Goal: Task Accomplishment & Management: Manage account settings

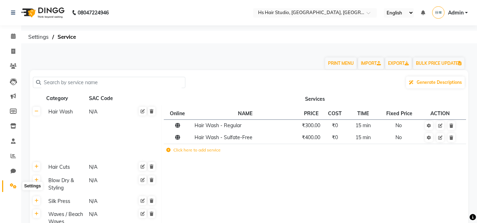
click at [14, 186] on icon at bounding box center [13, 185] width 7 height 5
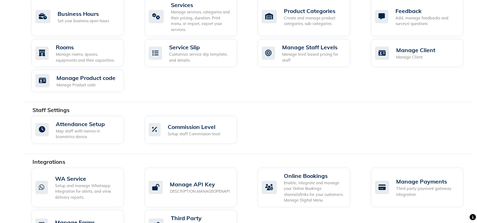
scroll to position [344, 0]
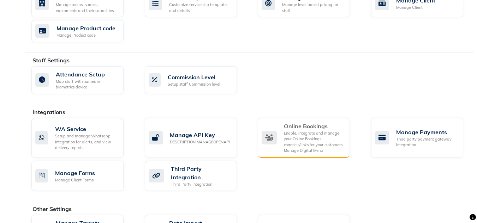
click at [315, 131] on div "Enable, integrate and manage your Online Bookings channels/links for your custo…" at bounding box center [314, 142] width 60 height 23
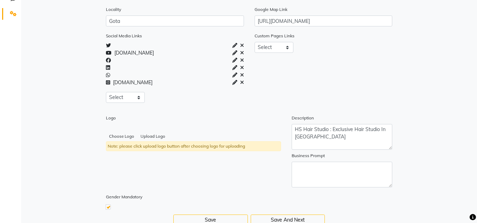
scroll to position [193, 0]
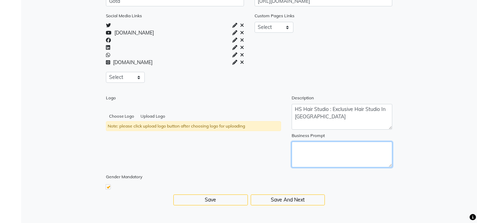
click at [336, 148] on textarea at bounding box center [341, 155] width 101 height 26
type textarea "Exclusive Hair Studio"
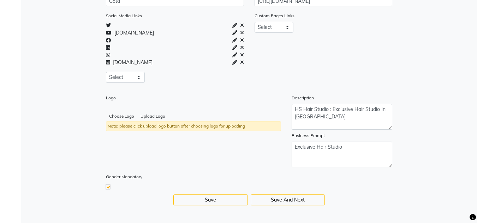
click at [130, 177] on label "Gender Mandatory" at bounding box center [124, 177] width 36 height 6
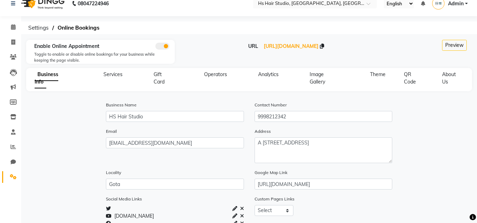
scroll to position [8, 0]
click at [115, 74] on span "Services" at bounding box center [112, 75] width 19 height 6
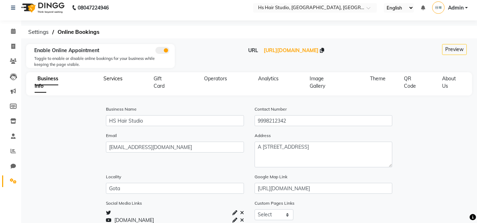
select select "15: 15"
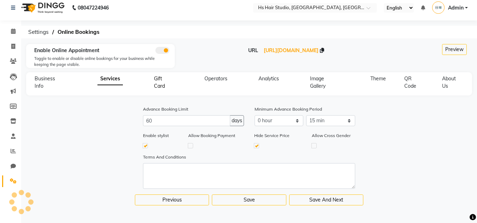
click at [156, 80] on span "Gift Card" at bounding box center [159, 82] width 11 height 14
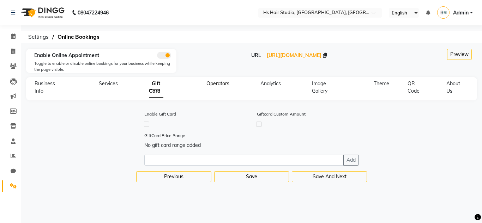
click at [216, 85] on span "Operators" at bounding box center [217, 83] width 23 height 6
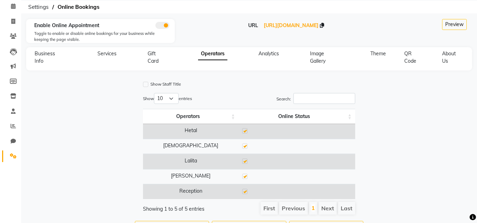
scroll to position [56, 0]
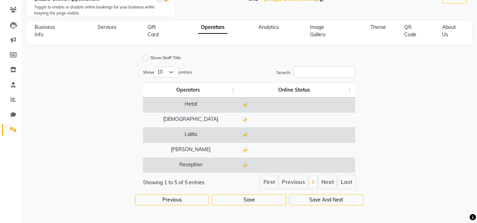
click at [243, 152] on label at bounding box center [244, 149] width 5 height 5
click at [243, 152] on input "checkbox" at bounding box center [244, 150] width 5 height 5
checkbox input "false"
click at [245, 166] on label at bounding box center [244, 165] width 5 height 5
click at [245, 166] on input "checkbox" at bounding box center [244, 165] width 5 height 5
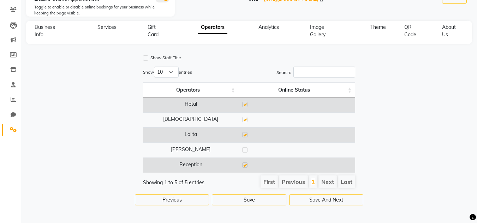
checkbox input "false"
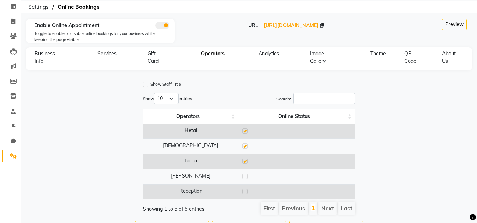
scroll to position [27, 0]
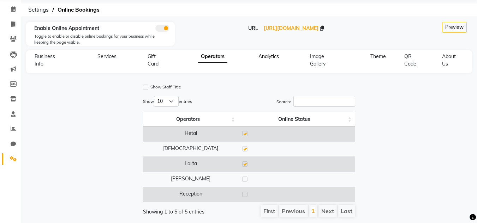
click at [267, 53] on span "Analytics" at bounding box center [268, 56] width 20 height 6
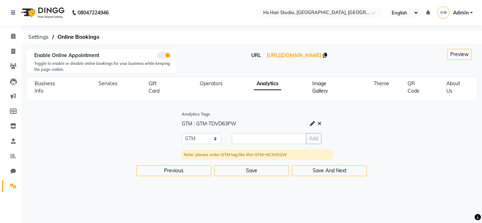
click at [320, 92] on span "Image Gallery" at bounding box center [320, 87] width 16 height 14
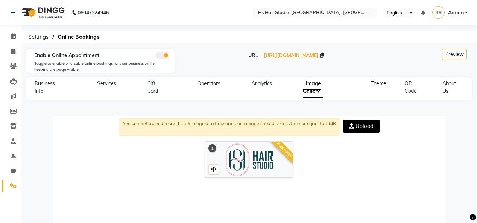
click at [376, 84] on span "Theme" at bounding box center [378, 83] width 16 height 6
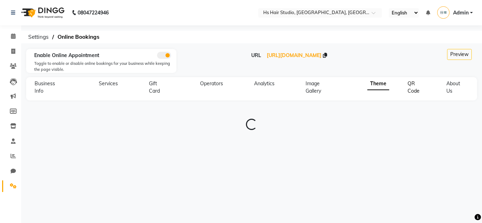
click at [411, 92] on span "QR Code" at bounding box center [413, 87] width 12 height 14
select select "256"
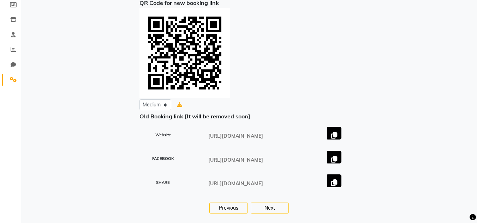
scroll to position [108, 0]
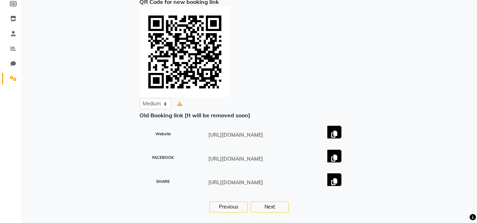
click at [334, 181] on icon at bounding box center [334, 182] width 6 height 7
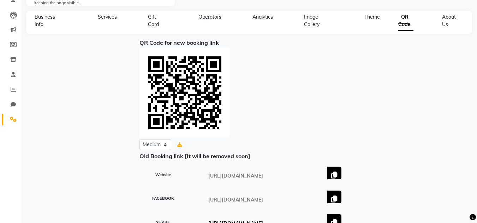
scroll to position [0, 0]
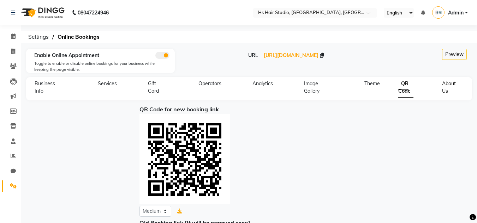
click at [445, 85] on span "About Us" at bounding box center [449, 87] width 14 height 14
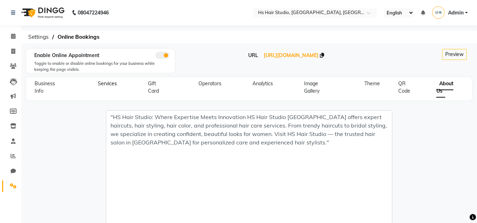
click at [101, 82] on span "Services" at bounding box center [107, 83] width 19 height 6
select select "15: 15"
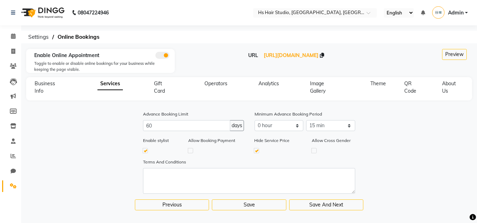
scroll to position [5, 0]
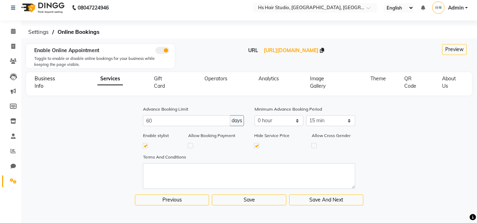
click at [41, 79] on span "Business Info" at bounding box center [45, 82] width 20 height 14
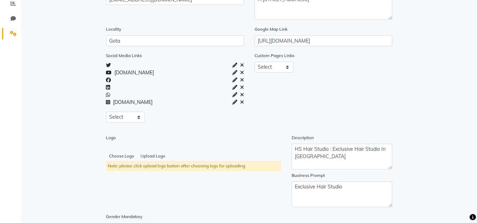
scroll to position [193, 0]
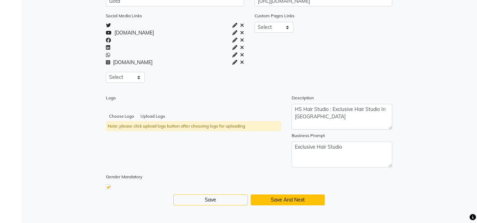
click at [312, 199] on button "Save And Next" at bounding box center [287, 200] width 74 height 11
select select "15: 15"
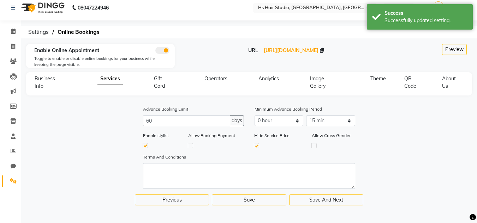
scroll to position [5, 0]
click at [190, 147] on label at bounding box center [190, 145] width 5 height 5
click at [190, 147] on input "checkbox" at bounding box center [190, 145] width 5 height 5
checkbox input "true"
checkbox input "false"
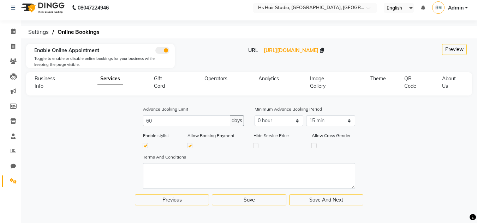
click at [188, 147] on label at bounding box center [189, 145] width 5 height 5
click at [188, 147] on input "checkbox" at bounding box center [189, 145] width 5 height 5
checkbox input "false"
click at [320, 200] on button "Save And Next" at bounding box center [326, 200] width 74 height 11
select select
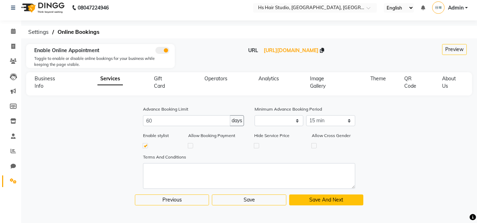
select select
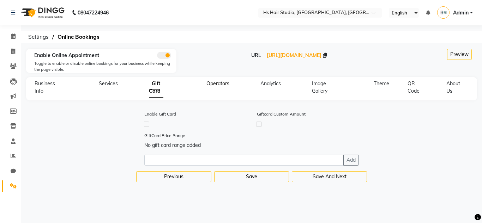
click at [222, 85] on span "Operators" at bounding box center [217, 83] width 23 height 6
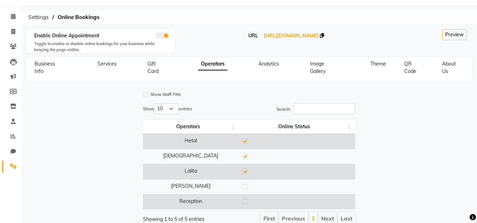
scroll to position [56, 0]
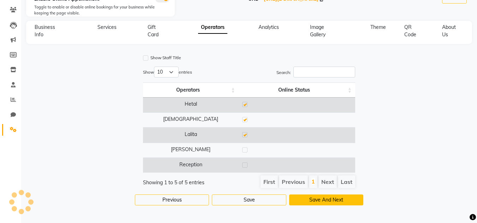
click at [340, 197] on button "Save And Next" at bounding box center [326, 200] width 74 height 11
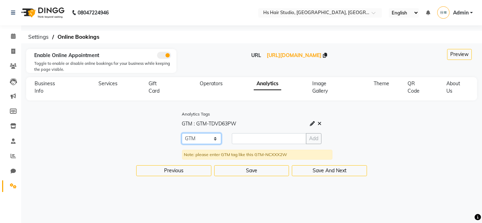
click at [215, 139] on select "GTM" at bounding box center [202, 138] width 40 height 11
click at [215, 136] on select "GTM" at bounding box center [202, 138] width 40 height 11
click at [13, 38] on icon at bounding box center [13, 36] width 5 height 5
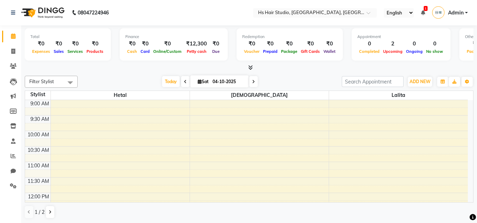
click at [186, 83] on span at bounding box center [185, 81] width 8 height 11
type input "03-10-2025"
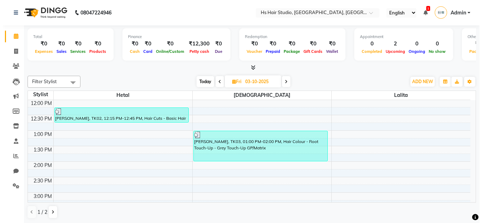
scroll to position [85, 0]
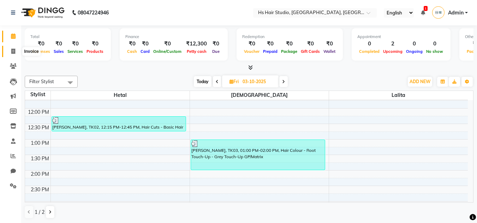
click at [12, 54] on icon at bounding box center [13, 51] width 4 height 5
select select "9121"
select select "service"
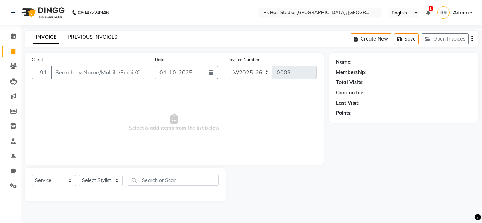
click at [97, 35] on link "PREVIOUS INVOICES" at bounding box center [93, 37] width 50 height 6
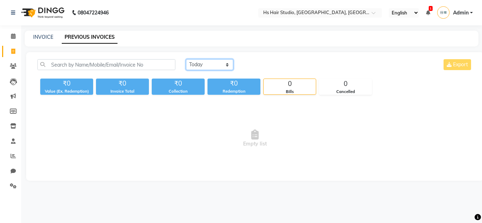
click at [216, 64] on select "[DATE] [DATE] Custom Range" at bounding box center [209, 64] width 47 height 11
select select "[DATE]"
click at [186, 59] on select "[DATE] [DATE] Custom Range" at bounding box center [209, 64] width 47 height 11
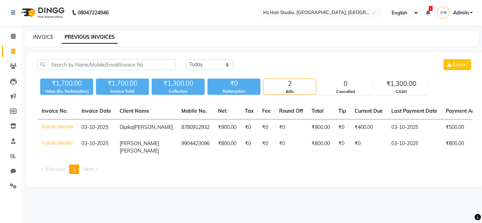
click at [46, 37] on link "INVOICE" at bounding box center [43, 37] width 20 height 6
select select "9121"
select select "service"
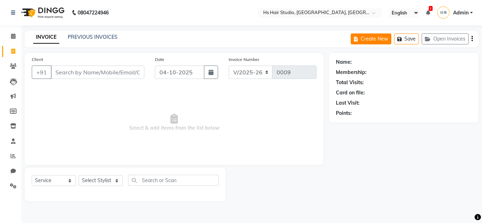
click at [386, 40] on button "Create New" at bounding box center [371, 39] width 41 height 11
select select "9121"
select select "service"
click at [193, 74] on input "04-10-2025" at bounding box center [179, 72] width 49 height 13
select select "10"
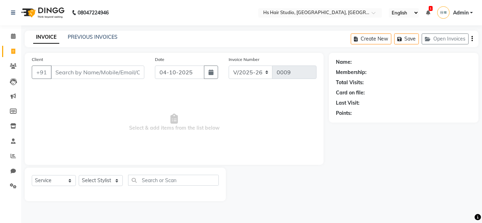
select select "2025"
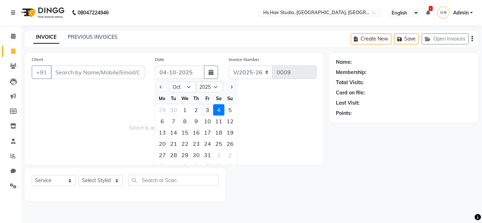
click at [206, 109] on div "3" at bounding box center [207, 109] width 11 height 11
type input "03-10-2025"
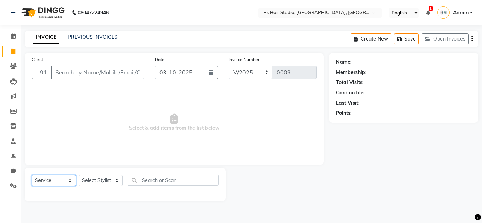
click at [66, 181] on select "Select Service Product Membership Package Voucher Prepaid Gift Card" at bounding box center [54, 180] width 44 height 11
click at [112, 181] on select "Select Stylist [PERSON_NAME] [PERSON_NAME] [PERSON_NAME] Reception" at bounding box center [101, 180] width 44 height 11
select select "93053"
click at [79, 175] on select "Select Stylist [PERSON_NAME] [PERSON_NAME] [PERSON_NAME] Reception" at bounding box center [101, 180] width 44 height 11
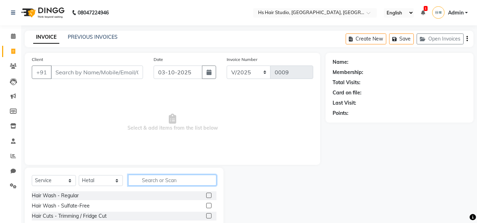
click at [171, 182] on input "text" at bounding box center [172, 180] width 88 height 11
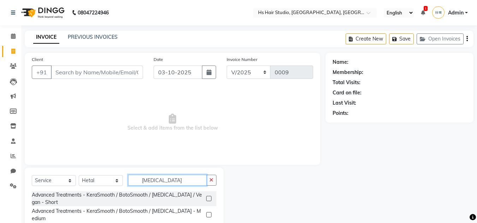
type input "[MEDICAL_DATA]"
click at [209, 196] on label at bounding box center [208, 198] width 5 height 5
click at [209, 197] on input "checkbox" at bounding box center [208, 199] width 5 height 5
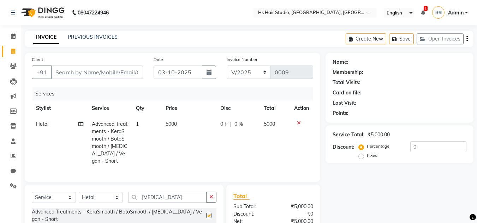
checkbox input "false"
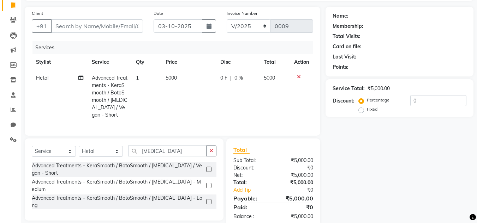
scroll to position [59, 0]
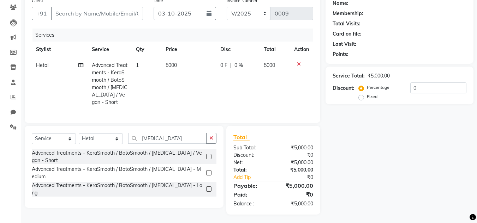
click at [223, 64] on span "0 F" at bounding box center [223, 65] width 7 height 7
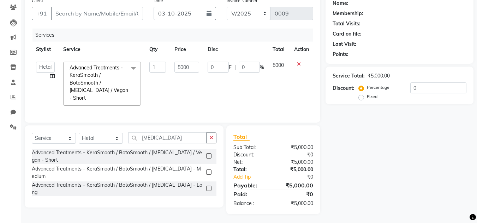
scroll to position [59, 0]
click at [215, 68] on input "0" at bounding box center [217, 67] width 21 height 11
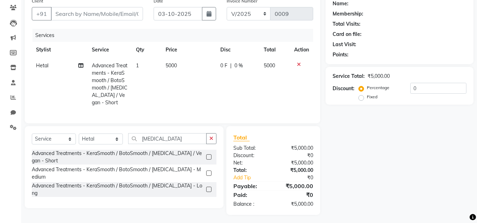
click at [237, 64] on span "0 %" at bounding box center [238, 65] width 8 height 7
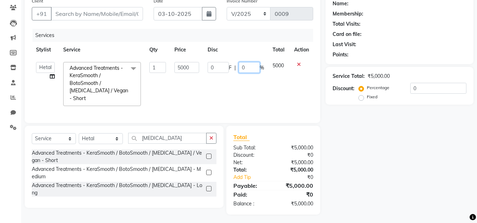
click at [242, 67] on input "0" at bounding box center [248, 67] width 21 height 11
type input "40"
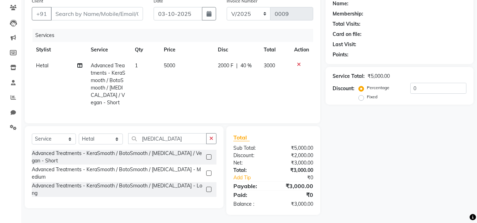
click at [271, 79] on td "3000" at bounding box center [274, 84] width 30 height 53
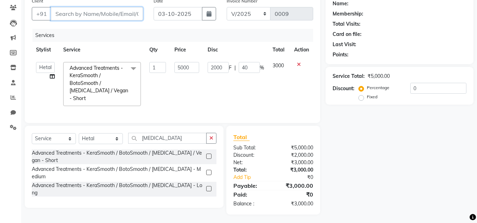
click at [84, 17] on input "Client" at bounding box center [97, 13] width 92 height 13
type input "k"
type input "0"
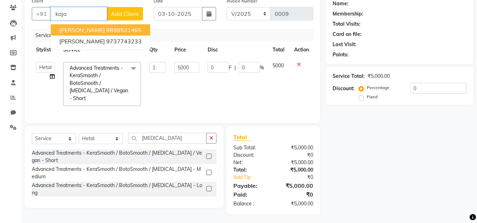
click at [106, 29] on ngb-highlight "9898531465" at bounding box center [123, 29] width 35 height 7
type input "9898531465"
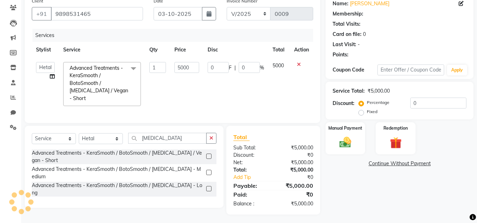
select select "1: Object"
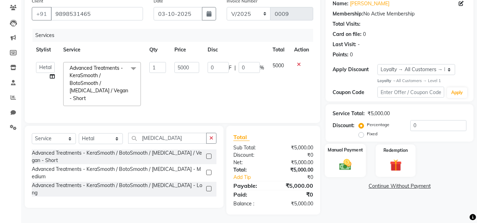
click at [341, 162] on img at bounding box center [345, 165] width 20 height 14
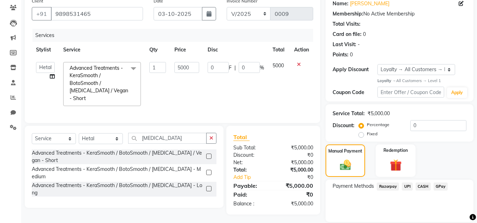
scroll to position [83, 0]
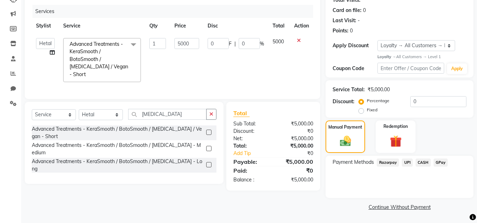
click at [424, 164] on span "CASH" at bounding box center [422, 163] width 15 height 8
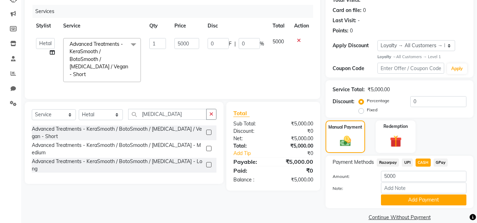
scroll to position [93, 0]
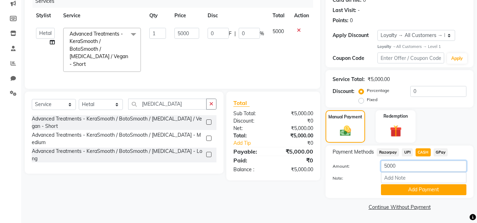
click at [401, 168] on input "5000" at bounding box center [423, 166] width 85 height 11
type input "5"
type input "3000"
click at [340, 190] on div at bounding box center [351, 190] width 48 height 11
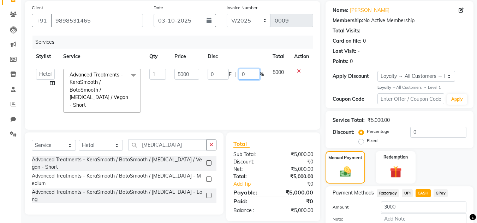
click at [243, 74] on input "0" at bounding box center [248, 74] width 21 height 11
type input "400"
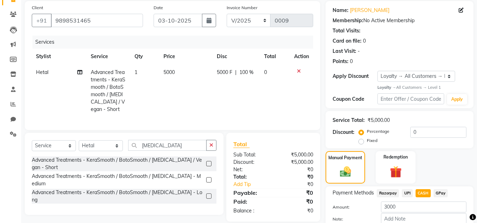
click at [248, 72] on span "100 %" at bounding box center [246, 72] width 14 height 7
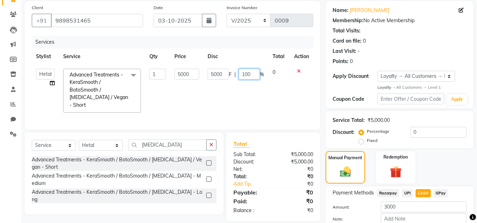
click at [248, 72] on input "100" at bounding box center [248, 74] width 21 height 11
type input "40"
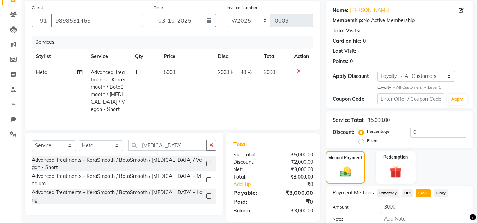
click at [250, 98] on td "2000 F | 40 %" at bounding box center [236, 91] width 46 height 53
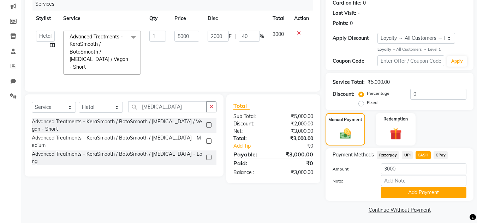
scroll to position [93, 0]
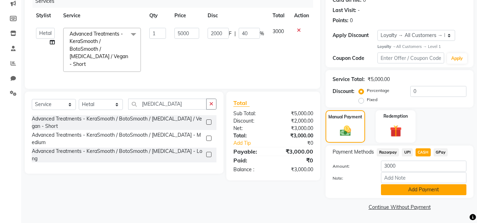
click at [429, 190] on button "Add Payment" at bounding box center [423, 190] width 85 height 11
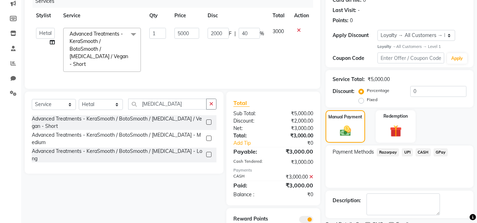
scroll to position [122, 0]
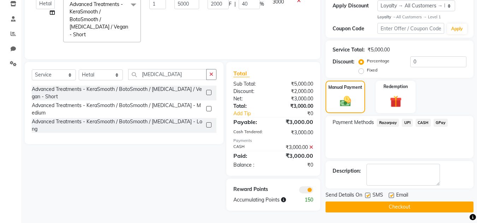
click at [409, 208] on button "Checkout" at bounding box center [399, 207] width 148 height 11
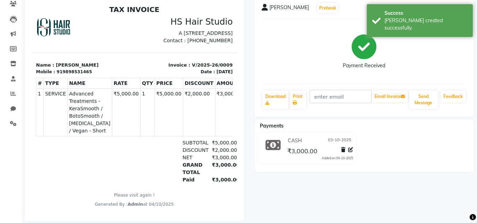
scroll to position [77, 0]
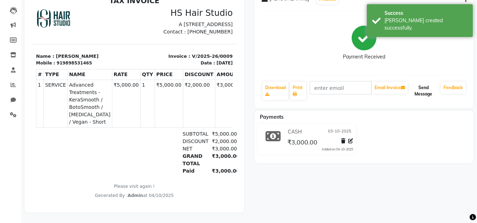
click at [429, 87] on button "Send Message" at bounding box center [423, 91] width 29 height 18
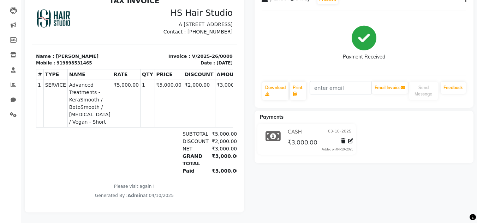
scroll to position [0, 0]
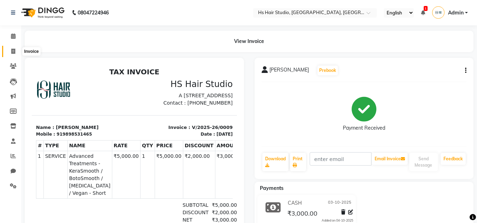
click at [12, 54] on span at bounding box center [13, 52] width 12 height 8
select select "service"
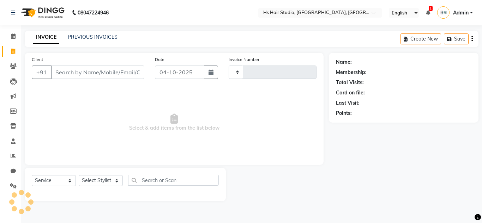
type input "0010"
select select "9121"
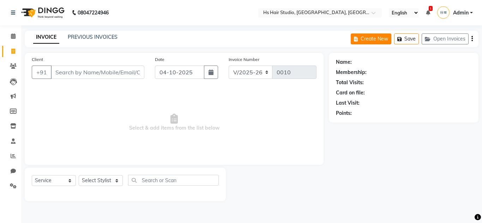
click at [377, 35] on button "Create New" at bounding box center [371, 39] width 41 height 11
select select "9121"
select select "service"
click at [185, 74] on input "04-10-2025" at bounding box center [179, 72] width 49 height 13
select select "10"
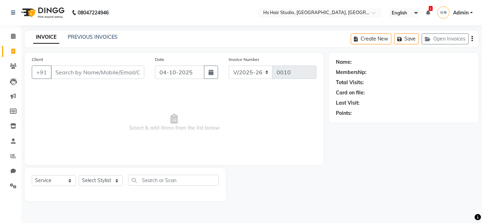
select select "2025"
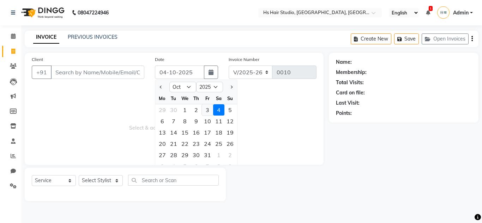
click at [207, 110] on div "3" at bounding box center [207, 109] width 11 height 11
type input "03-10-2025"
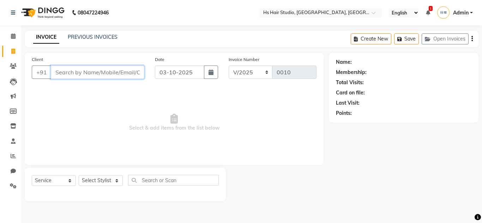
click at [99, 74] on input "Client" at bounding box center [97, 72] width 93 height 13
type input "n"
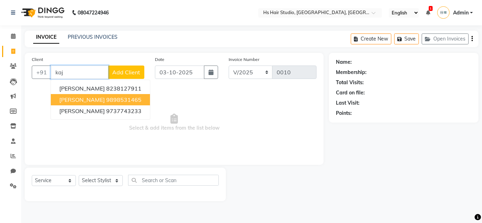
click at [114, 99] on ngb-highlight "9898531465" at bounding box center [123, 99] width 35 height 7
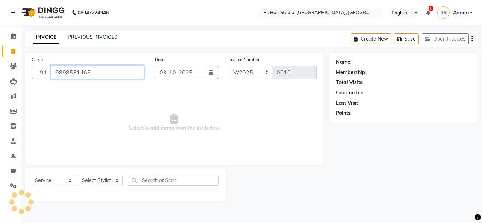
type input "9898531465"
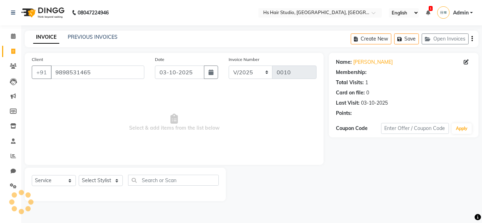
select select "1: Object"
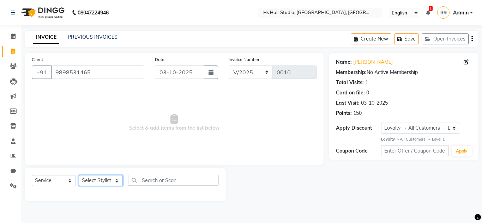
click at [108, 184] on select "Select Stylist [PERSON_NAME] [PERSON_NAME] [PERSON_NAME] Reception" at bounding box center [101, 180] width 44 height 11
select select "93053"
click at [79, 175] on select "Select Stylist [PERSON_NAME] [PERSON_NAME] [PERSON_NAME] Reception" at bounding box center [101, 180] width 44 height 11
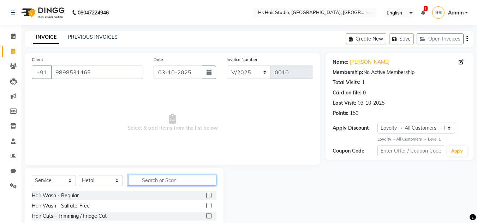
click at [166, 178] on input "text" at bounding box center [172, 180] width 88 height 11
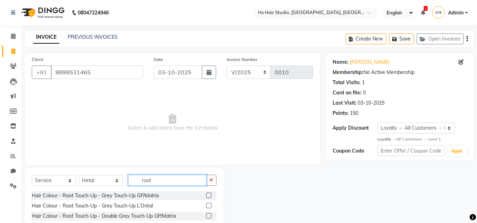
type input "root"
click at [209, 194] on label at bounding box center [208, 195] width 5 height 5
click at [209, 194] on input "checkbox" at bounding box center [208, 196] width 5 height 5
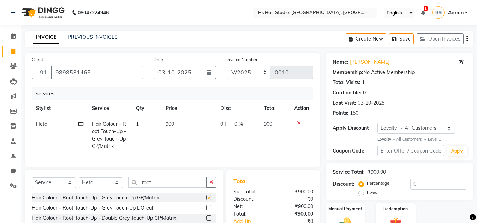
checkbox input "false"
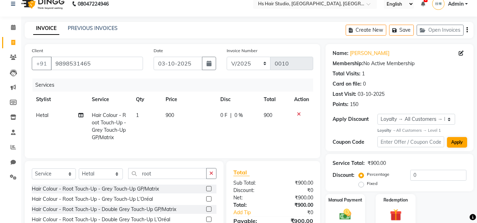
scroll to position [10, 0]
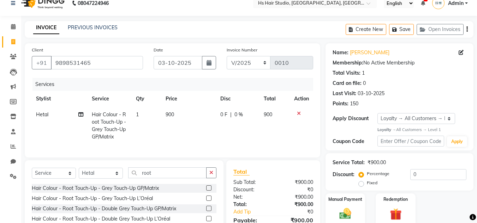
click at [220, 116] on span "0 F" at bounding box center [223, 114] width 7 height 7
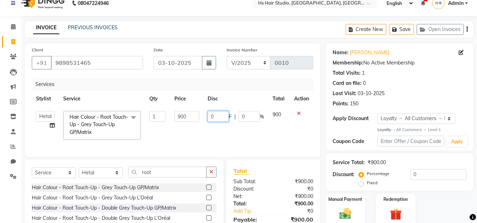
click at [219, 118] on input "0" at bounding box center [217, 116] width 21 height 11
type input "100"
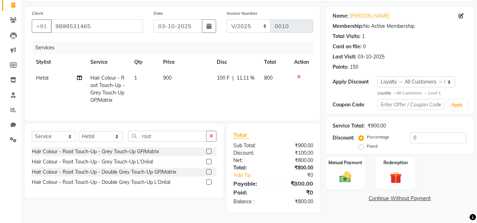
scroll to position [52, 0]
click at [339, 170] on img at bounding box center [345, 177] width 20 height 14
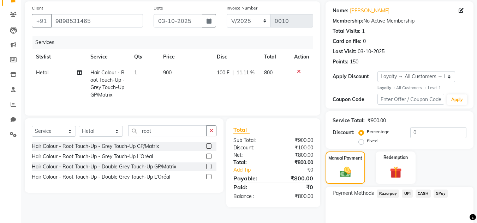
click at [416, 194] on span "CASH" at bounding box center [422, 194] width 15 height 8
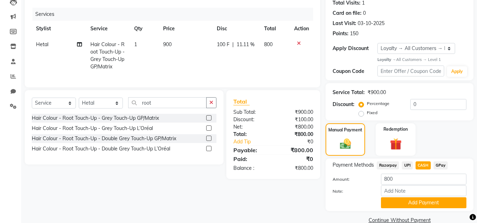
scroll to position [93, 0]
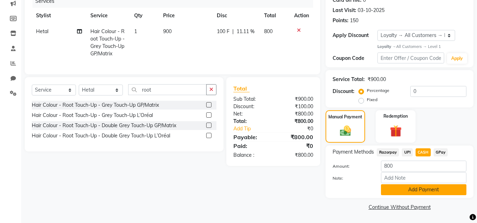
click at [421, 190] on button "Add Payment" at bounding box center [423, 190] width 85 height 11
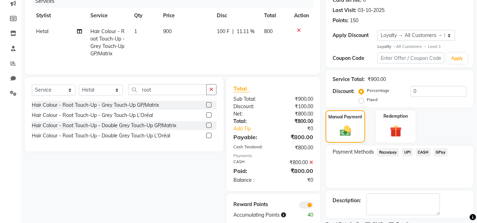
scroll to position [122, 0]
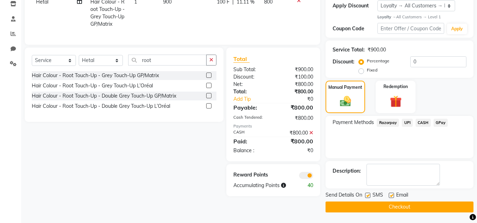
click at [408, 205] on button "Checkout" at bounding box center [399, 207] width 148 height 11
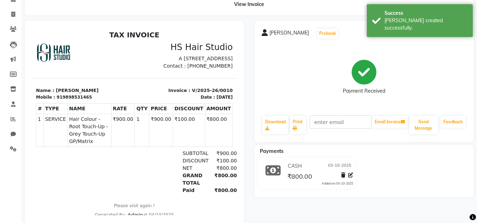
scroll to position [54, 0]
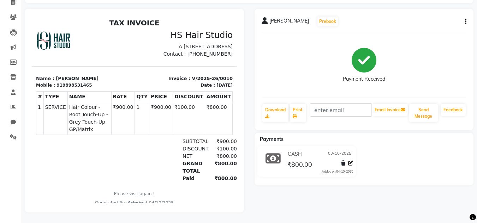
drag, startPoint x: 228, startPoint y: 41, endPoint x: 265, endPoint y: 33, distance: 37.8
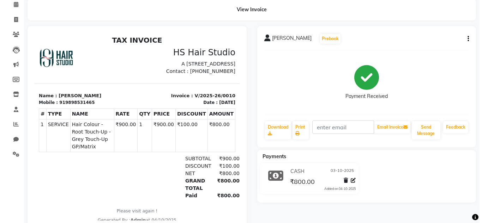
scroll to position [0, 0]
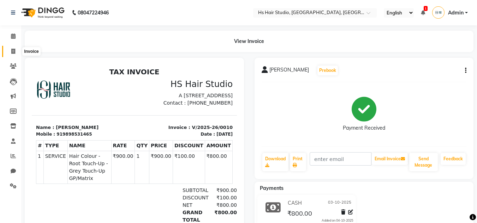
click at [12, 50] on icon at bounding box center [13, 51] width 4 height 5
select select "service"
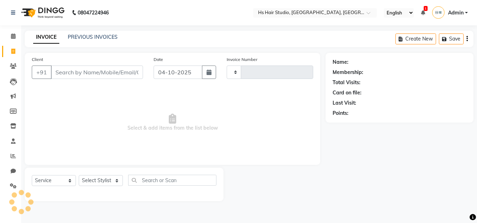
type input "0011"
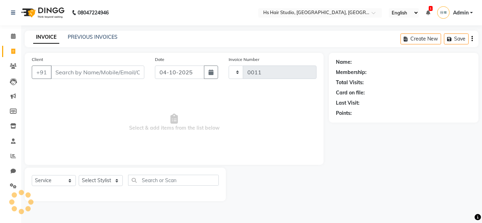
select select "9121"
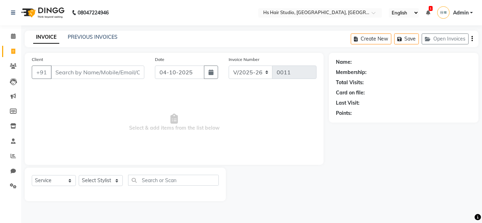
click at [102, 74] on input "Client" at bounding box center [97, 72] width 93 height 13
type input "977348"
click at [134, 70] on span "Add Client" at bounding box center [126, 72] width 28 height 7
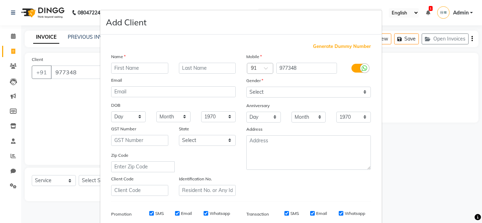
click at [134, 70] on input "text" at bounding box center [139, 68] width 57 height 11
type input "Nargis"
click at [302, 65] on input "977348" at bounding box center [306, 68] width 61 height 11
type input "9773487036"
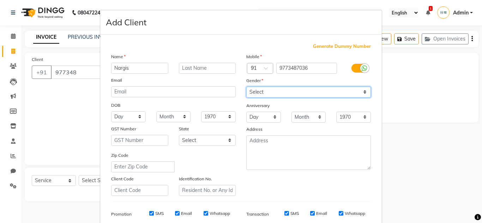
click at [323, 96] on select "Select [DEMOGRAPHIC_DATA] [DEMOGRAPHIC_DATA] Other Prefer Not To Say" at bounding box center [308, 92] width 125 height 11
select select "[DEMOGRAPHIC_DATA]"
click at [246, 87] on select "Select [DEMOGRAPHIC_DATA] [DEMOGRAPHIC_DATA] Other Prefer Not To Say" at bounding box center [308, 92] width 125 height 11
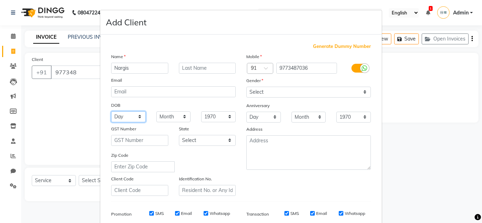
click at [137, 116] on select "Day 01 02 03 04 05 06 07 08 09 10 11 12 13 14 15 16 17 18 19 20 21 22 23 24 25 …" at bounding box center [128, 116] width 35 height 11
select select "19"
click at [111, 111] on select "Day 01 02 03 04 05 06 07 08 09 10 11 12 13 14 15 16 17 18 19 20 21 22 23 24 25 …" at bounding box center [128, 116] width 35 height 11
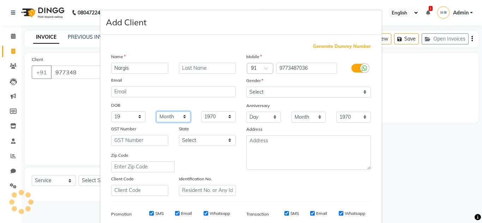
click at [180, 118] on select "Month January February March April May June July August September October Novem…" at bounding box center [173, 116] width 35 height 11
select select "08"
click at [156, 111] on select "Month January February March April May June July August September October Novem…" at bounding box center [173, 116] width 35 height 11
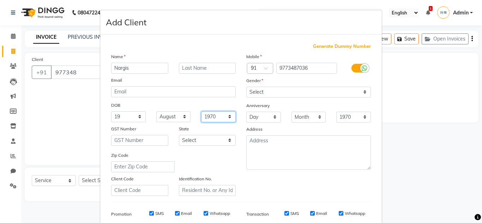
click at [224, 120] on select "1940 1941 1942 1943 1944 1945 1946 1947 1948 1949 1950 1951 1952 1953 1954 1955…" at bounding box center [218, 116] width 35 height 11
select select "2000"
click at [201, 111] on select "1940 1941 1942 1943 1944 1945 1946 1947 1948 1949 1950 1951 1952 1953 1954 1955…" at bounding box center [218, 116] width 35 height 11
click at [225, 144] on select "Select [GEOGRAPHIC_DATA] [GEOGRAPHIC_DATA] [GEOGRAPHIC_DATA] [GEOGRAPHIC_DATA] …" at bounding box center [207, 140] width 57 height 11
select select "12"
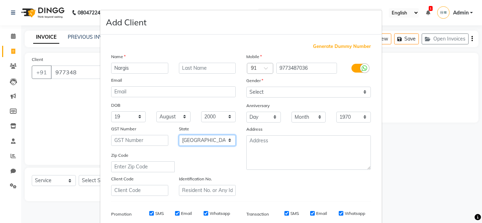
click at [179, 135] on select "Select [GEOGRAPHIC_DATA] [GEOGRAPHIC_DATA] [GEOGRAPHIC_DATA] [GEOGRAPHIC_DATA] …" at bounding box center [207, 140] width 57 height 11
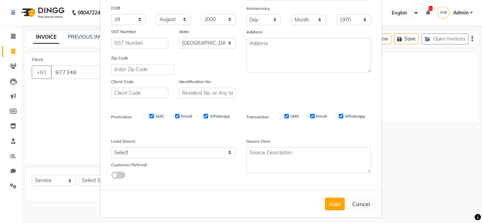
scroll to position [102, 0]
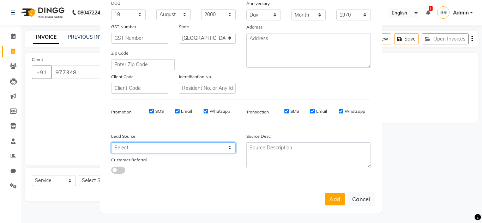
click at [216, 148] on select "Select Walk-in Referral Internet Friend Word of Mouth Advertisement Facebook Ju…" at bounding box center [173, 148] width 125 height 11
click at [111, 143] on select "Select Walk-in Referral Internet Friend Word of Mouth Advertisement Facebook Ju…" at bounding box center [173, 148] width 125 height 11
click at [173, 152] on select "Select Walk-in Referral Internet Friend Word of Mouth Advertisement Facebook Ju…" at bounding box center [173, 148] width 125 height 11
select select "57809"
click at [111, 143] on select "Select Walk-in Referral Internet Friend Word of Mouth Advertisement Facebook Ju…" at bounding box center [173, 148] width 125 height 11
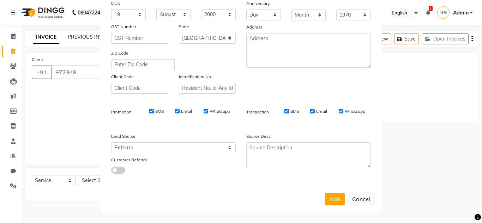
click at [116, 170] on span at bounding box center [118, 170] width 14 height 7
click at [111, 171] on input "checkbox" at bounding box center [111, 171] width 0 height 0
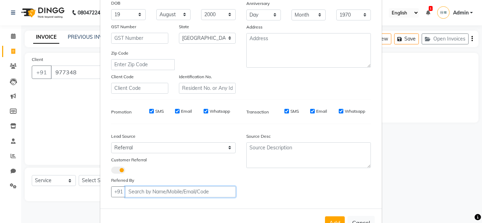
click at [143, 192] on input "Client" at bounding box center [180, 192] width 110 height 11
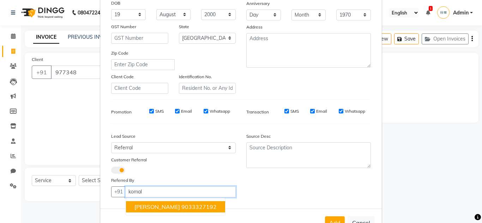
click at [181, 204] on ngb-highlight "9033327192" at bounding box center [198, 207] width 35 height 7
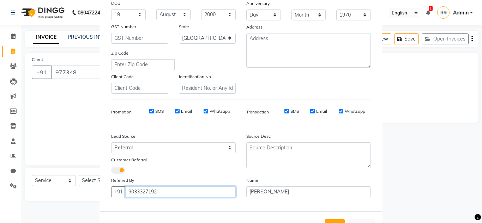
type input "9033327192"
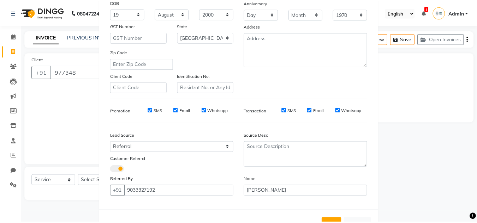
scroll to position [111, 0]
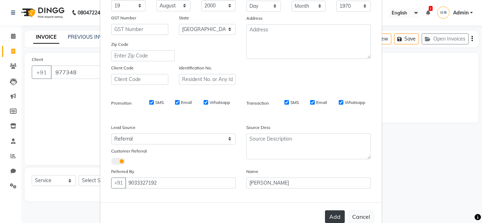
click at [334, 216] on button "Add" at bounding box center [335, 217] width 20 height 13
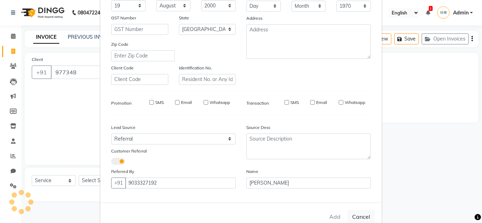
type input "9773487036"
select select
select select "null"
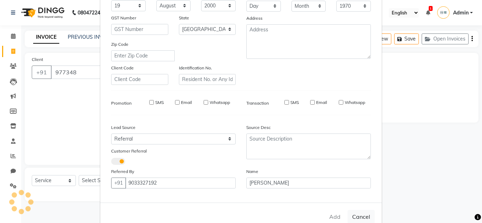
select select
checkbox input "false"
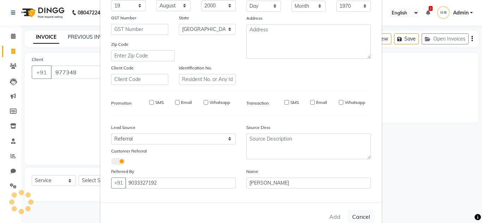
checkbox input "false"
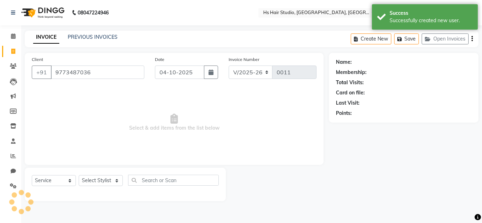
select select "1: Object"
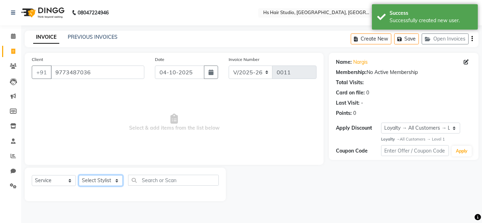
click at [104, 182] on select "Select Stylist [PERSON_NAME] [PERSON_NAME] [PERSON_NAME] Reception" at bounding box center [101, 180] width 44 height 11
select select "93053"
click at [79, 175] on select "Select Stylist [PERSON_NAME] [PERSON_NAME] [PERSON_NAME] Reception" at bounding box center [101, 180] width 44 height 11
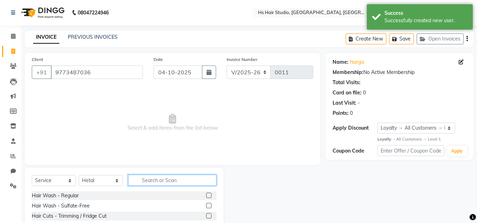
click at [159, 181] on input "text" at bounding box center [172, 180] width 88 height 11
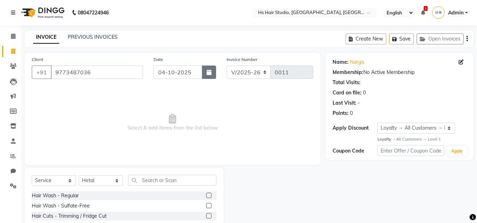
click at [207, 71] on icon "button" at bounding box center [208, 72] width 5 height 6
select select "10"
select select "2025"
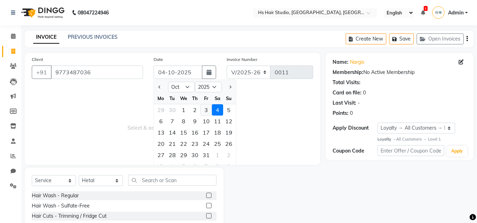
click at [204, 108] on div "3" at bounding box center [205, 109] width 11 height 11
type input "03-10-2025"
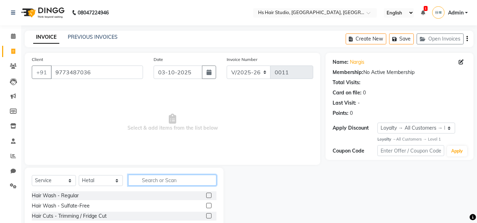
click at [170, 180] on input "text" at bounding box center [172, 180] width 88 height 11
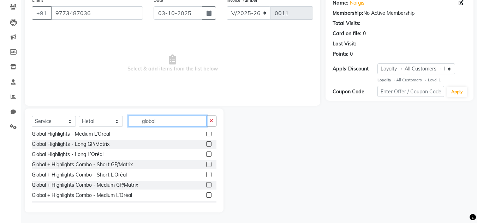
scroll to position [114, 0]
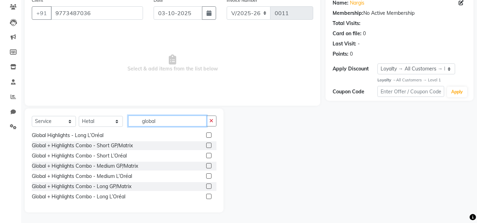
type input "global"
click at [206, 147] on label at bounding box center [208, 145] width 5 height 5
click at [206, 147] on input "checkbox" at bounding box center [208, 146] width 5 height 5
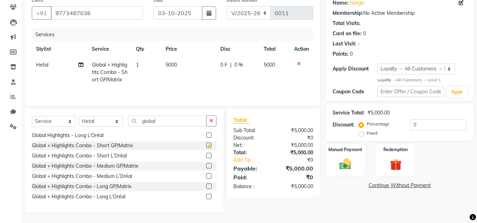
checkbox input "false"
click at [235, 66] on span "0 %" at bounding box center [238, 64] width 8 height 7
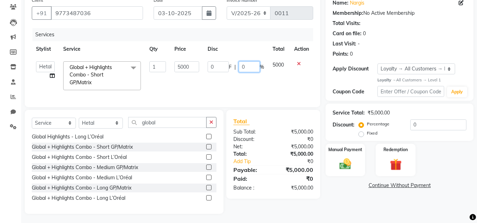
click at [243, 66] on input "0" at bounding box center [248, 66] width 21 height 11
type input "30"
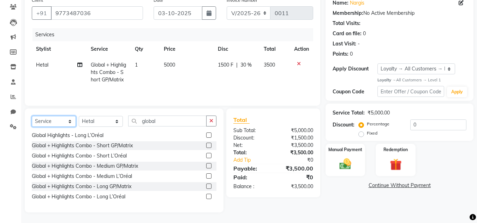
scroll to position [67, 0]
click at [342, 157] on img at bounding box center [345, 164] width 20 height 14
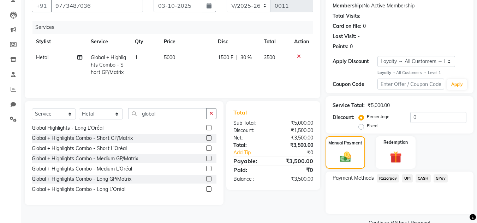
click at [391, 177] on span "Razorpay" at bounding box center [387, 179] width 22 height 8
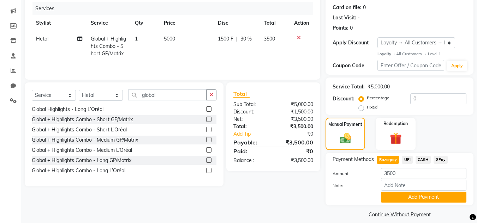
scroll to position [93, 0]
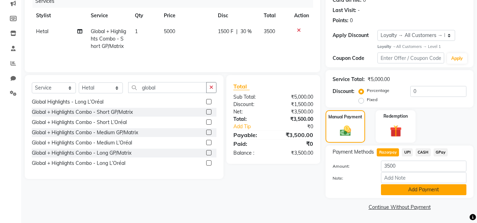
click at [420, 195] on button "Add Payment" at bounding box center [423, 190] width 85 height 11
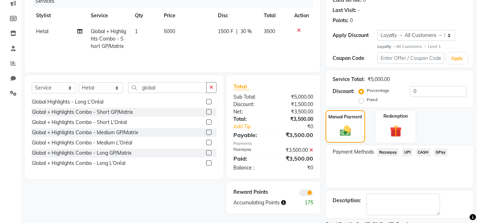
scroll to position [122, 0]
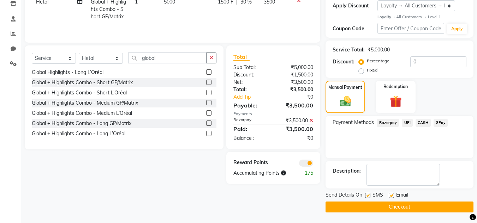
click at [405, 209] on button "Checkout" at bounding box center [399, 207] width 148 height 11
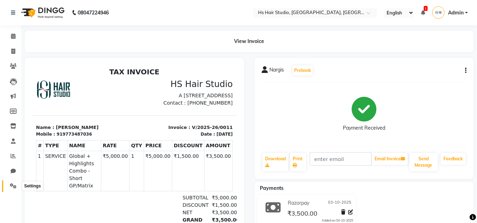
click at [15, 187] on icon at bounding box center [13, 185] width 7 height 5
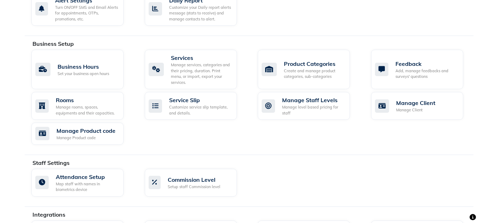
scroll to position [371, 0]
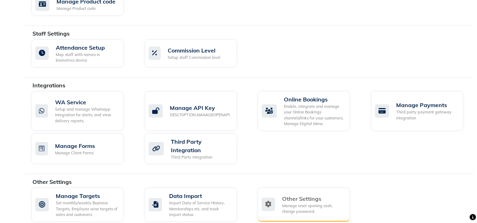
click at [313, 195] on div "Other Settings" at bounding box center [313, 199] width 62 height 8
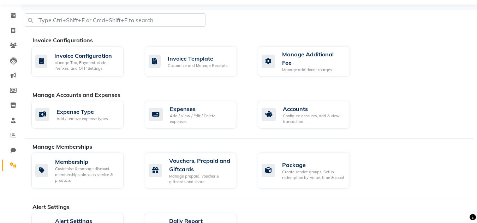
select select "2: 15"
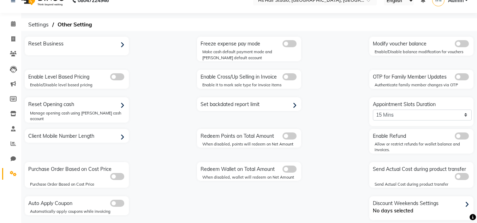
scroll to position [9, 0]
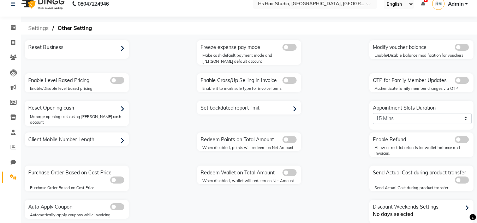
click at [39, 29] on span "Settings" at bounding box center [39, 28] width 28 height 13
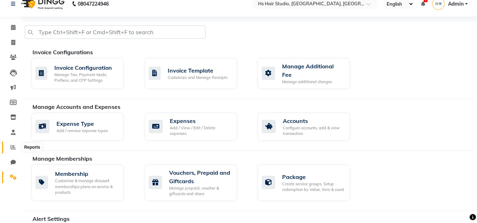
click at [13, 146] on icon at bounding box center [13, 147] width 5 height 5
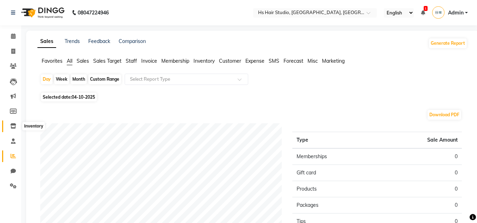
click at [12, 126] on icon at bounding box center [13, 125] width 6 height 5
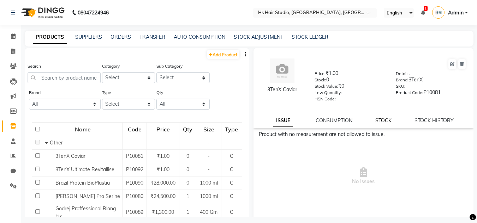
click at [380, 119] on link "STOCK" at bounding box center [383, 120] width 16 height 6
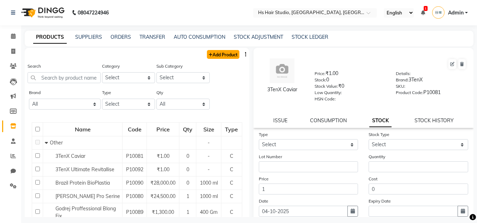
click at [208, 53] on link "Add Product" at bounding box center [223, 54] width 32 height 9
select select "true"
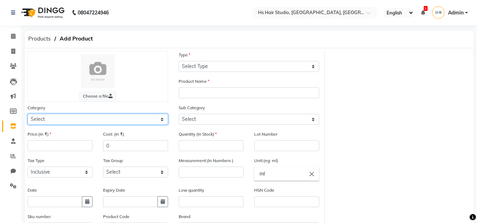
click at [111, 120] on select "Select Hair Skin Makeup Personal Care Appliances [PERSON_NAME] Waxing Disposabl…" at bounding box center [98, 119] width 140 height 11
select select "1848601100"
click at [28, 114] on select "Select Hair Skin Makeup Personal Care Appliances [PERSON_NAME] Waxing Disposabl…" at bounding box center [98, 119] width 140 height 11
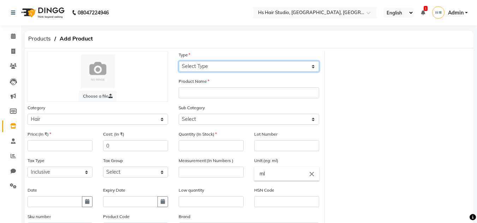
click at [229, 64] on select "Select Type Both Retail Consumable" at bounding box center [249, 66] width 140 height 11
select select "C"
click at [179, 61] on select "Select Type Both Retail Consumable" at bounding box center [249, 66] width 140 height 11
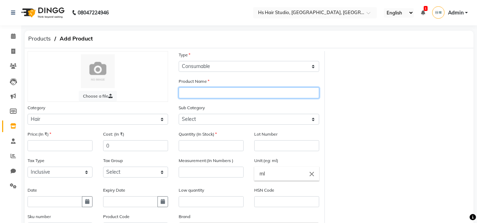
click at [213, 94] on input "text" at bounding box center [249, 92] width 140 height 11
type input "[PERSON_NAME] 6-00"
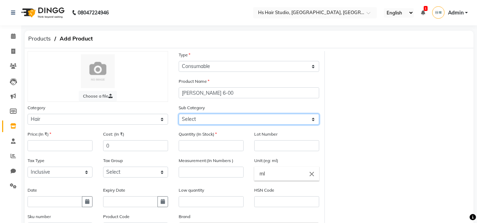
click at [234, 120] on select "Select Shampoo Conditioner Cream Mask Oil Serum Color Appliances Treatment Styl…" at bounding box center [249, 119] width 140 height 11
select select "1848601115"
click at [179, 114] on select "Select Shampoo Conditioner Cream Mask Oil Serum Color Appliances Treatment Styl…" at bounding box center [249, 119] width 140 height 11
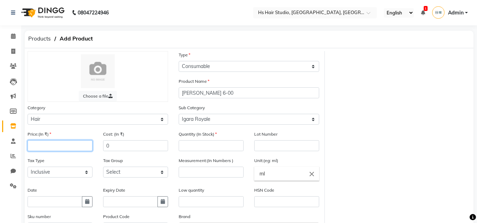
click at [77, 149] on input "number" at bounding box center [60, 145] width 65 height 11
type input "425"
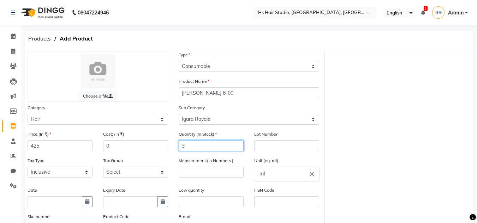
type input "3"
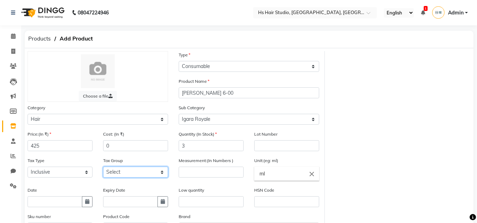
click at [149, 174] on select "Select GST" at bounding box center [135, 172] width 65 height 11
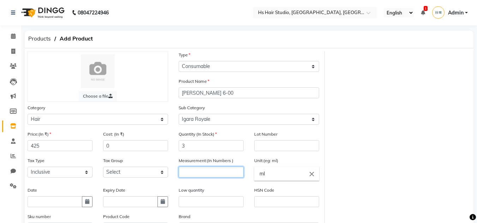
click at [203, 173] on input "number" at bounding box center [211, 172] width 65 height 11
type input "60"
click at [86, 203] on icon "button" at bounding box center [87, 201] width 4 height 5
select select "10"
select select "2025"
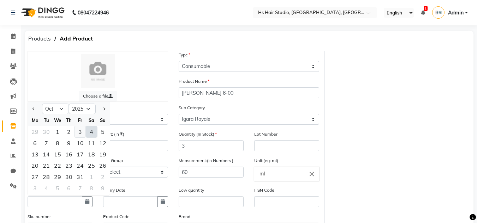
click at [80, 130] on div "3" at bounding box center [79, 131] width 11 height 11
type input "03-10-2025"
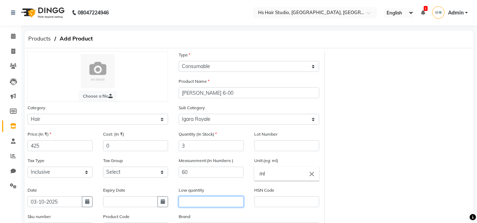
click at [217, 206] on input "text" at bounding box center [211, 202] width 65 height 11
type input "1"
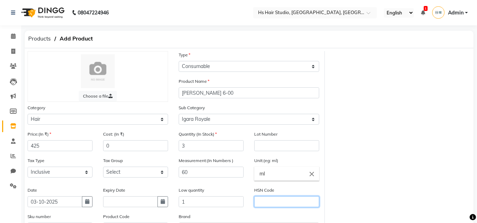
click at [280, 202] on input "text" at bounding box center [286, 202] width 65 height 11
type input "33059040"
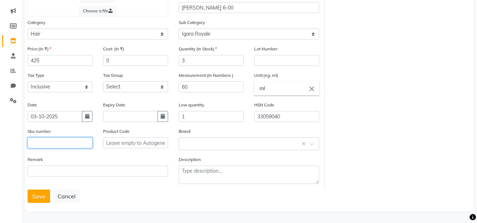
scroll to position [86, 0]
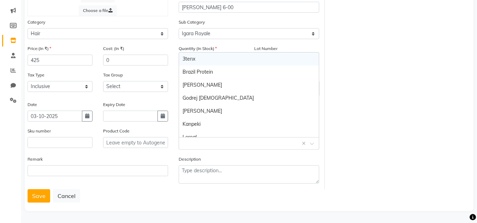
click at [310, 143] on span at bounding box center [314, 145] width 9 height 7
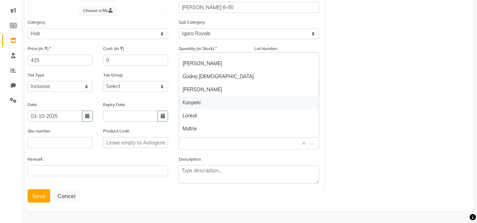
scroll to position [46, 0]
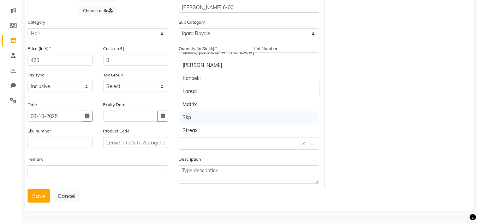
click at [275, 120] on div "Skp" at bounding box center [249, 117] width 140 height 13
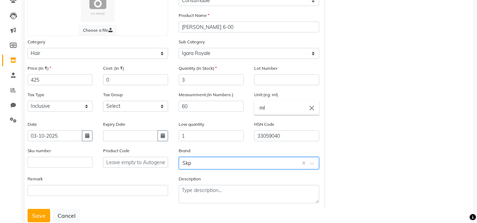
scroll to position [86, 0]
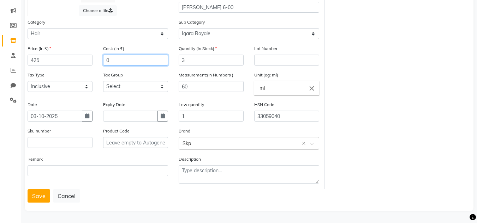
click at [122, 59] on input "0" at bounding box center [135, 60] width 65 height 11
type input "425"
click at [40, 197] on button "Save" at bounding box center [39, 195] width 23 height 13
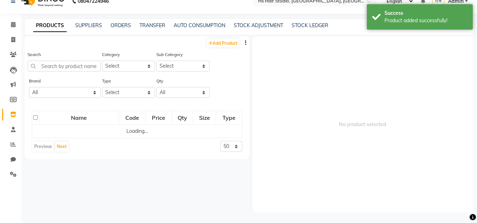
scroll to position [5, 0]
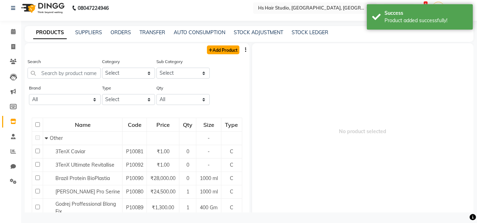
click at [226, 49] on link "Add Product" at bounding box center [223, 50] width 32 height 9
select select "true"
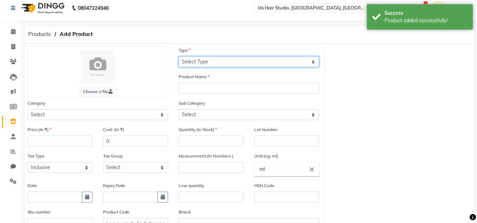
click at [232, 62] on select "Select Type Both Retail Consumable" at bounding box center [249, 61] width 140 height 11
select select "C"
click at [179, 56] on select "Select Type Both Retail Consumable" at bounding box center [249, 61] width 140 height 11
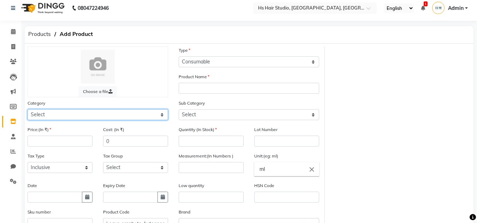
click at [161, 117] on select "Select Hair Skin Makeup Personal Care Appliances [PERSON_NAME] Waxing Disposabl…" at bounding box center [98, 114] width 140 height 11
select select "1848601100"
click at [28, 109] on select "Select Hair Skin Makeup Personal Care Appliances [PERSON_NAME] Waxing Disposabl…" at bounding box center [98, 114] width 140 height 11
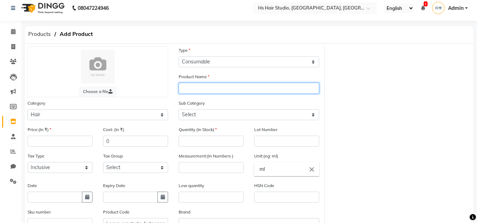
click at [206, 85] on input "text" at bounding box center [249, 88] width 140 height 11
type input "IGORA ROYAL 5-00"
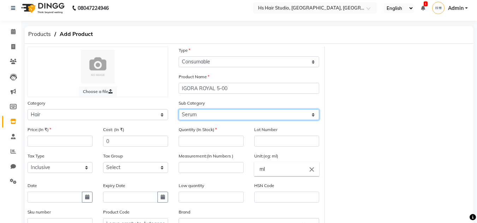
select select "1848601107"
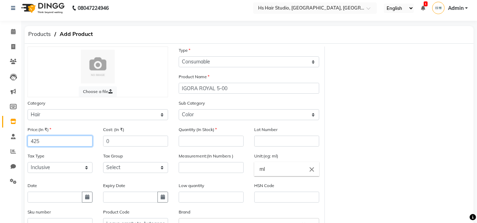
type input "425"
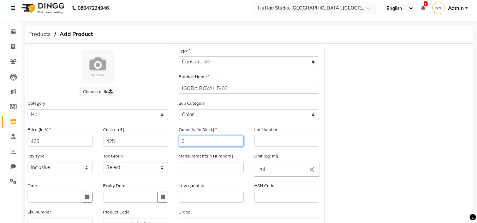
type input "3"
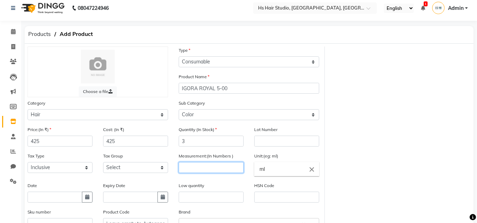
click at [195, 165] on input "number" at bounding box center [211, 167] width 65 height 11
type input "60"
click at [86, 198] on icon "button" at bounding box center [87, 197] width 4 height 5
select select "10"
select select "2025"
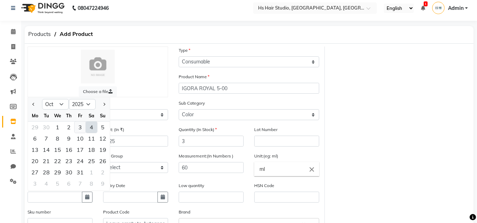
click at [82, 131] on div "3" at bounding box center [79, 127] width 11 height 11
type input "03-10-2025"
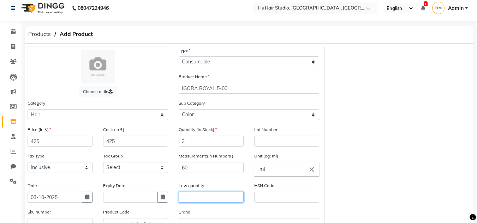
click at [217, 198] on input "text" at bounding box center [211, 197] width 65 height 11
type input "1"
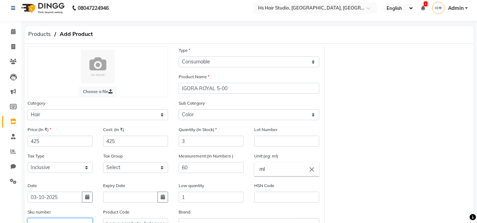
scroll to position [8, 0]
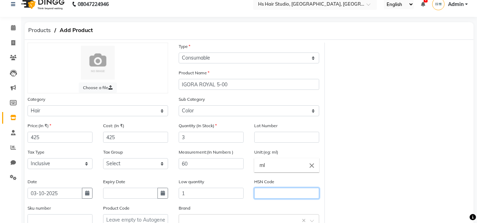
click at [268, 194] on input "text" at bounding box center [286, 193] width 65 height 11
type input "33059040"
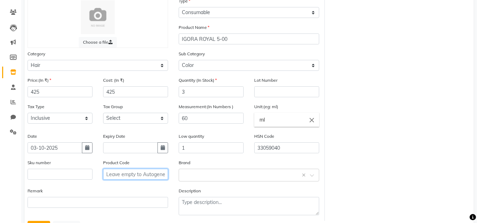
scroll to position [79, 0]
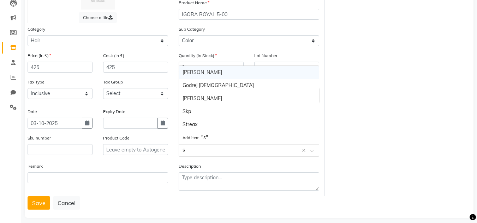
type input "sk"
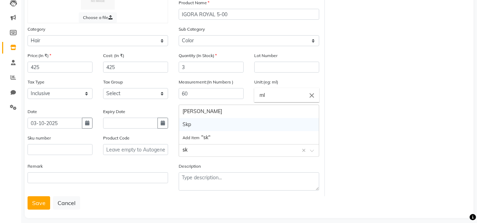
click at [225, 122] on div "Skp" at bounding box center [249, 124] width 140 height 13
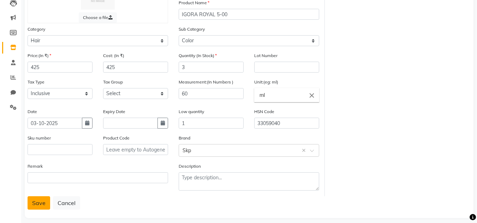
click at [34, 200] on button "Save" at bounding box center [39, 203] width 23 height 13
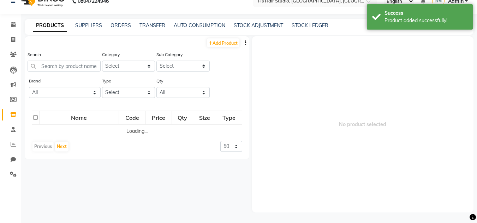
scroll to position [5, 0]
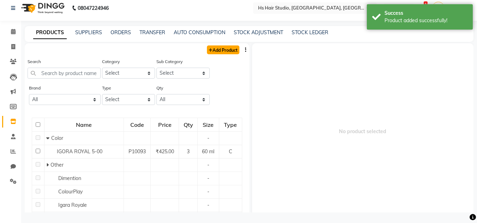
click at [219, 51] on link "Add Product" at bounding box center [223, 50] width 32 height 9
select select "true"
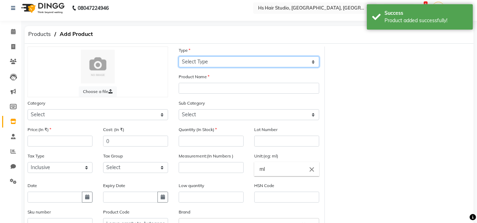
click at [228, 61] on select "Select Type Both Retail Consumable" at bounding box center [249, 61] width 140 height 11
select select "C"
click at [179, 56] on select "Select Type Both Retail Consumable" at bounding box center [249, 61] width 140 height 11
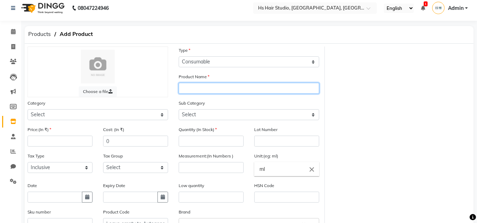
click at [215, 87] on input "text" at bounding box center [249, 88] width 140 height 11
click at [226, 87] on input "[PERSON_NAME]" at bounding box center [249, 88] width 140 height 11
type input "IGORA ROYAL 8-46"
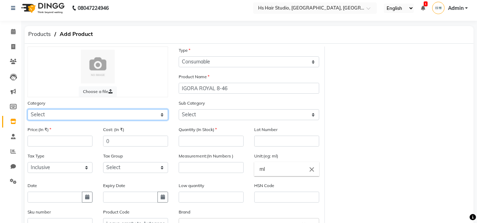
select select "1848601100"
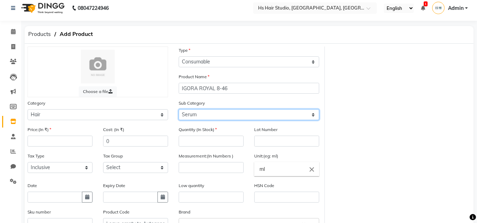
select select "1848601107"
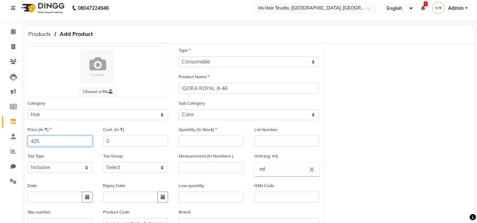
type input "425"
type input "2"
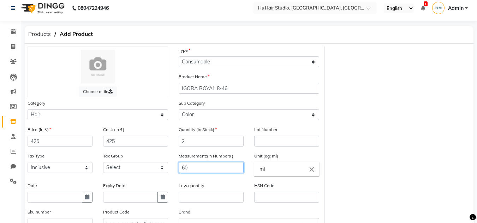
type input "60"
click at [90, 199] on button "button" at bounding box center [87, 197] width 11 height 11
select select "10"
select select "2025"
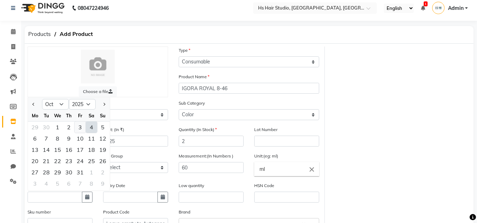
click at [80, 127] on div "3" at bounding box center [79, 127] width 11 height 11
type input "03-10-2025"
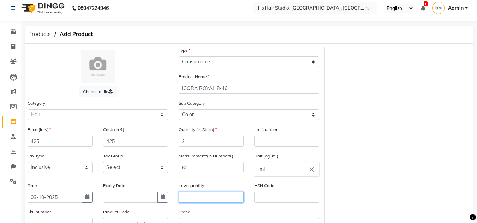
click at [217, 198] on input "text" at bounding box center [211, 197] width 65 height 11
type input "1"
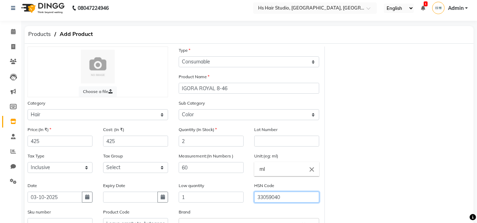
type input "33059040"
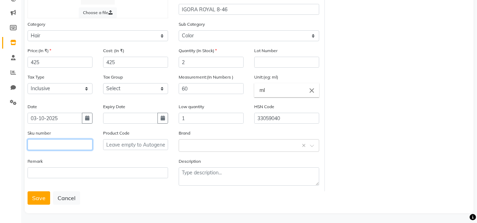
scroll to position [86, 0]
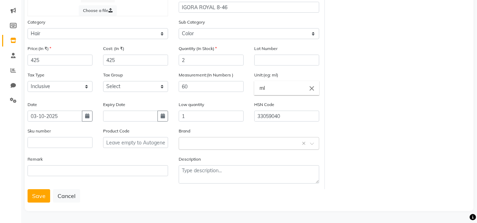
click at [285, 142] on input "text" at bounding box center [241, 142] width 119 height 7
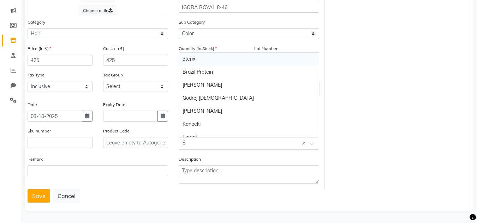
type input "SK"
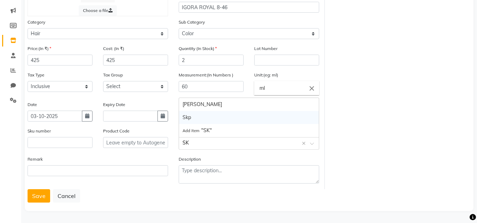
click at [246, 119] on div "Skp" at bounding box center [249, 117] width 140 height 13
click at [41, 194] on button "Save" at bounding box center [39, 195] width 23 height 13
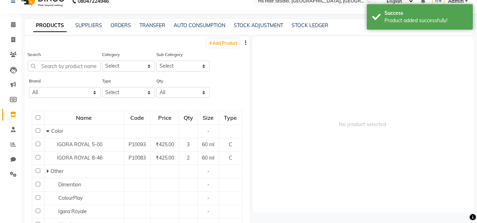
scroll to position [5, 0]
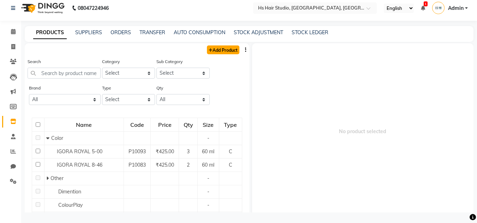
click at [224, 51] on link "Add Product" at bounding box center [223, 50] width 32 height 9
select select "true"
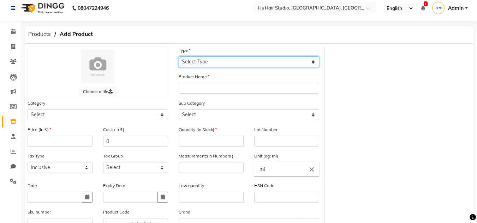
click at [219, 63] on select "Select Type Both Retail Consumable" at bounding box center [249, 61] width 140 height 11
select select "C"
click at [179, 56] on select "Select Type Both Retail Consumable" at bounding box center [249, 61] width 140 height 11
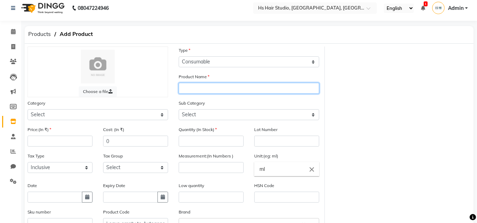
click at [211, 90] on input "text" at bounding box center [249, 88] width 140 height 11
type input "IGORA ROYAL 7-55"
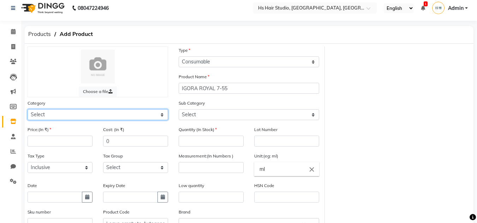
select select "1848601100"
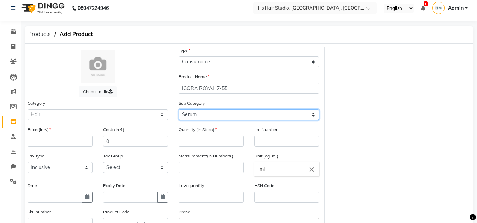
select select "1848601107"
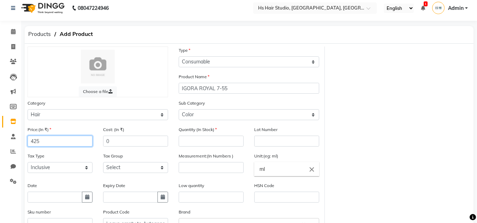
type input "425"
type input "2"
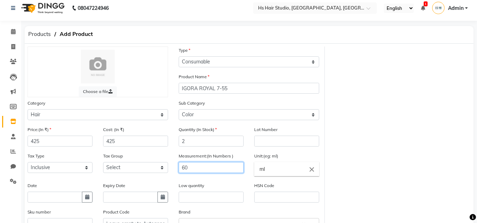
type input "60"
click at [90, 199] on button "button" at bounding box center [87, 197] width 11 height 11
select select "10"
select select "2025"
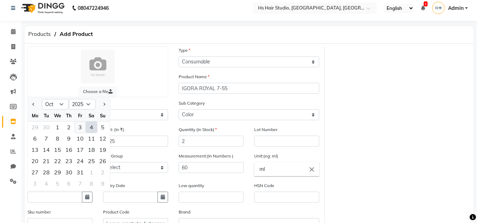
click at [78, 129] on div "3" at bounding box center [79, 127] width 11 height 11
type input "03-10-2025"
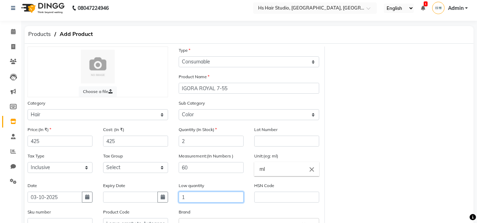
type input "1"
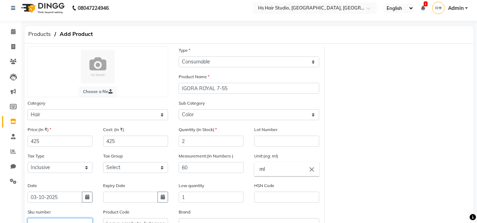
scroll to position [8, 0]
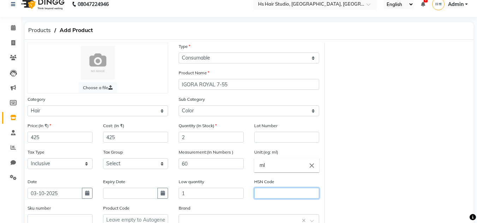
click at [281, 195] on input "text" at bounding box center [286, 193] width 65 height 11
type input "33059040"
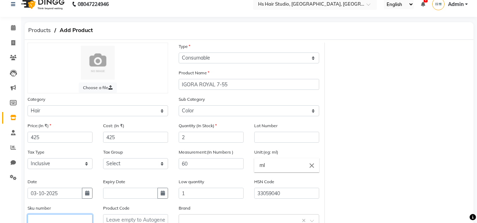
scroll to position [11, 0]
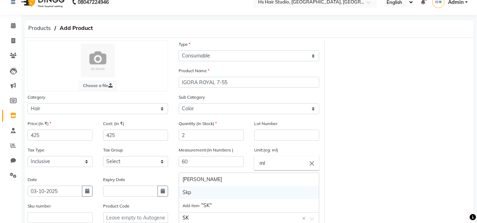
type input "SKP"
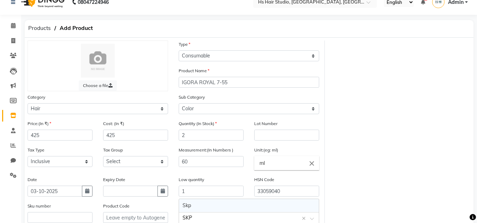
click at [244, 207] on div "Skp" at bounding box center [249, 205] width 140 height 13
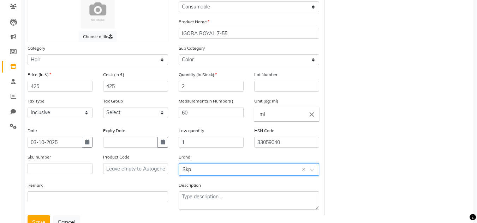
scroll to position [86, 0]
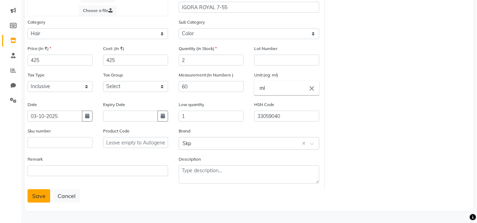
click at [38, 199] on button "Save" at bounding box center [39, 195] width 23 height 13
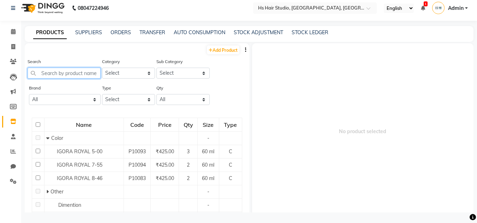
click at [54, 72] on input "text" at bounding box center [64, 73] width 73 height 11
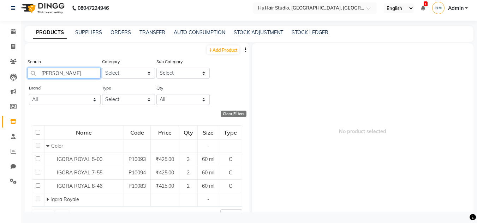
scroll to position [15, 0]
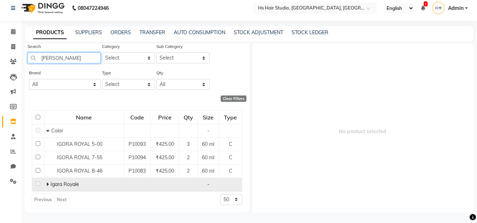
type input "[PERSON_NAME]"
click at [47, 186] on icon at bounding box center [47, 184] width 2 height 5
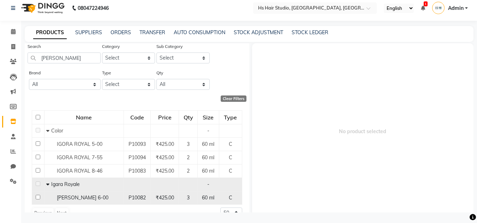
click at [62, 199] on span "[PERSON_NAME] 6-00" at bounding box center [83, 198] width 52 height 6
select select
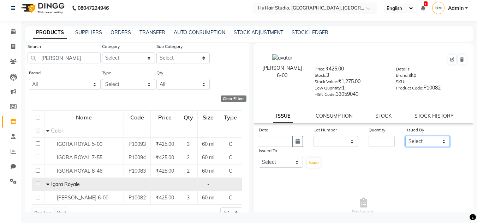
click at [430, 145] on select "Select [PERSON_NAME] [PERSON_NAME] [PERSON_NAME] Reception" at bounding box center [427, 141] width 44 height 11
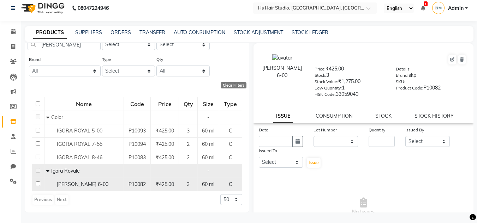
click at [62, 185] on span "[PERSON_NAME] 6-00" at bounding box center [83, 184] width 52 height 6
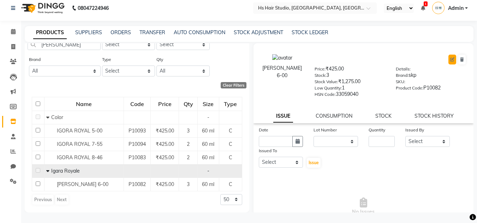
click at [450, 61] on icon at bounding box center [452, 60] width 4 height 4
select select "true"
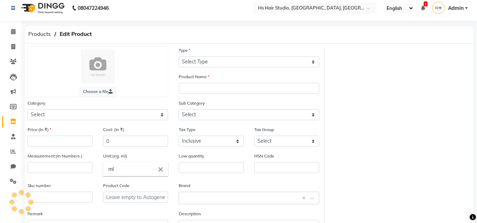
select select "C"
type input "[PERSON_NAME] 6-00"
select select
type input "425"
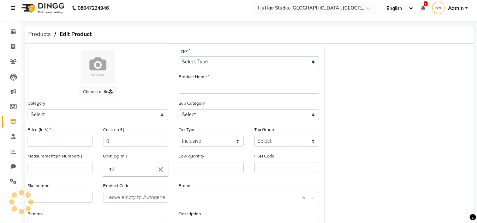
type input "425"
type input "60"
type input "1"
type input "33059040"
type input "P10082"
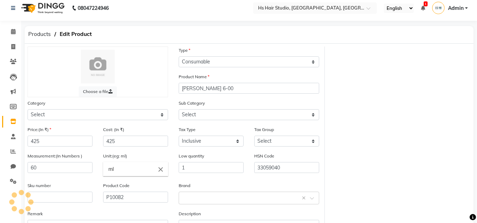
select select "1848601100"
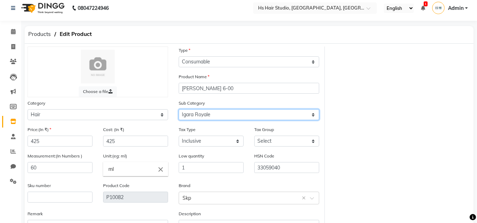
click at [230, 117] on select "Select Shampoo Conditioner Cream Mask Oil Serum Color Appliances Treatment Styl…" at bounding box center [249, 114] width 140 height 11
select select "1848601107"
click at [179, 109] on select "Select Shampoo Conditioner Cream Mask Oil Serum Color Appliances Treatment Styl…" at bounding box center [249, 114] width 140 height 11
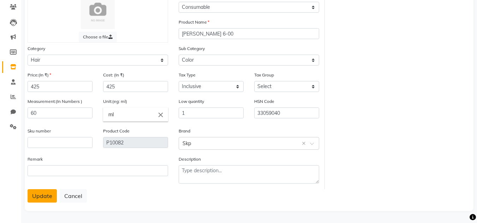
click at [45, 197] on button "Update" at bounding box center [42, 195] width 29 height 13
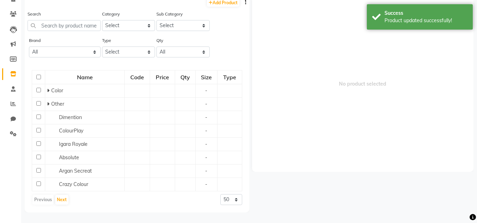
scroll to position [5, 0]
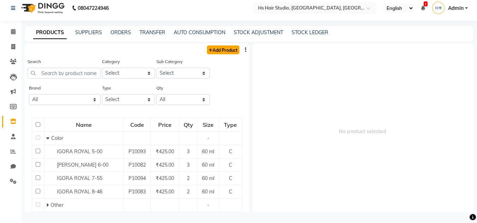
click at [225, 52] on link "Add Product" at bounding box center [223, 50] width 32 height 9
select select "true"
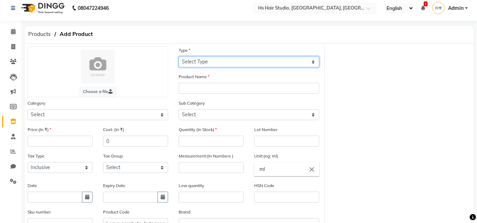
click at [223, 61] on select "Select Type Both Retail Consumable" at bounding box center [249, 61] width 140 height 11
select select "C"
click at [179, 56] on select "Select Type Both Retail Consumable" at bounding box center [249, 61] width 140 height 11
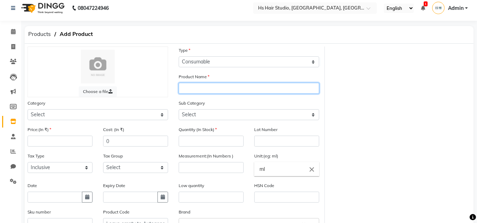
click at [216, 87] on input "text" at bounding box center [249, 88] width 140 height 11
type input "[PERSON_NAME] 6-68"
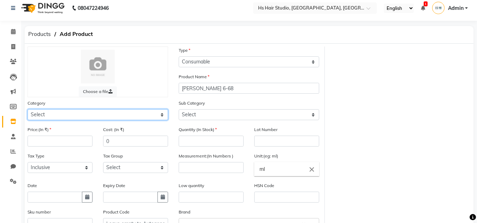
select select "1848601100"
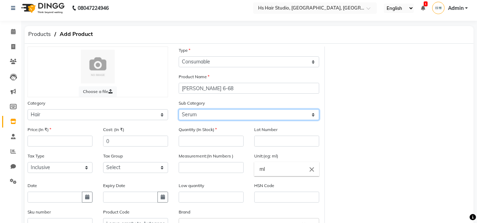
select select "1848601107"
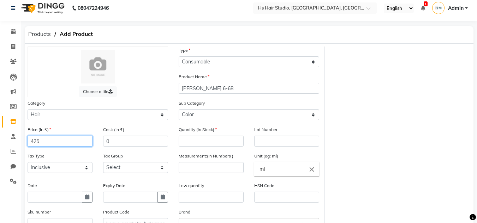
type input "425"
type input "2"
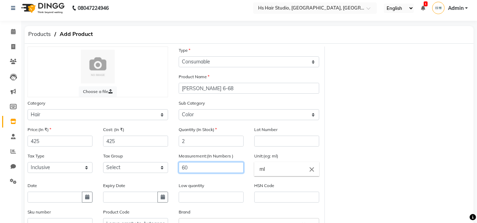
type input "60"
click at [87, 197] on icon "button" at bounding box center [87, 197] width 4 height 5
select select "10"
select select "2025"
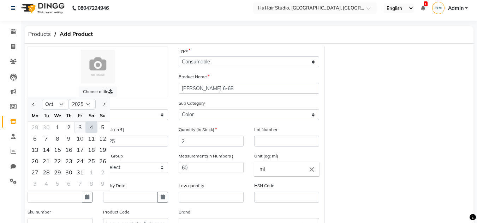
click at [79, 128] on div "3" at bounding box center [79, 127] width 11 height 11
type input "03-10-2025"
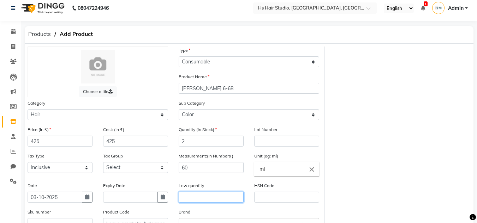
click at [212, 200] on input "text" at bounding box center [211, 197] width 65 height 11
type input "1"
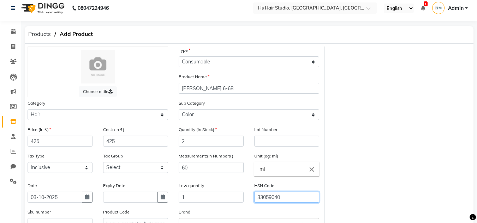
type input "33059040"
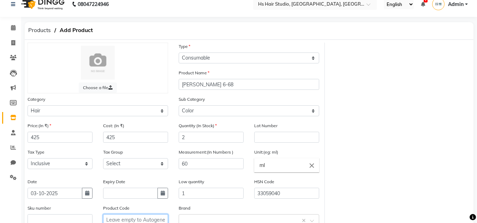
scroll to position [11, 0]
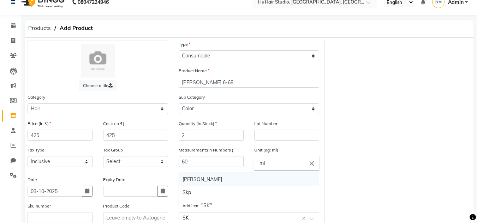
type input "SKP"
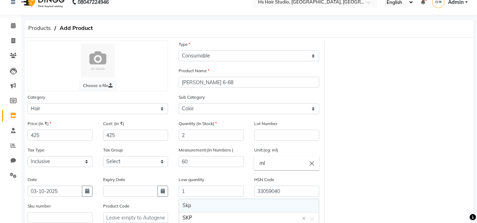
click at [293, 207] on div "Skp" at bounding box center [249, 205] width 140 height 13
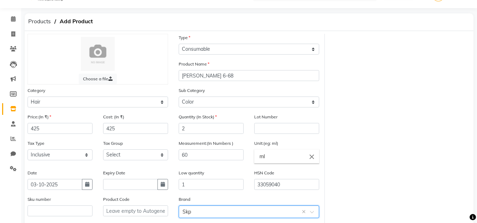
scroll to position [86, 0]
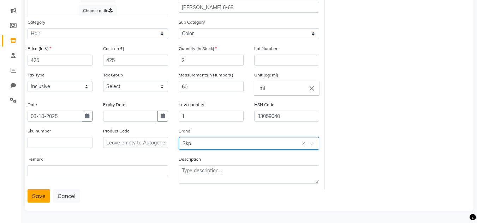
click at [30, 195] on button "Save" at bounding box center [39, 195] width 23 height 13
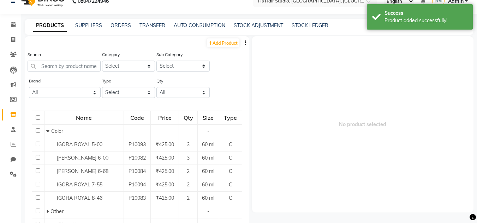
scroll to position [5, 0]
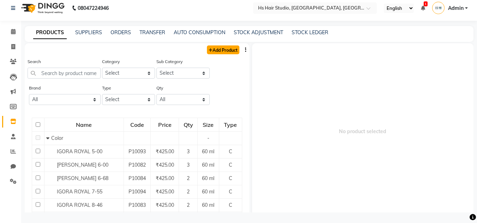
click at [217, 52] on link "Add Product" at bounding box center [223, 50] width 32 height 9
select select "true"
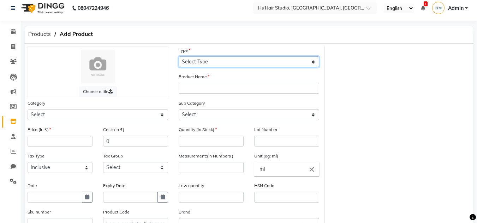
click at [211, 62] on select "Select Type Both Retail Consumable" at bounding box center [249, 61] width 140 height 11
select select "C"
click at [179, 56] on select "Select Type Both Retail Consumable" at bounding box center [249, 61] width 140 height 11
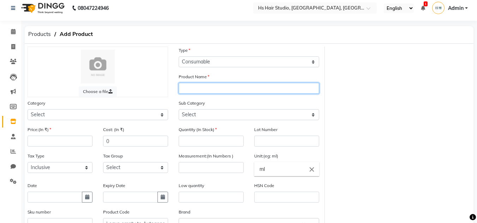
click at [201, 90] on input "text" at bounding box center [249, 88] width 140 height 11
type input "IGORA ROYAL 7-60 abs"
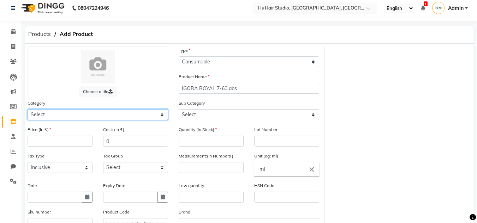
click at [157, 115] on select "Select Hair Skin Makeup Personal Care Appliances [PERSON_NAME] Waxing Disposabl…" at bounding box center [98, 114] width 140 height 11
select select "1848601100"
click at [28, 109] on select "Select Hair Skin Makeup Personal Care Appliances [PERSON_NAME] Waxing Disposabl…" at bounding box center [98, 114] width 140 height 11
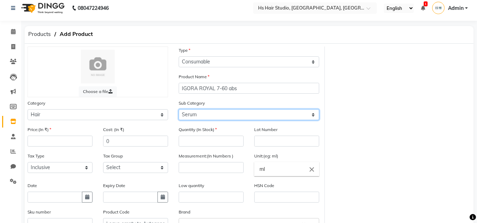
select select "1848601107"
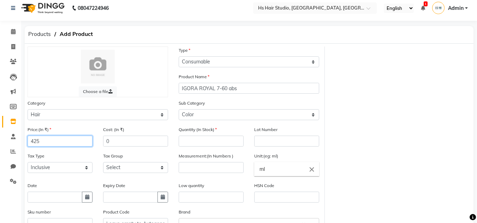
type input "425"
type input "2"
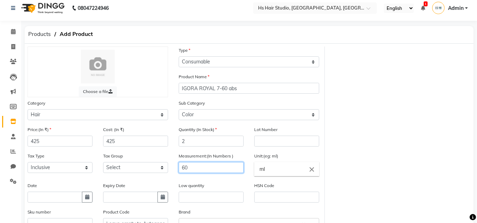
type input "60"
click at [86, 197] on icon "button" at bounding box center [87, 197] width 4 height 5
select select "10"
select select "2025"
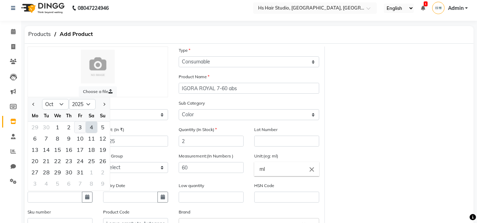
click at [79, 127] on div "3" at bounding box center [79, 127] width 11 height 11
type input "03-10-2025"
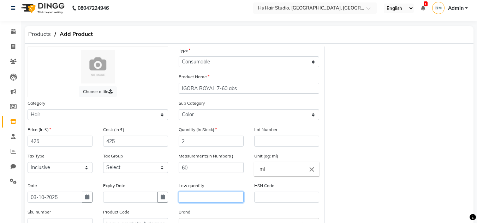
click at [217, 199] on input "text" at bounding box center [211, 197] width 65 height 11
type input "1"
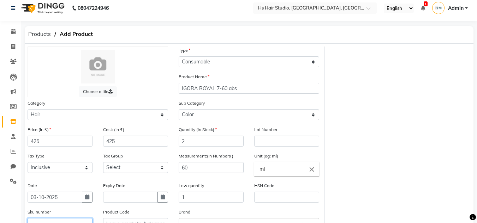
scroll to position [8, 0]
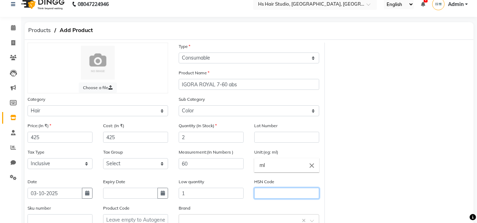
click at [266, 195] on input "text" at bounding box center [286, 193] width 65 height 11
type input "33059040"
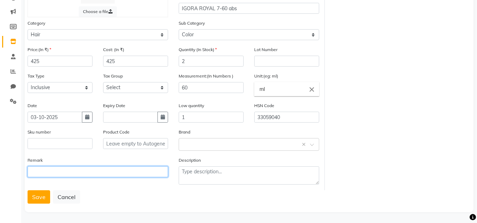
scroll to position [86, 0]
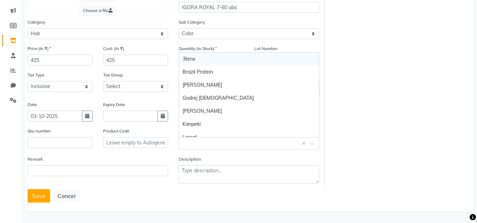
click at [242, 143] on input "text" at bounding box center [241, 142] width 119 height 7
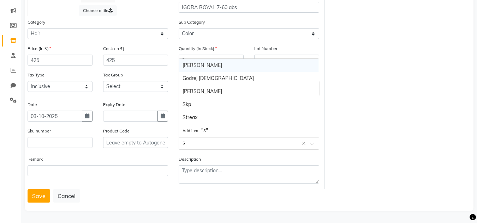
type input "sk"
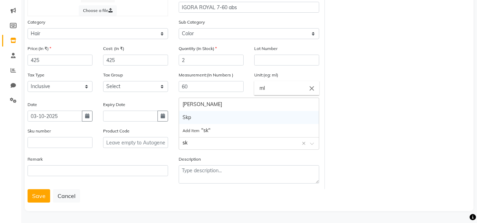
click at [214, 115] on div "Skp" at bounding box center [249, 117] width 140 height 13
click at [38, 199] on button "Save" at bounding box center [39, 195] width 23 height 13
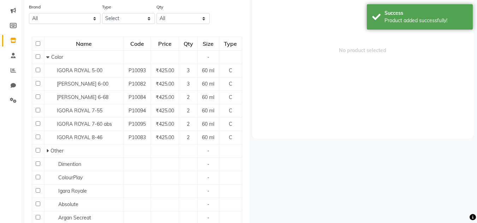
scroll to position [5, 0]
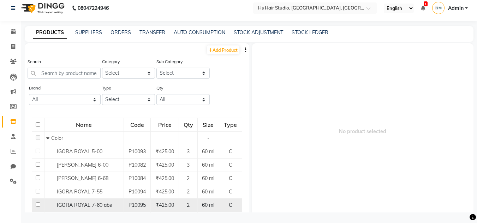
click at [87, 206] on span "IGORA ROYAL 7-60 abs" at bounding box center [84, 205] width 55 height 6
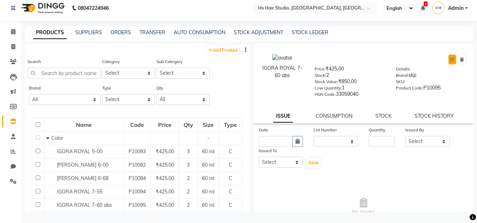
click at [450, 59] on icon at bounding box center [452, 60] width 4 height 4
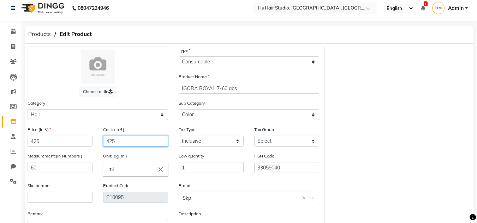
click at [131, 141] on input "425" at bounding box center [135, 141] width 65 height 11
click at [58, 141] on input "425" at bounding box center [60, 141] width 65 height 11
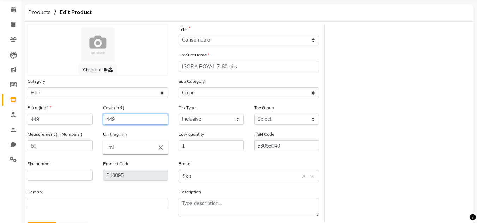
scroll to position [59, 0]
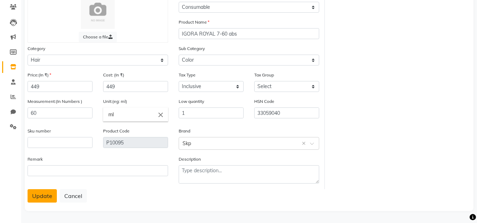
click at [39, 196] on button "Update" at bounding box center [42, 195] width 29 height 13
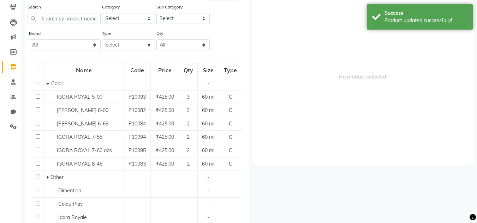
scroll to position [5, 0]
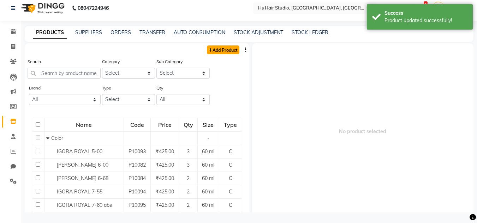
click at [220, 48] on link "Add Product" at bounding box center [223, 50] width 32 height 9
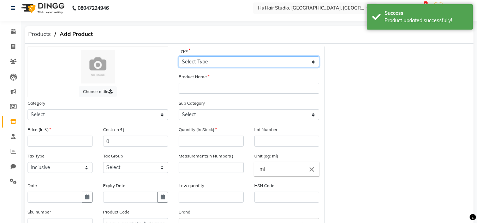
click at [204, 61] on select "Select Type Both Retail Consumable" at bounding box center [249, 61] width 140 height 11
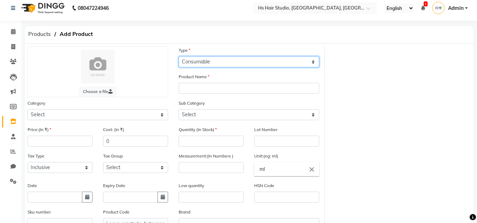
click at [179, 56] on select "Select Type Both Retail Consumable" at bounding box center [249, 61] width 140 height 11
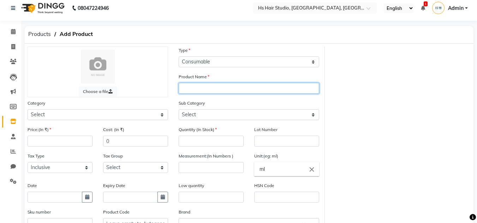
click at [202, 91] on input "text" at bounding box center [249, 88] width 140 height 11
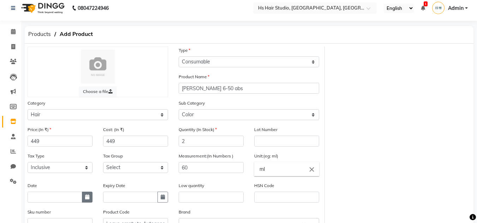
click at [89, 197] on button "button" at bounding box center [87, 197] width 11 height 11
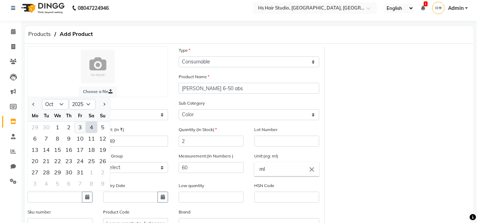
click at [81, 131] on div "3" at bounding box center [79, 127] width 11 height 11
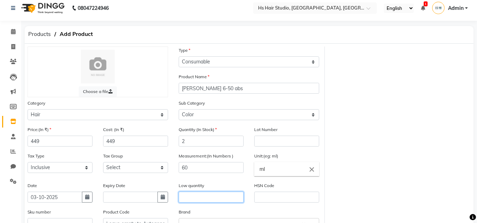
click at [204, 199] on input "text" at bounding box center [211, 197] width 65 height 11
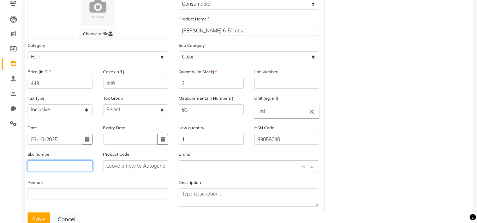
scroll to position [86, 0]
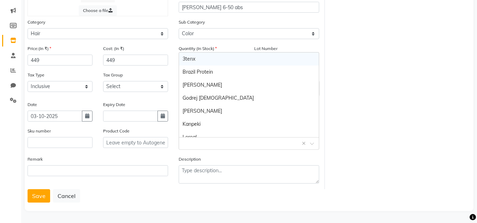
click at [269, 145] on input "text" at bounding box center [241, 142] width 119 height 7
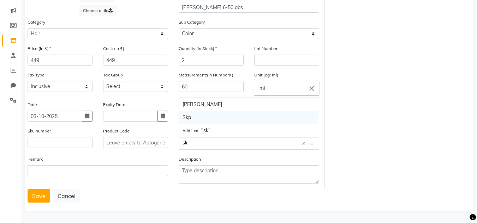
click at [237, 113] on div "Skp" at bounding box center [249, 117] width 140 height 13
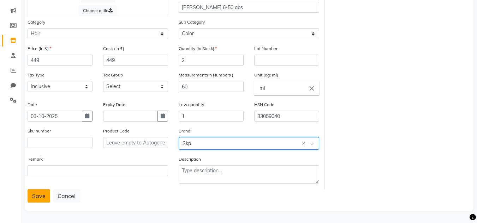
click at [42, 195] on button "Save" at bounding box center [39, 195] width 23 height 13
click at [35, 192] on button "Save" at bounding box center [39, 195] width 23 height 13
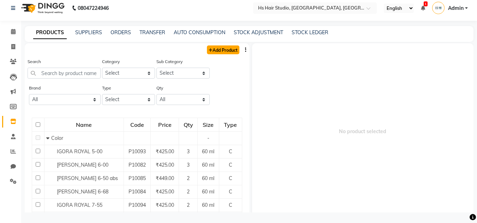
click at [222, 49] on link "Add Product" at bounding box center [223, 50] width 32 height 9
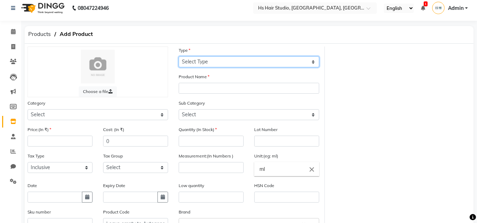
click at [214, 61] on select "Select Type Both Retail Consumable" at bounding box center [249, 61] width 140 height 11
click at [179, 56] on select "Select Type Both Retail Consumable" at bounding box center [249, 61] width 140 height 11
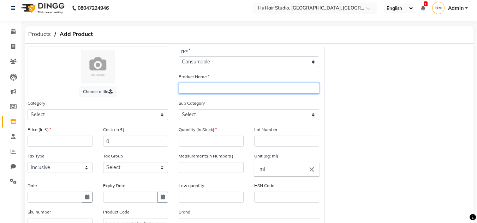
click at [203, 90] on input "text" at bounding box center [249, 88] width 140 height 11
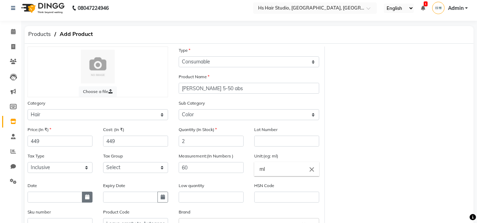
click at [89, 195] on icon "button" at bounding box center [87, 197] width 4 height 5
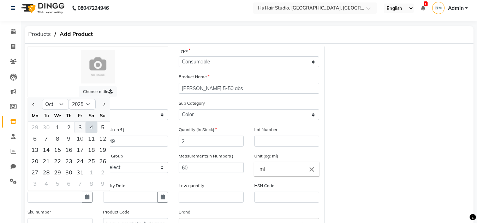
click at [79, 126] on div "3" at bounding box center [79, 127] width 11 height 11
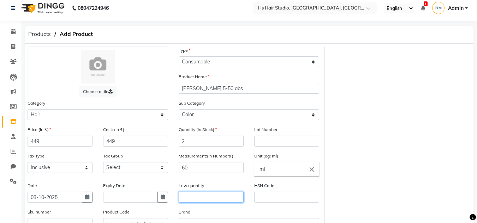
click at [208, 199] on input "text" at bounding box center [211, 197] width 65 height 11
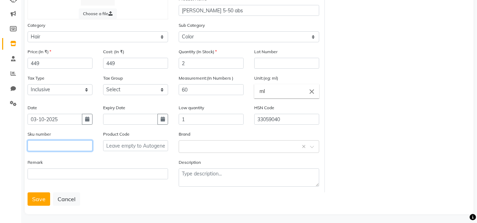
scroll to position [86, 0]
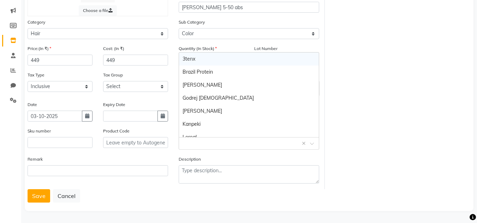
click at [268, 147] on input "text" at bounding box center [241, 142] width 119 height 7
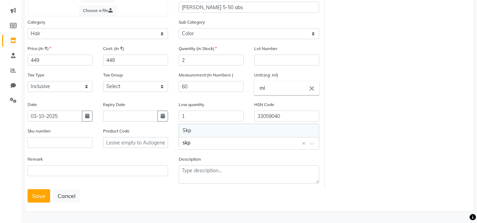
click at [237, 132] on div "Skp" at bounding box center [249, 130] width 140 height 13
click at [38, 199] on button "Save" at bounding box center [39, 195] width 23 height 13
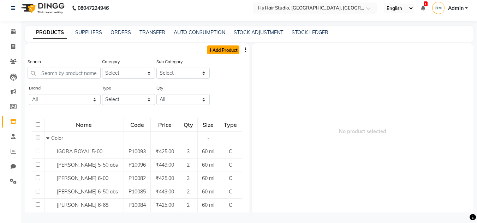
click at [220, 52] on link "Add Product" at bounding box center [223, 50] width 32 height 9
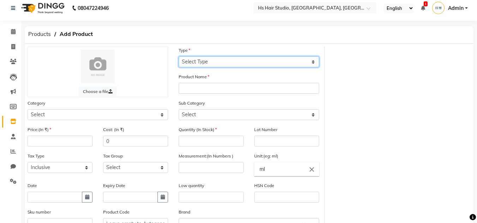
click at [256, 60] on select "Select Type Both Retail Consumable" at bounding box center [249, 61] width 140 height 11
click at [179, 56] on select "Select Type Both Retail Consumable" at bounding box center [249, 61] width 140 height 11
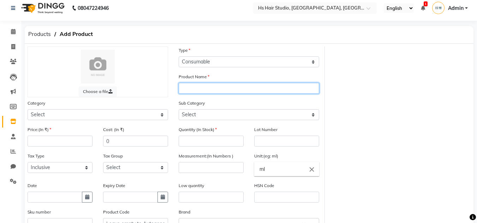
click at [230, 87] on input "text" at bounding box center [249, 88] width 140 height 11
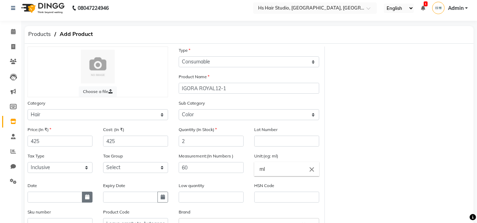
click at [88, 195] on icon "button" at bounding box center [87, 197] width 4 height 5
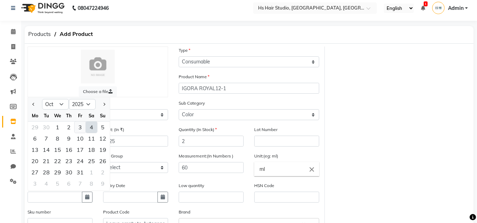
click at [79, 127] on div "3" at bounding box center [79, 127] width 11 height 11
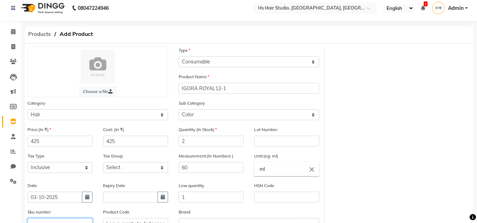
scroll to position [8, 0]
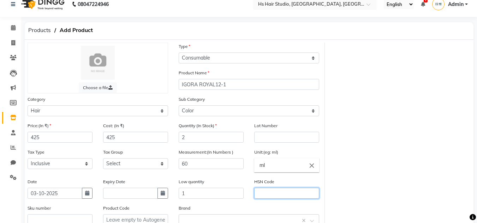
click at [278, 195] on input "text" at bounding box center [286, 193] width 65 height 11
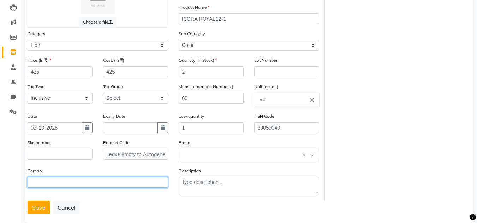
scroll to position [86, 0]
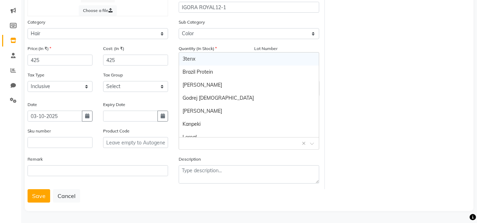
click at [266, 144] on input "text" at bounding box center [241, 142] width 119 height 7
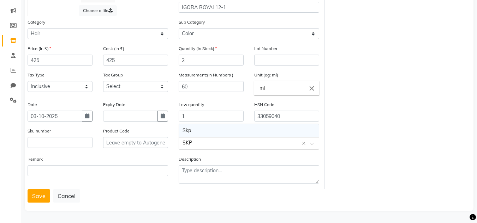
click at [260, 133] on div "Skp" at bounding box center [249, 130] width 140 height 13
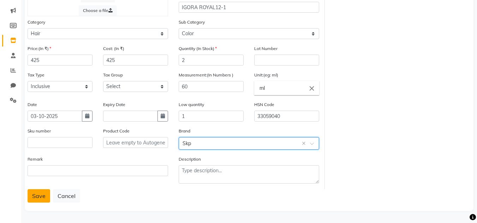
click at [40, 195] on button "Save" at bounding box center [39, 195] width 23 height 13
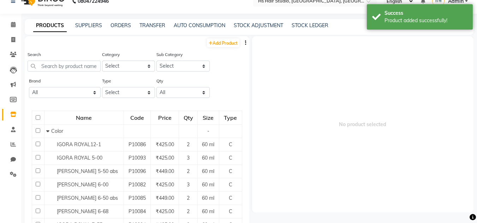
scroll to position [5, 0]
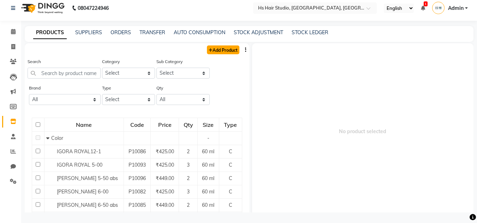
click at [221, 49] on link "Add Product" at bounding box center [223, 50] width 32 height 9
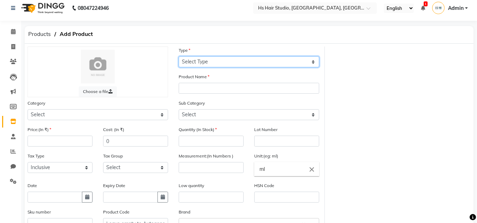
click at [228, 61] on select "Select Type Both Retail Consumable" at bounding box center [249, 61] width 140 height 11
click at [179, 56] on select "Select Type Both Retail Consumable" at bounding box center [249, 61] width 140 height 11
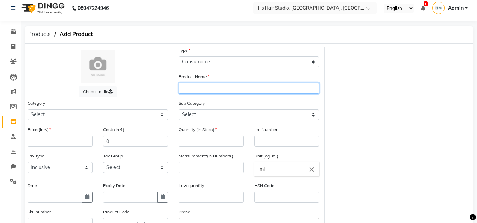
click at [212, 92] on input "text" at bounding box center [249, 88] width 140 height 11
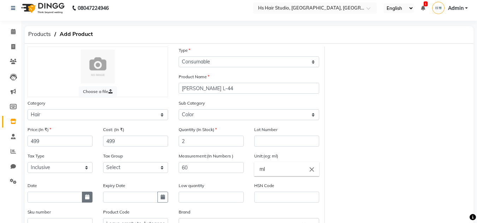
click at [85, 193] on button "button" at bounding box center [87, 197] width 11 height 11
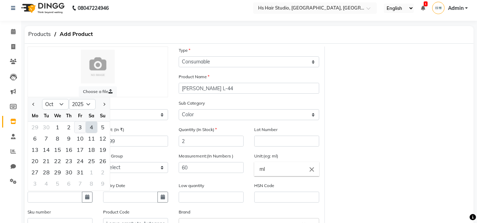
click at [81, 126] on div "3" at bounding box center [79, 127] width 11 height 11
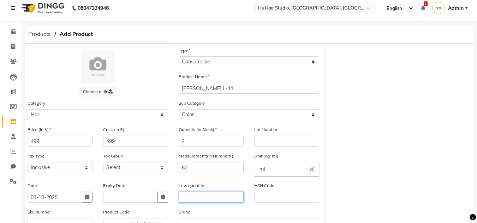
click at [184, 194] on input "text" at bounding box center [211, 197] width 65 height 11
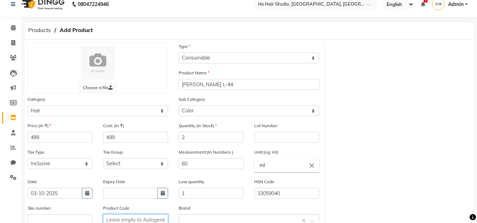
scroll to position [11, 0]
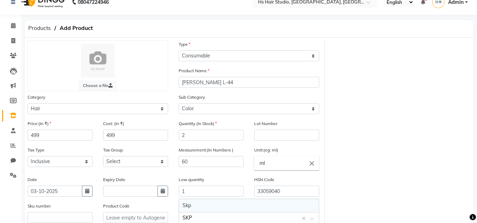
click at [198, 209] on div "Skp" at bounding box center [249, 205] width 140 height 13
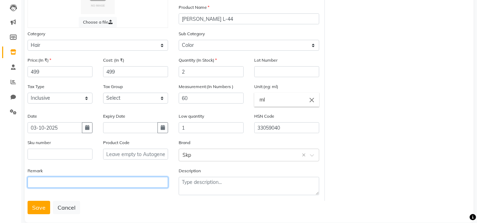
scroll to position [86, 0]
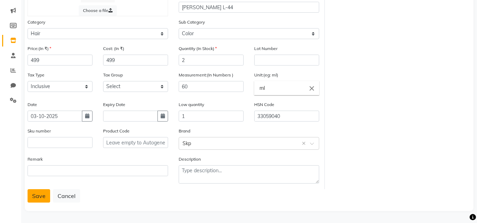
click at [42, 193] on button "Save" at bounding box center [39, 195] width 23 height 13
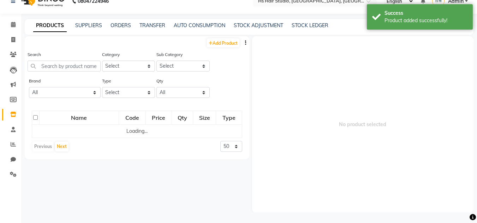
scroll to position [5, 0]
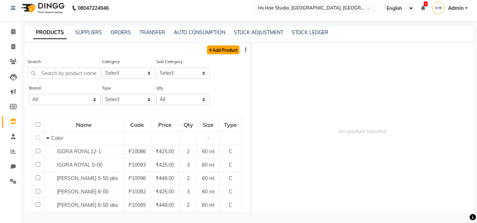
click at [223, 50] on link "Add Product" at bounding box center [223, 50] width 32 height 9
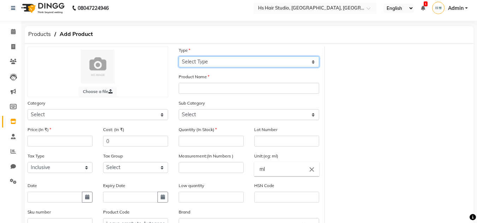
click at [220, 64] on select "Select Type Both Retail Consumable" at bounding box center [249, 61] width 140 height 11
click at [179, 56] on select "Select Type Both Retail Consumable" at bounding box center [249, 61] width 140 height 11
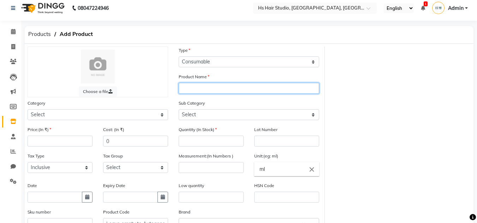
click at [206, 87] on input "text" at bounding box center [249, 88] width 140 height 11
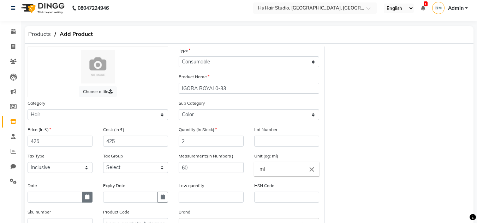
click at [85, 198] on icon "button" at bounding box center [87, 197] width 4 height 5
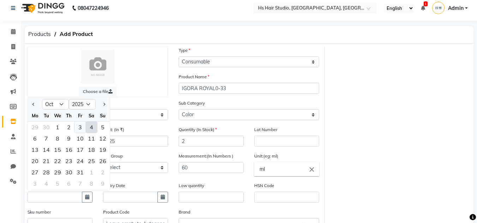
click at [79, 125] on div "3" at bounding box center [79, 127] width 11 height 11
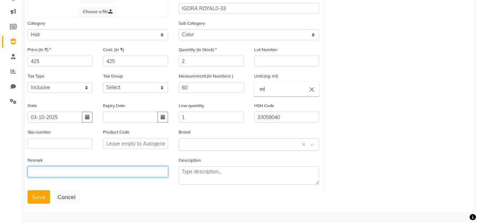
scroll to position [86, 0]
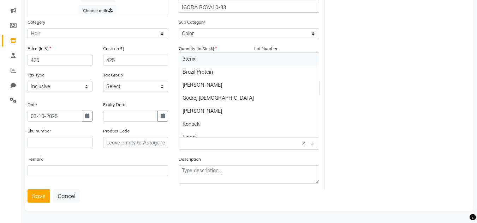
click at [197, 147] on div "Select brand or add custom brand ×" at bounding box center [249, 143] width 140 height 13
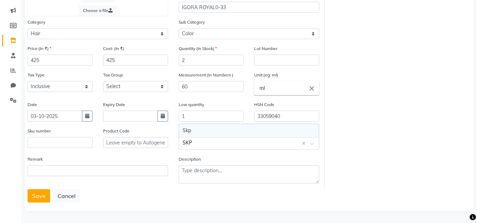
click at [198, 130] on div "Skp" at bounding box center [249, 130] width 140 height 13
click at [37, 198] on button "Save" at bounding box center [39, 195] width 23 height 13
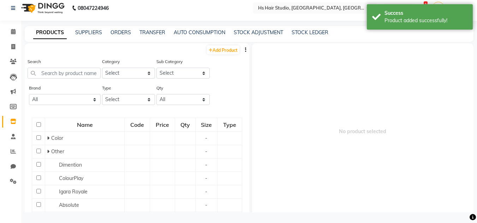
scroll to position [5, 0]
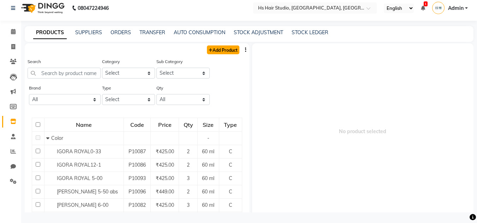
click at [221, 50] on link "Add Product" at bounding box center [223, 50] width 32 height 9
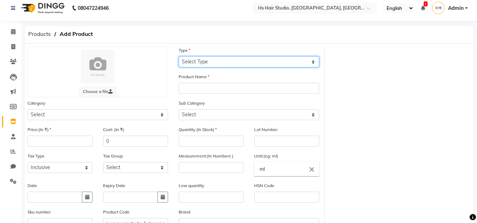
click at [217, 64] on select "Select Type Both Retail Consumable" at bounding box center [249, 61] width 140 height 11
click at [179, 56] on select "Select Type Both Retail Consumable" at bounding box center [249, 61] width 140 height 11
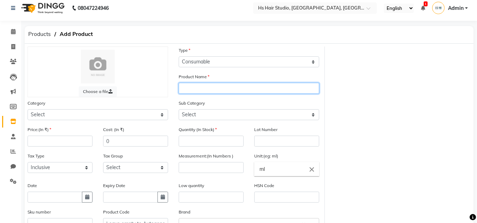
click at [206, 88] on input "text" at bounding box center [249, 88] width 140 height 11
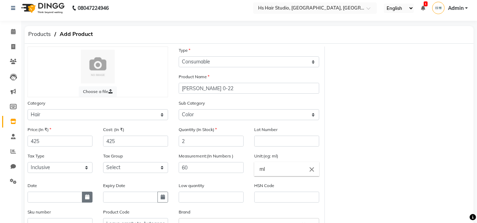
click at [86, 198] on icon "button" at bounding box center [87, 197] width 4 height 5
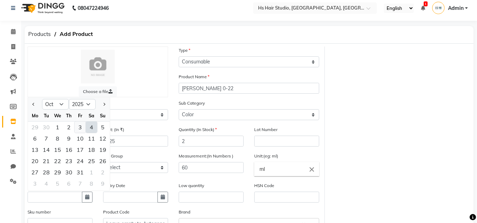
click at [81, 128] on div "3" at bounding box center [79, 127] width 11 height 11
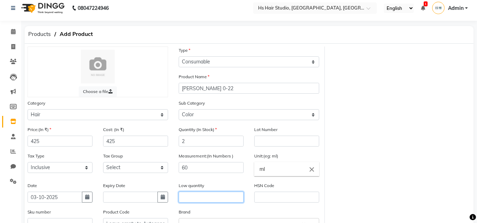
click at [211, 199] on input "text" at bounding box center [211, 197] width 65 height 11
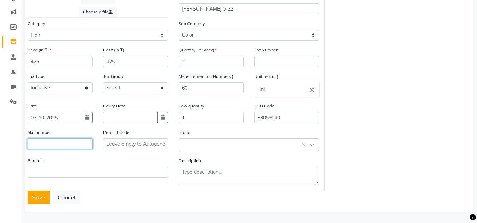
scroll to position [86, 0]
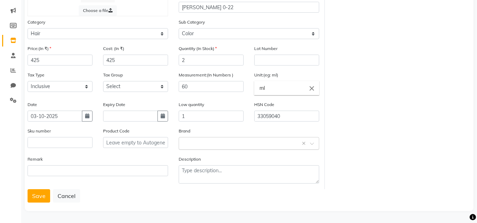
click at [219, 144] on input "text" at bounding box center [241, 142] width 119 height 7
click at [213, 131] on div "Skp" at bounding box center [249, 130] width 140 height 13
click at [40, 193] on button "Save" at bounding box center [39, 195] width 23 height 13
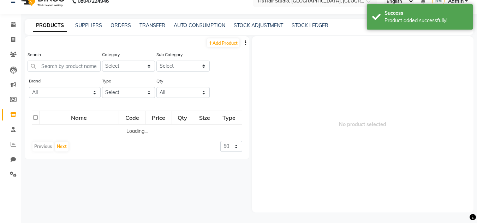
scroll to position [5, 0]
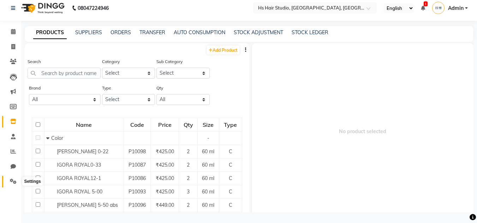
click at [14, 182] on icon at bounding box center [13, 181] width 7 height 5
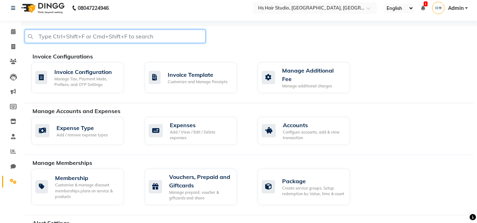
click at [180, 38] on input "text" at bounding box center [115, 36] width 181 height 13
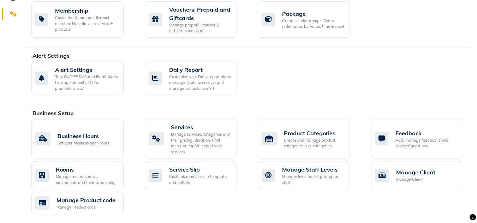
scroll to position [174, 0]
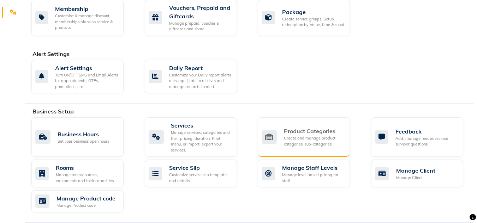
click at [313, 141] on div "Create and manage product categories, sub-categories" at bounding box center [314, 141] width 60 height 12
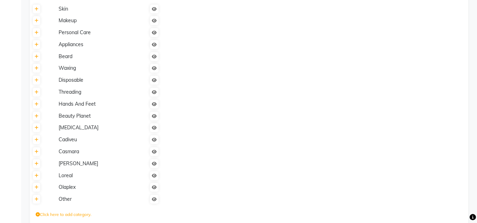
scroll to position [298, 0]
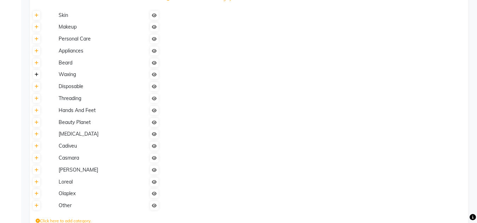
click at [35, 74] on icon at bounding box center [37, 75] width 4 height 4
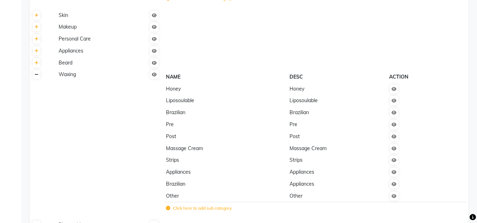
click at [36, 78] on link at bounding box center [36, 74] width 7 height 9
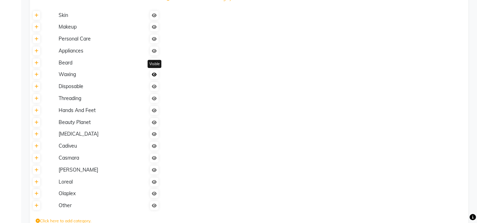
click at [155, 75] on icon at bounding box center [154, 75] width 5 height 4
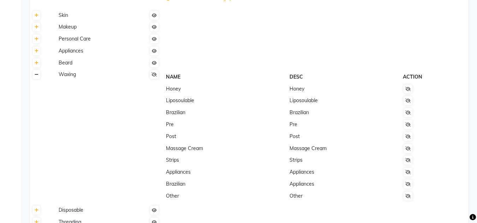
click at [37, 78] on link at bounding box center [36, 74] width 7 height 9
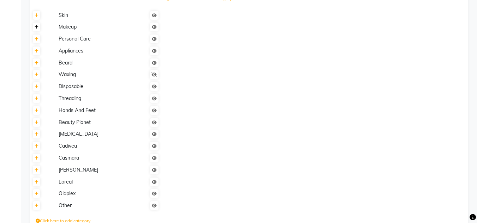
click at [37, 26] on icon at bounding box center [37, 27] width 4 height 4
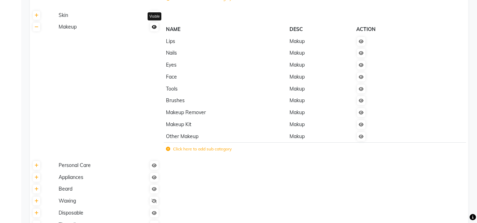
click at [155, 30] on link at bounding box center [154, 27] width 8 height 9
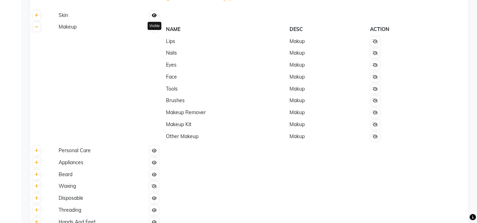
click at [155, 15] on icon at bounding box center [154, 15] width 5 height 4
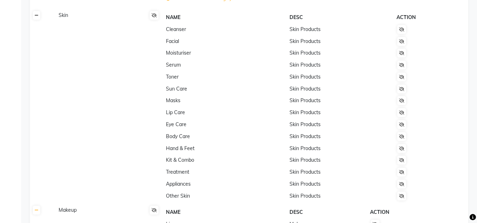
click at [38, 18] on link at bounding box center [36, 15] width 7 height 9
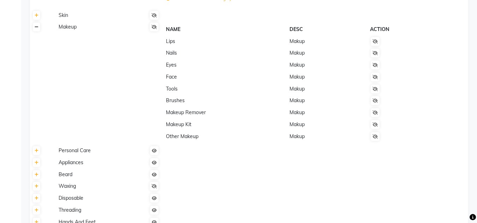
click at [39, 30] on link at bounding box center [36, 27] width 7 height 9
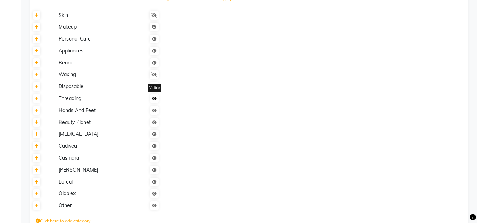
click at [155, 100] on icon at bounding box center [154, 99] width 5 height 4
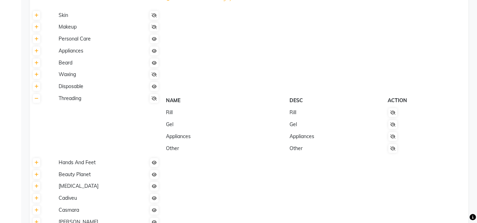
click at [36, 103] on th at bounding box center [43, 125] width 26 height 64
click at [156, 164] on icon at bounding box center [154, 163] width 5 height 4
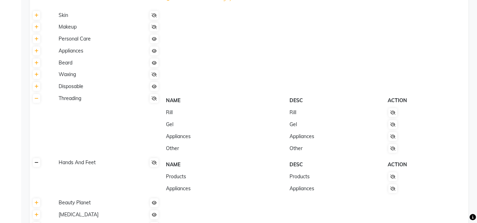
click at [37, 164] on icon at bounding box center [37, 163] width 4 height 4
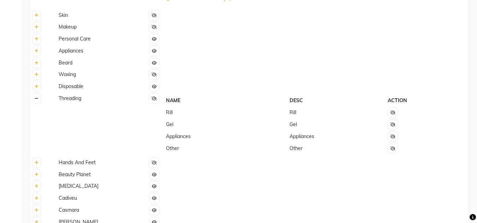
click at [35, 101] on icon at bounding box center [37, 99] width 4 height 4
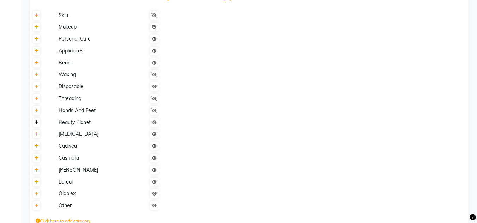
click at [38, 126] on link at bounding box center [36, 122] width 7 height 9
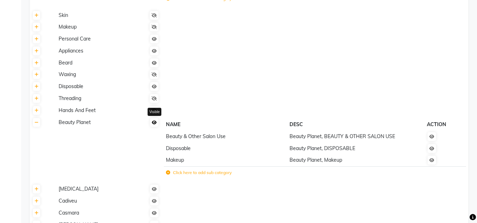
click at [154, 126] on link at bounding box center [154, 122] width 8 height 9
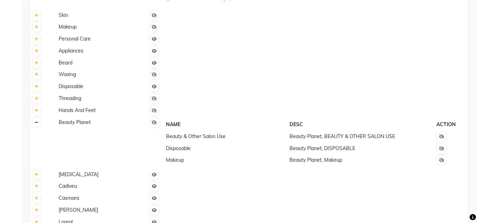
click at [34, 125] on link at bounding box center [36, 122] width 7 height 9
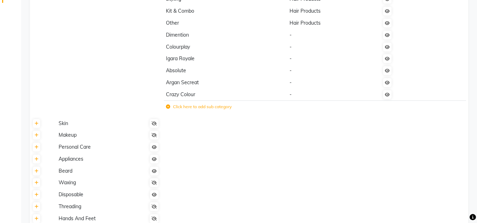
scroll to position [328, 0]
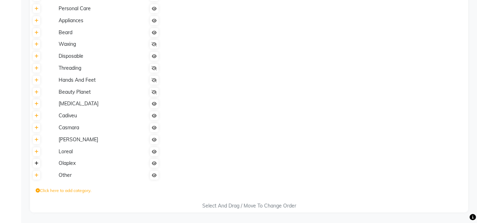
click at [38, 166] on icon at bounding box center [37, 164] width 4 height 4
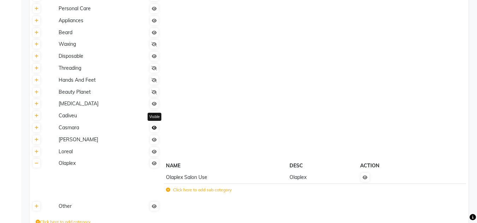
click at [155, 129] on icon at bounding box center [154, 128] width 5 height 4
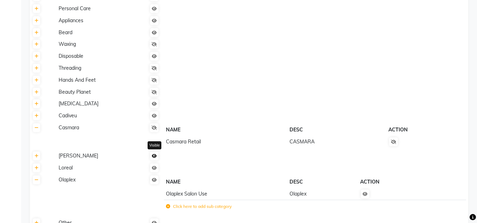
click at [153, 157] on icon at bounding box center [154, 156] width 5 height 4
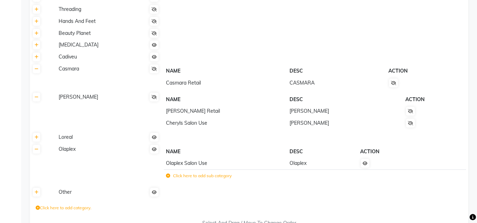
scroll to position [404, 0]
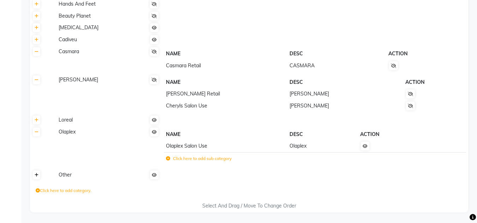
click at [37, 177] on icon at bounding box center [37, 175] width 4 height 4
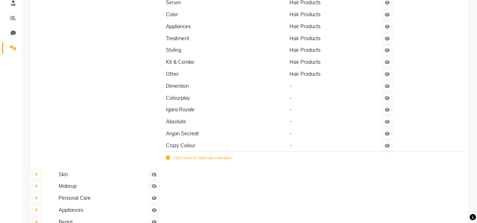
scroll to position [144, 0]
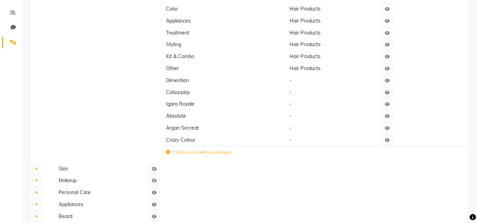
click at [194, 153] on label "Click here to add sub category" at bounding box center [199, 152] width 66 height 6
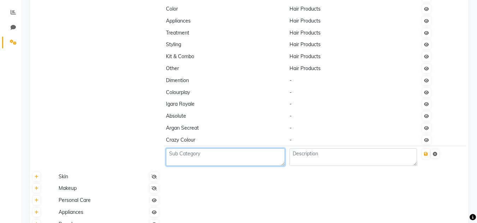
click at [186, 159] on textarea at bounding box center [225, 158] width 119 height 18
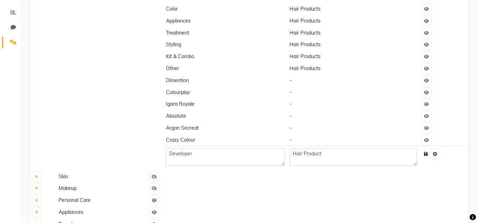
click at [426, 155] on icon "submit" at bounding box center [426, 154] width 4 height 4
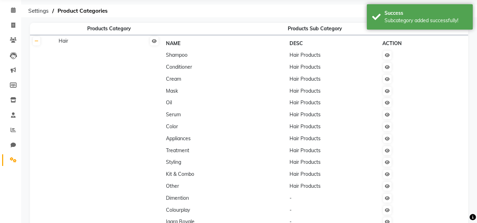
scroll to position [0, 0]
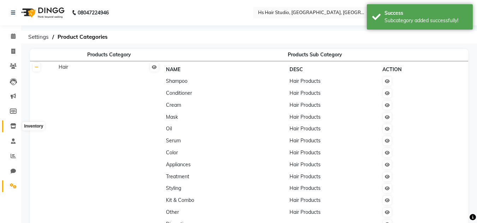
click at [13, 128] on icon at bounding box center [13, 125] width 6 height 5
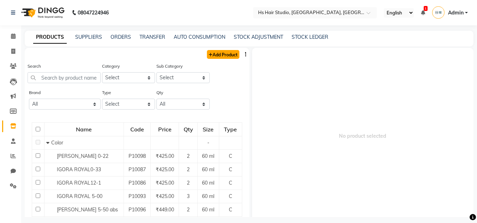
click at [220, 54] on link "Add Product" at bounding box center [223, 54] width 32 height 9
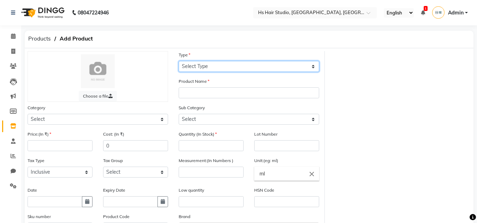
click at [225, 67] on select "Select Type Both Retail Consumable" at bounding box center [249, 66] width 140 height 11
click at [179, 61] on select "Select Type Both Retail Consumable" at bounding box center [249, 66] width 140 height 11
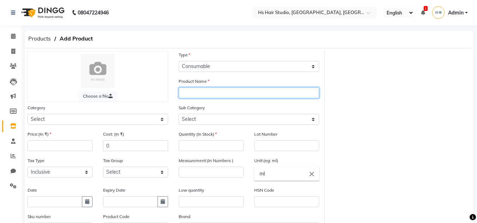
click at [212, 96] on input "text" at bounding box center [249, 92] width 140 height 11
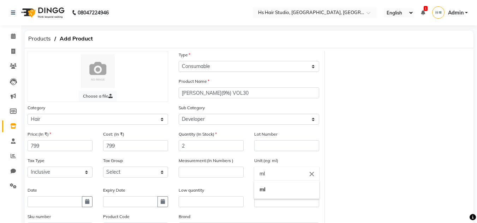
click at [298, 175] on input "ml" at bounding box center [286, 174] width 65 height 14
click at [309, 175] on icon "close" at bounding box center [312, 174] width 8 height 8
click at [294, 175] on input "text" at bounding box center [286, 174] width 65 height 14
click at [279, 211] on link "l tr." at bounding box center [286, 208] width 65 height 18
click at [213, 175] on input "number" at bounding box center [211, 172] width 65 height 11
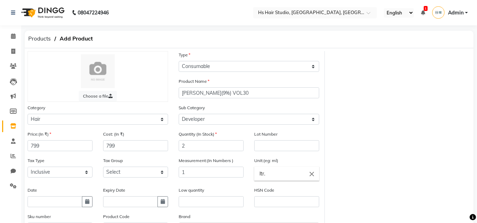
click at [379, 193] on div "Choose a file Type Select Type Both Retail Consumable Product Name [PERSON_NAME…" at bounding box center [248, 163] width 453 height 224
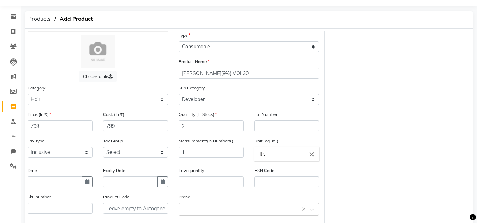
scroll to position [20, 0]
click at [87, 183] on icon "button" at bounding box center [87, 181] width 4 height 5
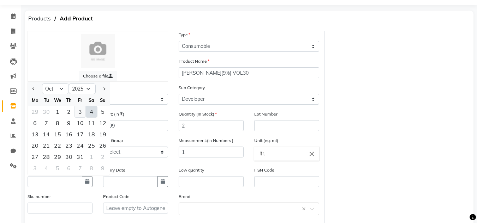
click at [78, 113] on div "3" at bounding box center [79, 111] width 11 height 11
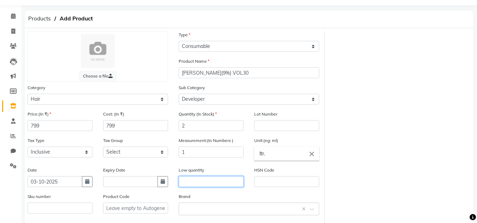
click at [212, 183] on input "text" at bounding box center [211, 181] width 65 height 11
click at [280, 181] on input "text" at bounding box center [286, 181] width 65 height 11
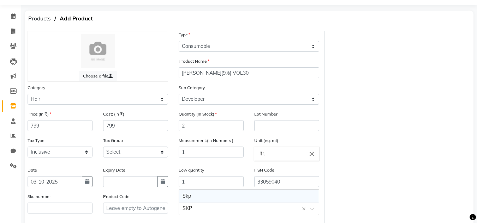
click at [260, 192] on div "Skp" at bounding box center [249, 196] width 140 height 13
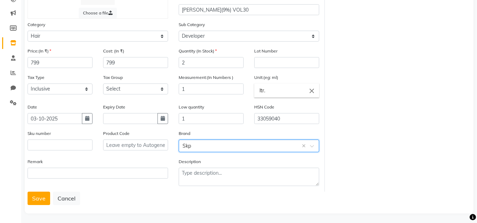
scroll to position [86, 0]
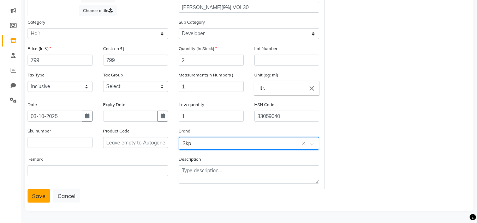
click at [37, 198] on button "Save" at bounding box center [39, 195] width 23 height 13
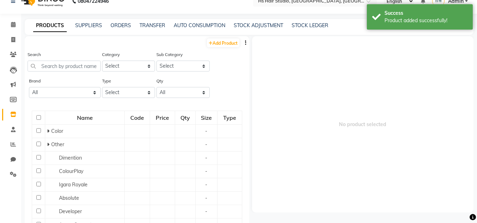
scroll to position [5, 0]
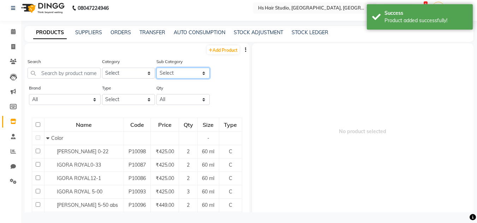
click at [196, 77] on select "Select" at bounding box center [182, 73] width 53 height 11
click at [175, 73] on select "Select" at bounding box center [182, 73] width 53 height 11
click at [122, 74] on select "Select Hair Personal Care Appliances [PERSON_NAME] Disposable [MEDICAL_DATA] Ca…" at bounding box center [128, 73] width 53 height 11
click at [102, 68] on select "Select Hair Personal Care Appliances [PERSON_NAME] Disposable [MEDICAL_DATA] Ca…" at bounding box center [128, 73] width 53 height 11
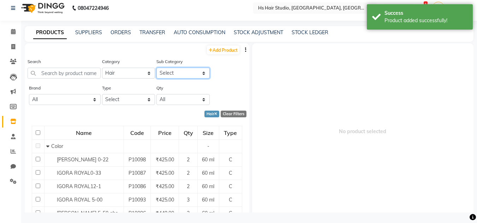
click at [181, 73] on select "Select Shampoo Conditioner Cream Mask Oil Serum Color Appliances Treatment Styl…" at bounding box center [182, 73] width 53 height 11
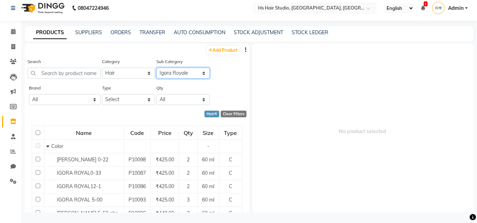
click at [156, 68] on select "Select Shampoo Conditioner Cream Mask Oil Serum Color Appliances Treatment Styl…" at bounding box center [182, 73] width 53 height 11
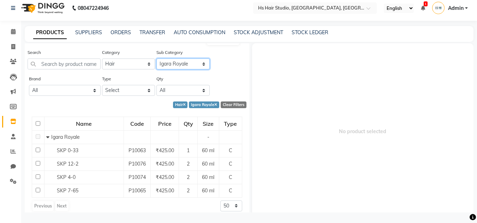
scroll to position [16, 0]
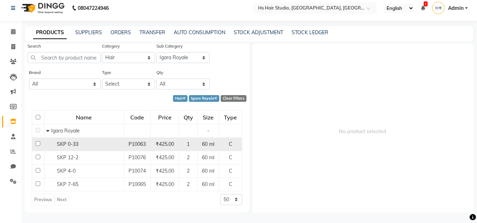
click at [74, 144] on span "SKP 0-33" at bounding box center [68, 144] width 22 height 6
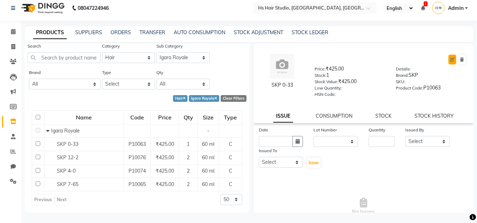
click at [448, 62] on button at bounding box center [452, 60] width 8 height 10
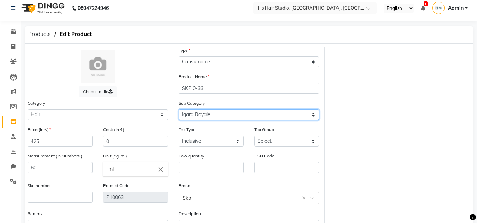
click at [300, 113] on select "Select Shampoo Conditioner Cream Mask Oil Serum Color Appliances Treatment Styl…" at bounding box center [249, 114] width 140 height 11
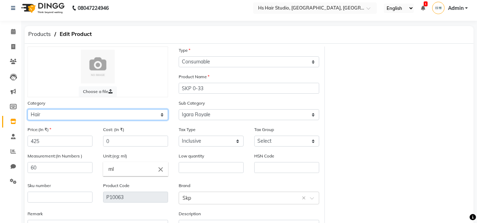
click at [32, 115] on select "Select Hair Personal Care Appliances [PERSON_NAME] Disposable [MEDICAL_DATA] Ca…" at bounding box center [98, 114] width 140 height 11
click at [30, 115] on select "Select Hair Personal Care Appliances [PERSON_NAME] Disposable [MEDICAL_DATA] Ca…" at bounding box center [98, 114] width 140 height 11
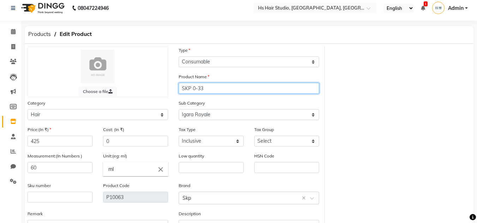
click at [181, 90] on input "SKP 0-33" at bounding box center [249, 88] width 140 height 11
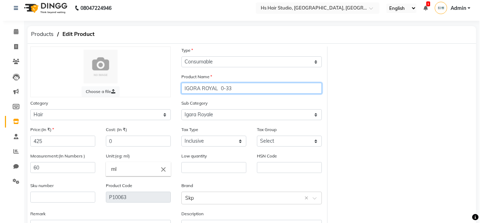
scroll to position [59, 0]
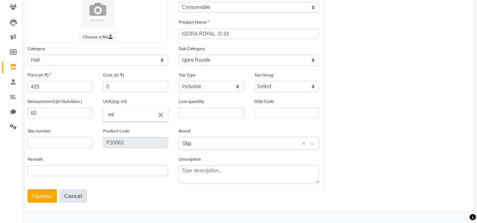
click at [74, 197] on button "Cancel" at bounding box center [73, 195] width 27 height 13
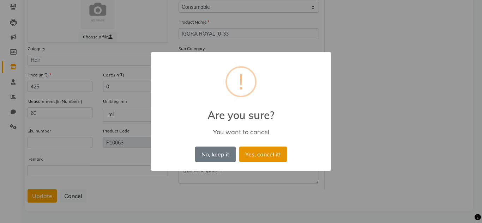
click at [257, 156] on button "Yes, cancel it!" at bounding box center [263, 155] width 48 height 16
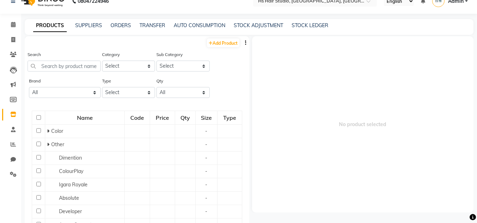
scroll to position [5, 0]
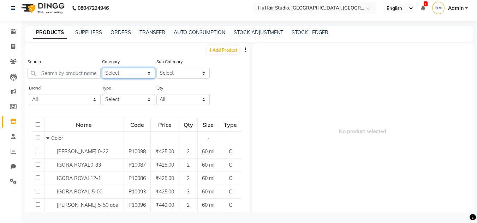
click at [137, 70] on select "Select Hair Personal Care Appliances [PERSON_NAME] Disposable [MEDICAL_DATA] Ca…" at bounding box center [128, 73] width 53 height 11
click at [102, 68] on select "Select Hair Personal Care Appliances [PERSON_NAME] Disposable [MEDICAL_DATA] Ca…" at bounding box center [128, 73] width 53 height 11
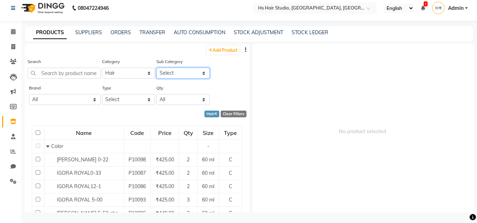
click at [183, 69] on select "Select Shampoo Conditioner Cream Mask Oil Serum Color Appliances Treatment Styl…" at bounding box center [182, 73] width 53 height 11
click at [156, 68] on select "Select Shampoo Conditioner Cream Mask Oil Serum Color Appliances Treatment Styl…" at bounding box center [182, 73] width 53 height 11
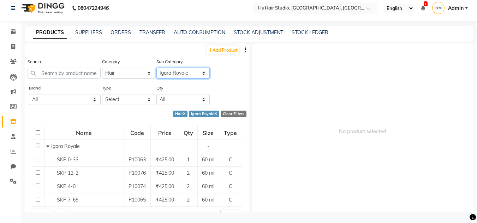
scroll to position [16, 0]
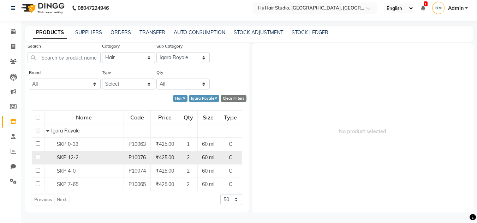
click at [79, 156] on div "SKP 12-2" at bounding box center [83, 157] width 75 height 7
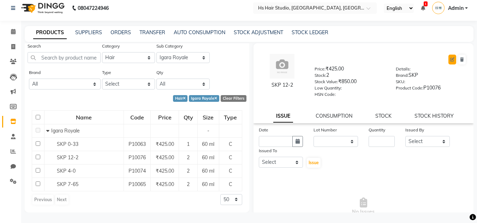
click at [448, 61] on button at bounding box center [452, 60] width 8 height 10
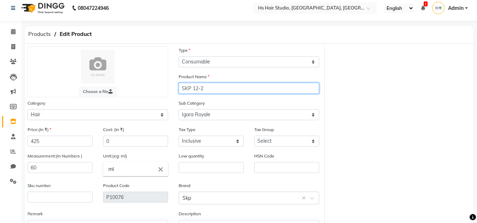
drag, startPoint x: 191, startPoint y: 90, endPoint x: 159, endPoint y: 89, distance: 32.5
click at [159, 89] on div "Choose a file Type Select Type Both Retail Consumable Product Name SKP 12-2 Cat…" at bounding box center [173, 146] width 302 height 198
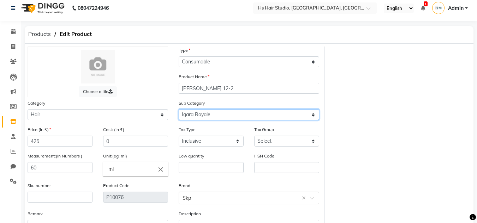
click at [246, 115] on select "Select Shampoo Conditioner Cream Mask Oil Serum Color Appliances Treatment Styl…" at bounding box center [249, 114] width 140 height 11
click at [179, 109] on select "Select Shampoo Conditioner Cream Mask Oil Serum Color Appliances Treatment Styl…" at bounding box center [249, 114] width 140 height 11
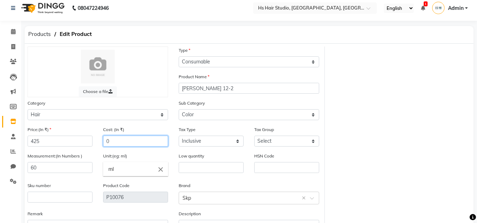
click at [126, 142] on input "0" at bounding box center [135, 141] width 65 height 11
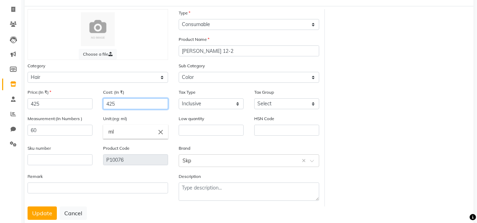
scroll to position [59, 0]
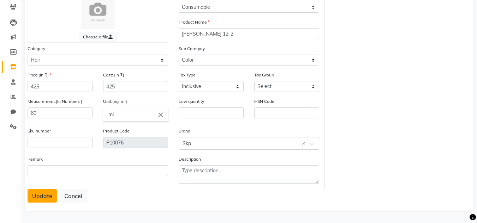
click at [45, 198] on button "Update" at bounding box center [42, 195] width 29 height 13
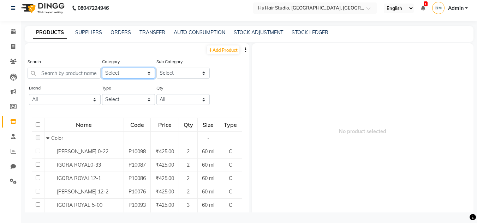
click at [145, 72] on select "Select Hair Personal Care Appliances [PERSON_NAME] Disposable [MEDICAL_DATA] Ca…" at bounding box center [128, 73] width 53 height 11
click at [102, 68] on select "Select Hair Personal Care Appliances [PERSON_NAME] Disposable [MEDICAL_DATA] Ca…" at bounding box center [128, 73] width 53 height 11
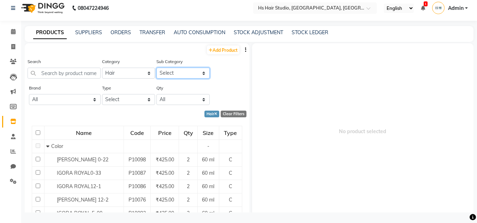
click at [176, 73] on select "Select Shampoo Conditioner Cream Mask Oil Serum Color Appliances Treatment Styl…" at bounding box center [182, 73] width 53 height 11
click at [156, 68] on select "Select Shampoo Conditioner Cream Mask Oil Serum Color Appliances Treatment Styl…" at bounding box center [182, 73] width 53 height 11
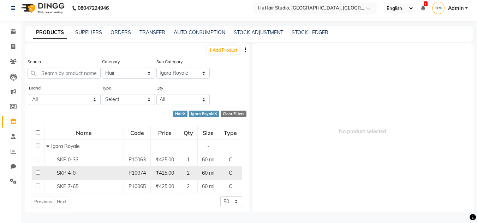
click at [57, 173] on span "SKP 4-0" at bounding box center [66, 173] width 19 height 6
click at [206, 175] on span "60 ml" at bounding box center [208, 173] width 12 height 6
click at [39, 172] on input "checkbox" at bounding box center [38, 172] width 5 height 5
click at [38, 173] on input "checkbox" at bounding box center [38, 172] width 5 height 5
click at [187, 171] on span "2" at bounding box center [188, 173] width 3 height 6
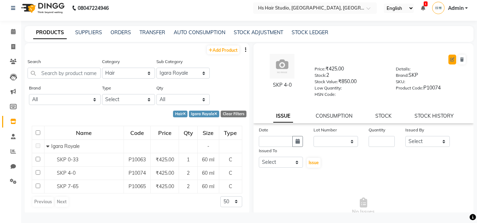
click at [450, 59] on icon at bounding box center [452, 60] width 4 height 4
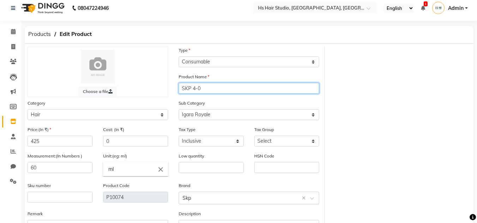
drag, startPoint x: 191, startPoint y: 89, endPoint x: 164, endPoint y: 88, distance: 26.1
click at [164, 88] on div "Choose a file Type Select Type Both Retail Consumable Product Name SKP 4-0 Cate…" at bounding box center [173, 146] width 302 height 198
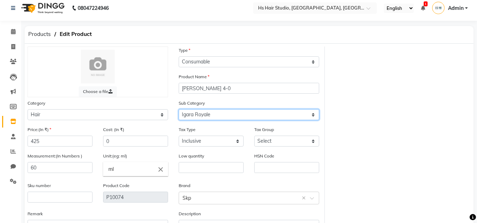
click at [223, 120] on select "Select Shampoo Conditioner Cream Mask Oil Serum Color Appliances Treatment Styl…" at bounding box center [249, 114] width 140 height 11
click at [179, 109] on select "Select Shampoo Conditioner Cream Mask Oil Serum Color Appliances Treatment Styl…" at bounding box center [249, 114] width 140 height 11
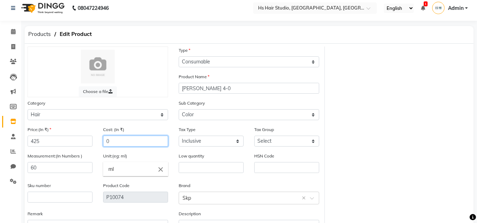
click at [120, 145] on input "0" at bounding box center [135, 141] width 65 height 11
click at [421, 132] on div "Choose a file Type Select Type Both Retail Consumable Product Name IGORA ROYAL …" at bounding box center [248, 146] width 453 height 198
click at [191, 174] on div "Low quantity" at bounding box center [210, 165] width 75 height 26
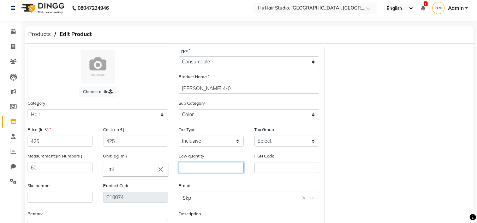
click at [195, 171] on input "text" at bounding box center [211, 167] width 65 height 11
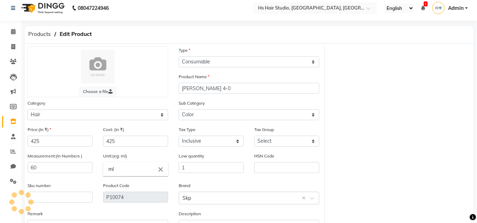
click at [426, 141] on div "Choose a file Type Select Type Both Retail Consumable Product Name IGORA ROYAL …" at bounding box center [248, 146] width 453 height 198
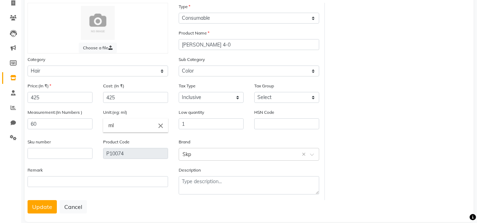
scroll to position [59, 0]
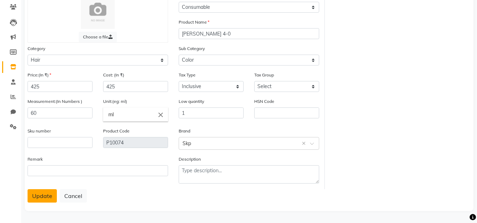
click at [44, 193] on button "Update" at bounding box center [42, 195] width 29 height 13
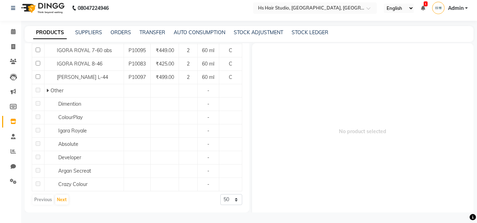
scroll to position [248, 0]
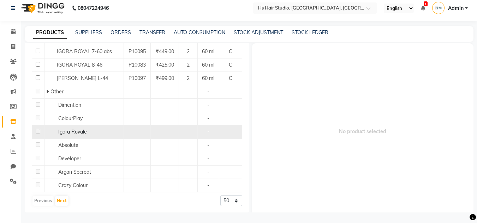
click at [74, 135] on span "Igara Royale" at bounding box center [72, 132] width 29 height 6
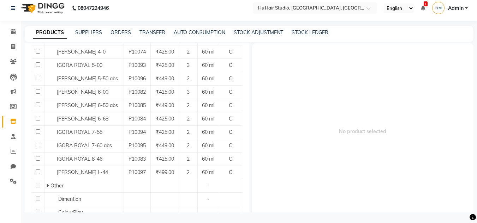
scroll to position [0, 0]
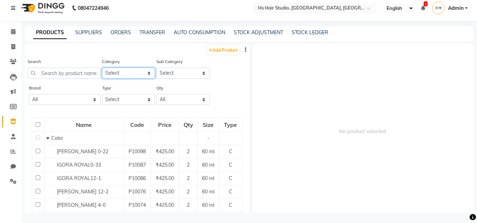
click at [146, 75] on select "Select Hair Personal Care Appliances [PERSON_NAME] Disposable [MEDICAL_DATA] Ca…" at bounding box center [128, 73] width 53 height 11
click at [102, 68] on select "Select Hair Personal Care Appliances [PERSON_NAME] Disposable [MEDICAL_DATA] Ca…" at bounding box center [128, 73] width 53 height 11
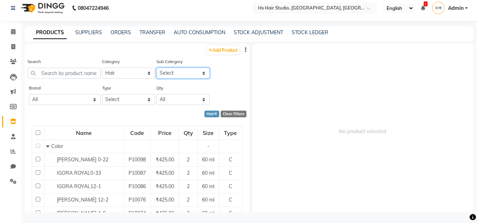
click at [183, 74] on select "Select Shampoo Conditioner Cream Mask Oil Serum Color Appliances Treatment Styl…" at bounding box center [182, 73] width 53 height 11
click at [156, 68] on select "Select Shampoo Conditioner Cream Mask Oil Serum Color Appliances Treatment Styl…" at bounding box center [182, 73] width 53 height 11
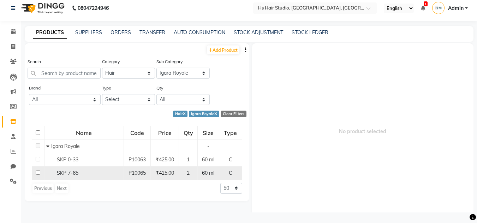
click at [64, 171] on span "SKP 7-65" at bounding box center [68, 173] width 22 height 6
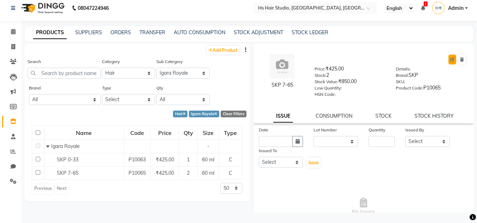
click at [450, 61] on icon at bounding box center [452, 60] width 4 height 4
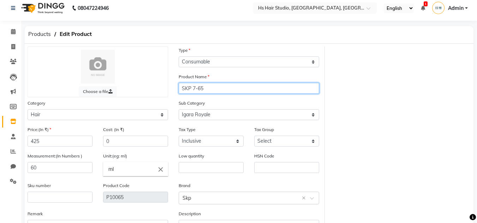
drag, startPoint x: 191, startPoint y: 87, endPoint x: 155, endPoint y: 86, distance: 35.7
click at [155, 86] on div "Choose a file Type Select Type Both Retail Consumable Product Name SKP 7-65 Cat…" at bounding box center [173, 146] width 302 height 198
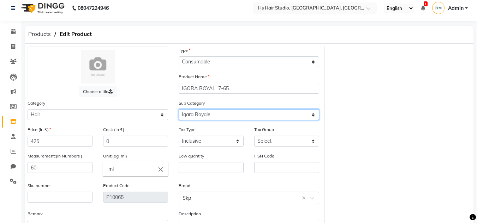
click at [221, 116] on select "Select Shampoo Conditioner Cream Mask Oil Serum Color Appliances Treatment Styl…" at bounding box center [249, 114] width 140 height 11
click at [179, 109] on select "Select Shampoo Conditioner Cream Mask Oil Serum Color Appliances Treatment Styl…" at bounding box center [249, 114] width 140 height 11
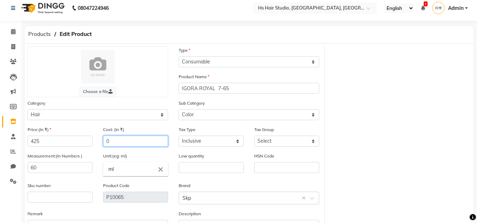
click at [141, 139] on input "0" at bounding box center [135, 141] width 65 height 11
click at [372, 165] on div "Choose a file Type Select Type Both Retail Consumable Product Name IGORA ROYAL …" at bounding box center [248, 146] width 453 height 198
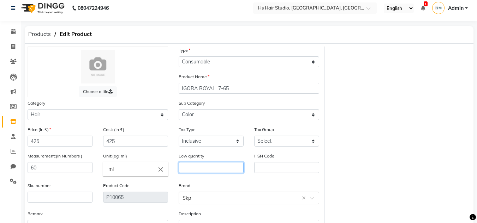
click at [220, 167] on input "text" at bounding box center [211, 167] width 65 height 11
click at [436, 133] on div "Choose a file Type Select Type Both Retail Consumable Product Name IGORA ROYAL …" at bounding box center [248, 146] width 453 height 198
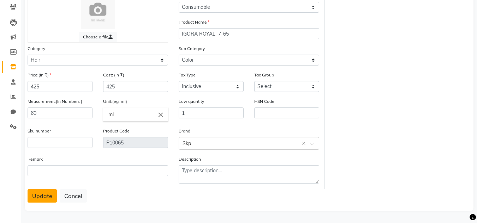
click at [41, 192] on button "Update" at bounding box center [42, 195] width 29 height 13
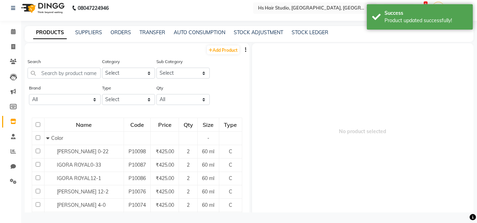
scroll to position [5, 0]
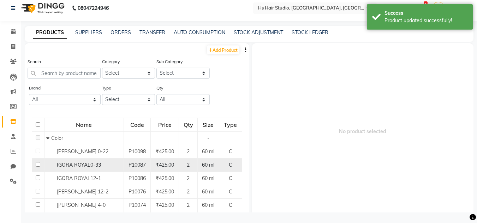
click at [109, 164] on div "IGORA ROYAL0-33" at bounding box center [83, 165] width 75 height 7
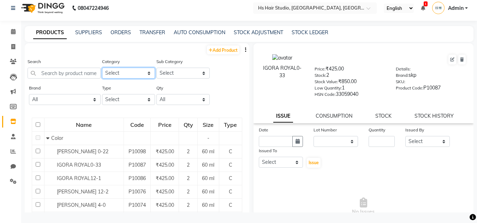
click at [139, 73] on select "Select Hair Personal Care Appliances [PERSON_NAME] Disposable [MEDICAL_DATA] Ca…" at bounding box center [128, 73] width 53 height 11
click at [102, 68] on select "Select Hair Personal Care Appliances [PERSON_NAME] Disposable [MEDICAL_DATA] Ca…" at bounding box center [128, 73] width 53 height 11
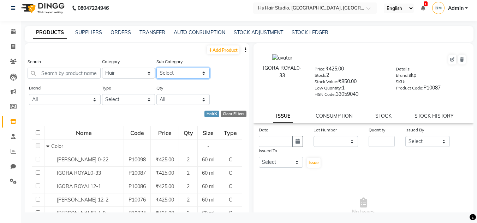
click at [181, 74] on select "Select Shampoo Conditioner Cream Mask Oil Serum Color Appliances Treatment Styl…" at bounding box center [182, 73] width 53 height 11
click at [156, 68] on select "Select Shampoo Conditioner Cream Mask Oil Serum Color Appliances Treatment Styl…" at bounding box center [182, 73] width 53 height 11
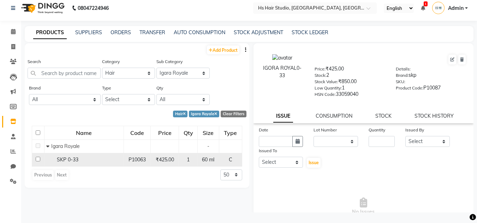
click at [125, 160] on td "P10063" at bounding box center [136, 159] width 27 height 13
click at [53, 161] on div "SKP 0-33" at bounding box center [83, 159] width 75 height 7
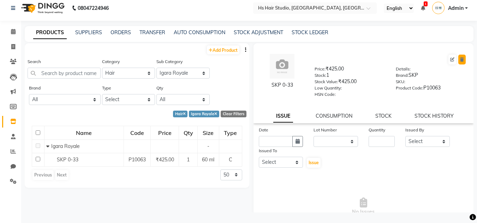
click at [460, 58] on icon at bounding box center [462, 60] width 4 height 4
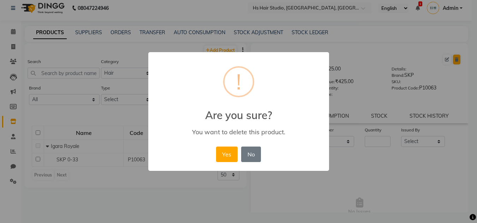
click at [458, 58] on div "× ! Are you sure? You want to delete this product. Yes No No" at bounding box center [238, 111] width 477 height 223
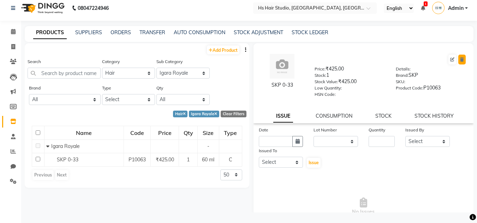
click at [460, 59] on icon at bounding box center [462, 60] width 4 height 4
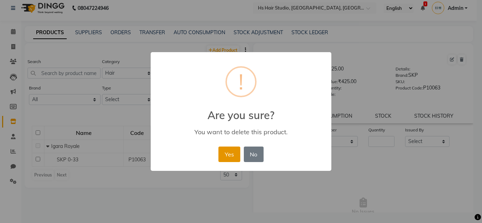
click at [230, 154] on button "Yes" at bounding box center [229, 155] width 22 height 16
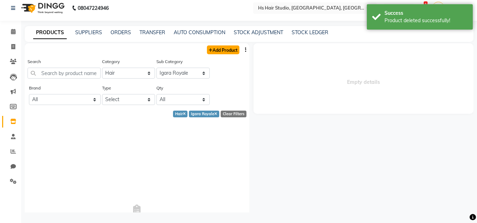
click at [219, 52] on link "Add Product" at bounding box center [223, 50] width 32 height 9
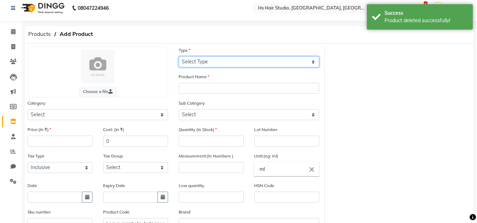
click at [218, 60] on select "Select Type Both Retail Consumable" at bounding box center [249, 61] width 140 height 11
click at [179, 56] on select "Select Type Both Retail Consumable" at bounding box center [249, 61] width 140 height 11
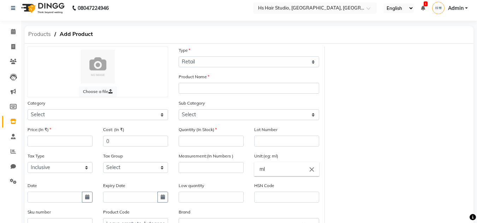
click at [44, 32] on span "Products" at bounding box center [40, 34] width 30 height 13
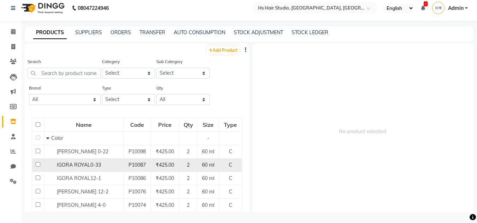
click at [187, 163] on div "2" at bounding box center [188, 165] width 13 height 7
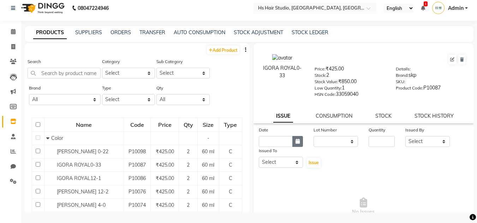
click at [293, 141] on button "button" at bounding box center [297, 141] width 11 height 11
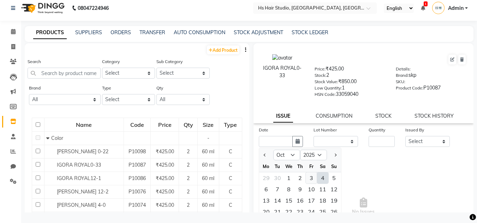
click at [310, 180] on div "3" at bounding box center [311, 178] width 11 height 11
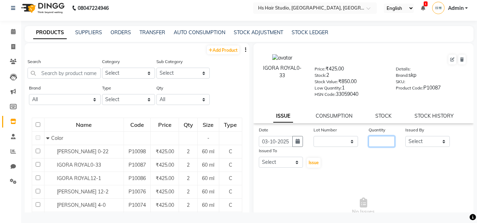
click at [386, 141] on input "number" at bounding box center [381, 141] width 26 height 11
click at [403, 164] on div "Date [DATE] Lot Number None Quantity 1 Issued By Select [PERSON_NAME] [PERSON_N…" at bounding box center [363, 147] width 220 height 42
click at [222, 52] on link "Add Product" at bounding box center [223, 50] width 32 height 9
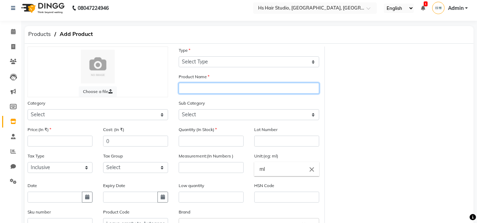
click at [226, 90] on input "text" at bounding box center [249, 88] width 140 height 11
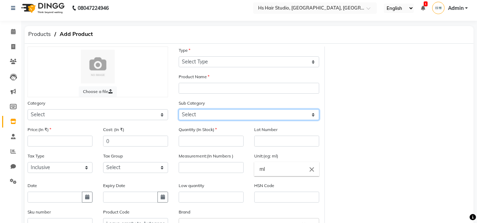
click at [228, 116] on select "Select" at bounding box center [249, 114] width 140 height 11
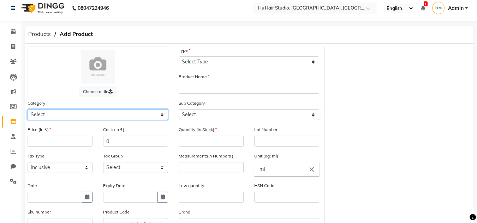
click at [155, 115] on select "Select Hair Personal Care Appliances [PERSON_NAME] Disposable [MEDICAL_DATA] Ca…" at bounding box center [98, 114] width 140 height 11
click at [28, 109] on select "Select Hair Personal Care Appliances [PERSON_NAME] Disposable [MEDICAL_DATA] Ca…" at bounding box center [98, 114] width 140 height 11
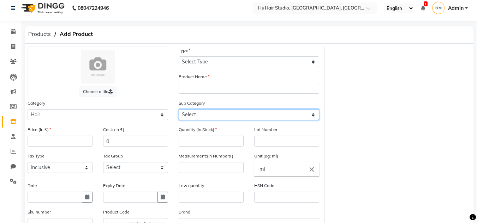
click at [225, 116] on select "Select Shampoo Conditioner Cream Mask Oil Serum Color Appliances Treatment Styl…" at bounding box center [249, 114] width 140 height 11
click at [179, 109] on select "Select Shampoo Conditioner Cream Mask Oil Serum Color Appliances Treatment Styl…" at bounding box center [249, 114] width 140 height 11
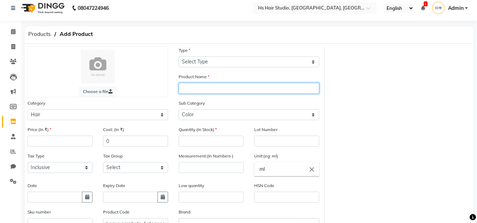
click at [211, 90] on input "text" at bounding box center [249, 88] width 140 height 11
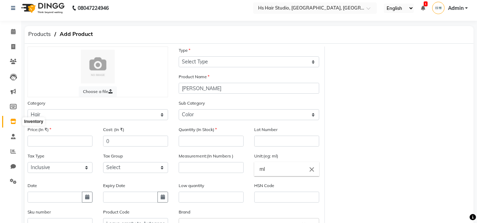
click at [13, 124] on icon at bounding box center [13, 121] width 6 height 5
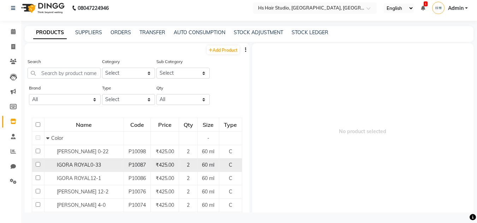
click at [94, 164] on span "IGORA ROYAL0-33" at bounding box center [79, 165] width 44 height 6
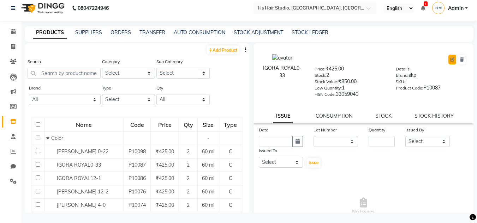
click at [448, 61] on button at bounding box center [452, 60] width 8 height 10
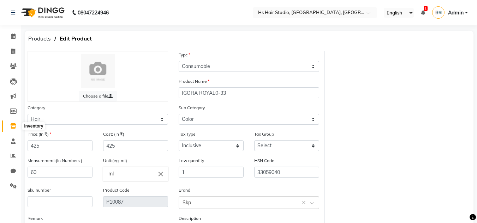
click at [12, 126] on icon at bounding box center [13, 125] width 6 height 5
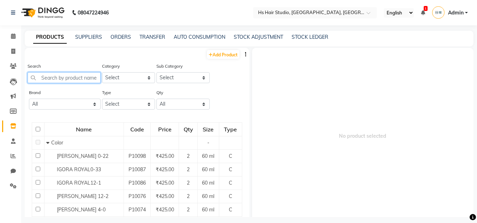
click at [84, 80] on input "text" at bounding box center [64, 77] width 73 height 11
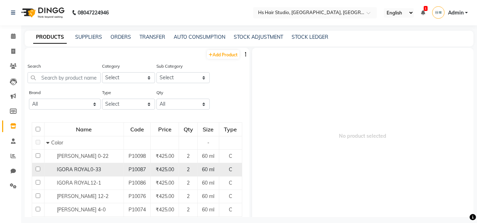
click at [39, 169] on input "checkbox" at bounding box center [38, 169] width 5 height 5
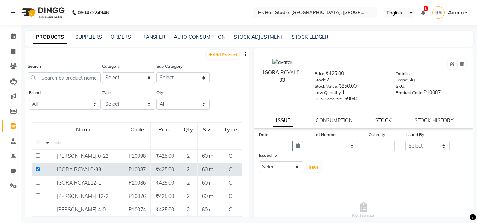
click at [377, 120] on link "STOCK" at bounding box center [383, 120] width 16 height 6
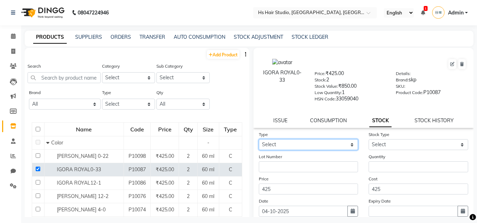
click at [348, 144] on select "Select In Out" at bounding box center [308, 144] width 99 height 11
click at [259, 139] on select "Select In Out" at bounding box center [308, 144] width 99 height 11
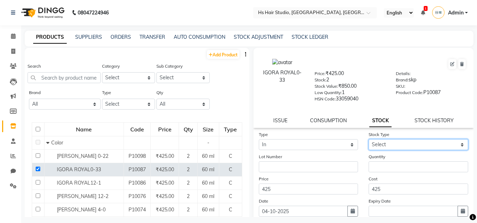
click at [400, 144] on select "Select New Stock Adjustment Return Other" at bounding box center [417, 144] width 99 height 11
click at [368, 139] on select "Select New Stock Adjustment Return Other" at bounding box center [417, 144] width 99 height 11
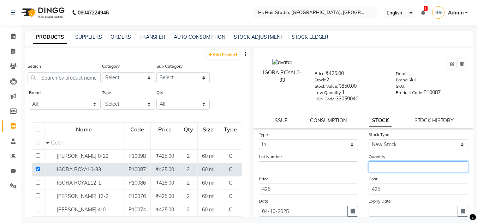
click at [388, 167] on input "number" at bounding box center [417, 167] width 99 height 11
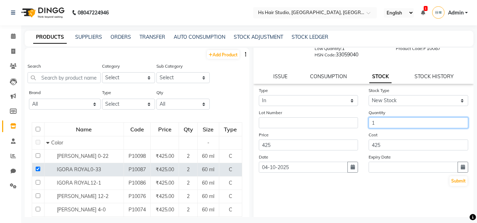
scroll to position [55, 0]
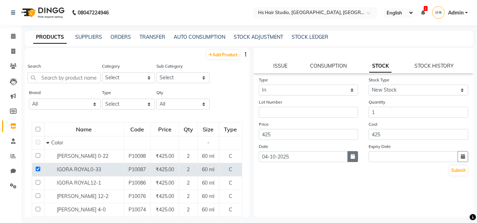
click at [350, 157] on icon "button" at bounding box center [352, 156] width 4 height 5
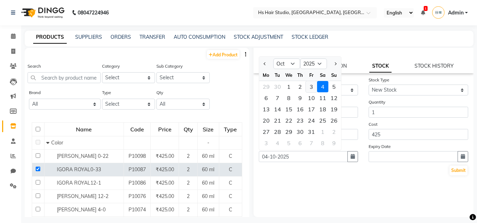
click at [310, 87] on div "3" at bounding box center [311, 86] width 11 height 11
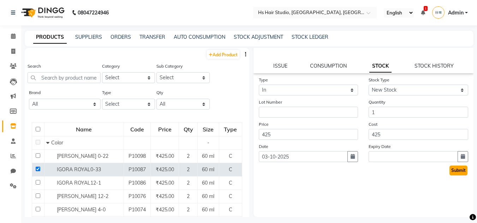
click at [451, 173] on button "Submit" at bounding box center [458, 171] width 18 height 10
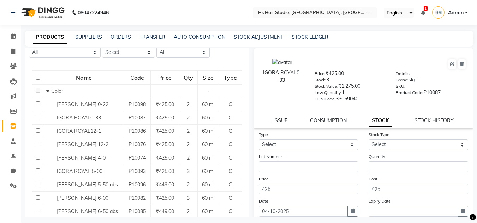
scroll to position [50, 0]
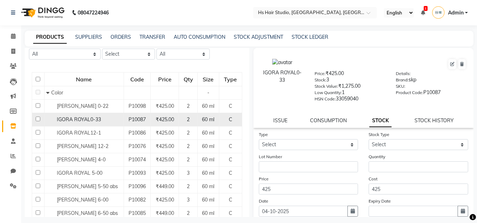
click at [85, 117] on span "IGORA ROYAL0-33" at bounding box center [79, 119] width 44 height 6
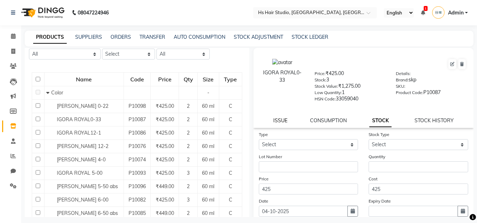
click at [280, 121] on link "ISSUE" at bounding box center [280, 120] width 14 height 6
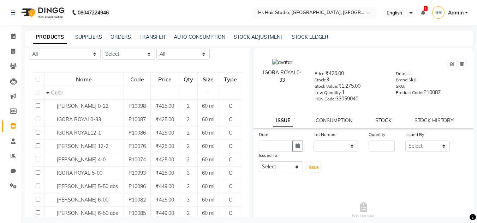
click at [376, 118] on link "STOCK" at bounding box center [383, 120] width 16 height 6
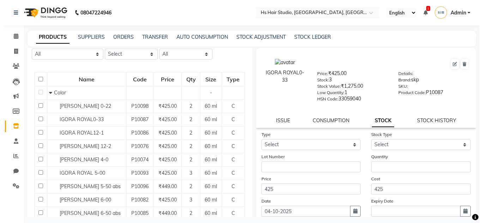
scroll to position [55, 0]
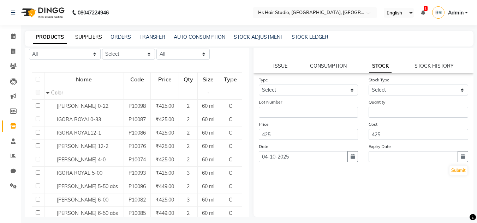
click at [90, 38] on link "SUPPLIERS" at bounding box center [88, 37] width 27 height 6
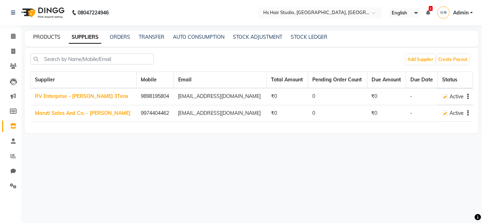
click at [45, 38] on link "PRODUCTS" at bounding box center [46, 37] width 27 height 6
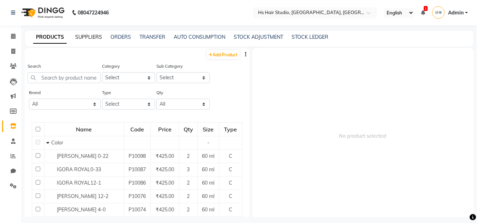
click at [93, 40] on link "SUPPLIERS" at bounding box center [88, 37] width 27 height 6
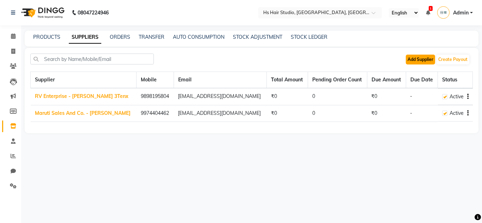
click at [424, 60] on button "Add Supplier" at bounding box center [420, 60] width 29 height 10
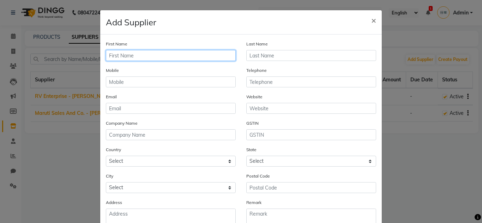
click at [173, 57] on input "text" at bounding box center [171, 55] width 130 height 11
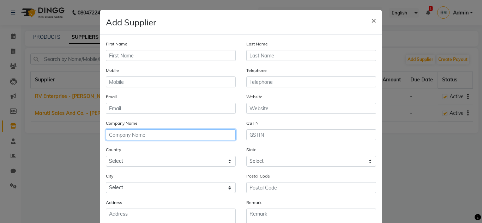
click at [169, 135] on input "text" at bounding box center [171, 134] width 130 height 11
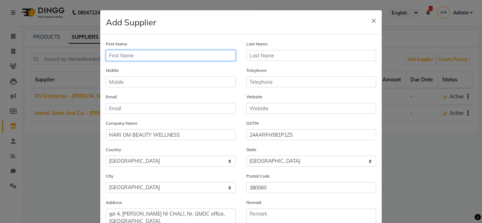
click at [214, 55] on input "text" at bounding box center [171, 55] width 130 height 11
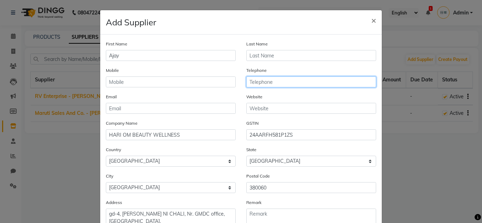
click at [277, 84] on input "text" at bounding box center [311, 82] width 130 height 11
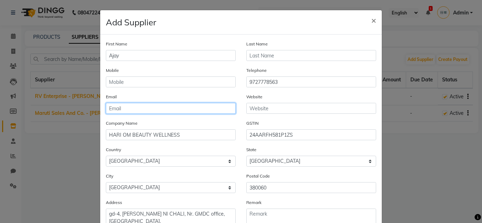
click at [200, 109] on input "email" at bounding box center [171, 108] width 130 height 11
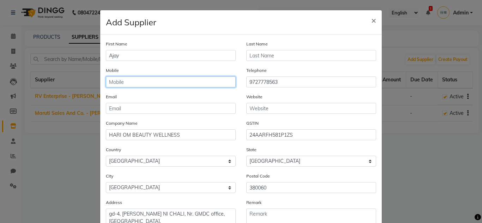
click at [166, 81] on input "text" at bounding box center [171, 82] width 130 height 11
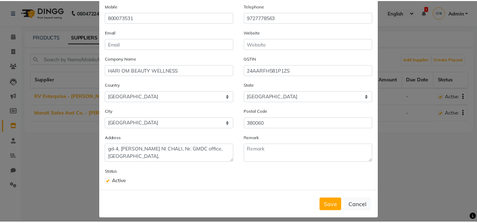
scroll to position [71, 0]
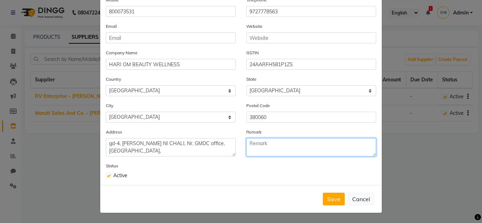
click at [279, 145] on textarea at bounding box center [311, 147] width 130 height 18
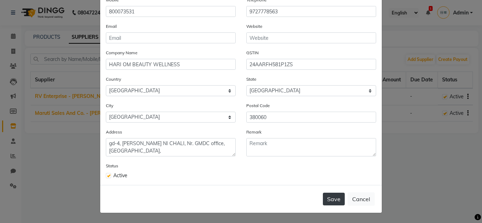
click at [330, 199] on button "Save" at bounding box center [334, 199] width 22 height 13
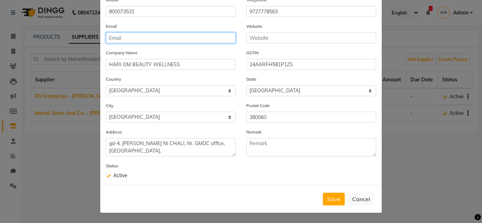
click at [157, 35] on input "email" at bounding box center [171, 37] width 130 height 11
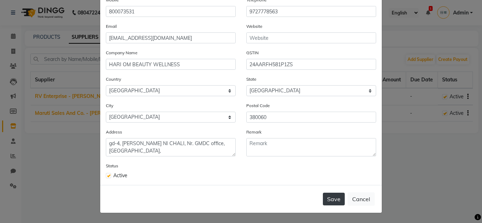
click at [330, 197] on button "Save" at bounding box center [334, 199] width 22 height 13
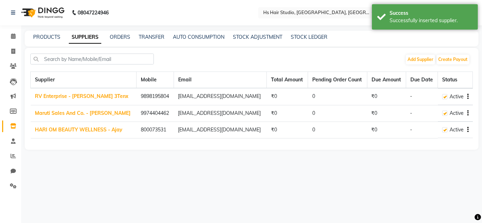
click at [371, 130] on td "₹0" at bounding box center [386, 130] width 39 height 17
click at [469, 132] on td "Active" at bounding box center [455, 130] width 35 height 17
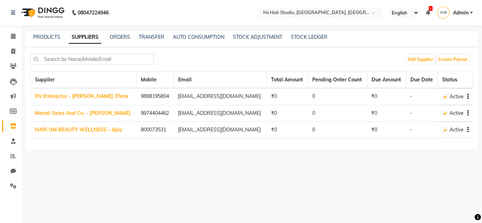
click at [468, 130] on icon "button" at bounding box center [467, 130] width 1 height 0
click at [429, 132] on link "Create Payout" at bounding box center [438, 135] width 33 height 6
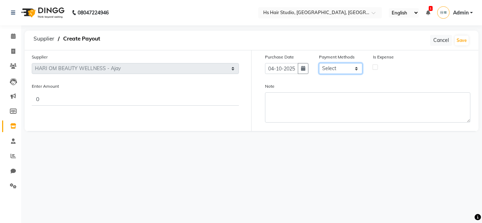
click at [354, 68] on select "Select Razorpay UPI CASH GPay Package Voucher Prepaid Points Wallet" at bounding box center [340, 68] width 43 height 11
click at [396, 74] on div "Is Expense" at bounding box center [395, 66] width 54 height 26
click at [47, 36] on span "Supplier" at bounding box center [44, 38] width 28 height 13
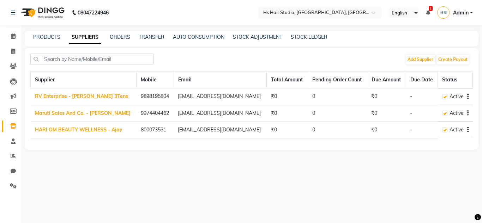
click at [308, 114] on td "0" at bounding box center [337, 113] width 59 height 17
click at [86, 131] on link "HARI OM BEAUTY WELLNESS - Ajay" at bounding box center [78, 130] width 87 height 6
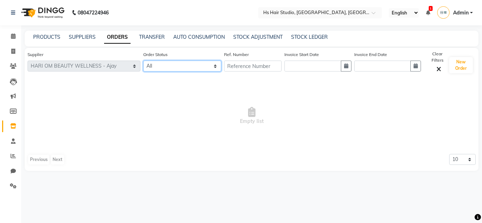
click at [194, 67] on select "All ORDERED PARTIAL-RECEIVED RECEIVED CANCELLED RETURNED" at bounding box center [182, 66] width 78 height 11
click at [143, 61] on select "All ORDERED PARTIAL-RECEIVED RECEIVED CANCELLED RETURNED" at bounding box center [182, 66] width 78 height 11
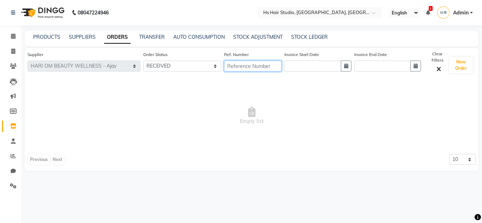
click at [255, 66] on input "text" at bounding box center [253, 66] width 58 height 11
click at [344, 66] on icon "button" at bounding box center [346, 66] width 4 height 5
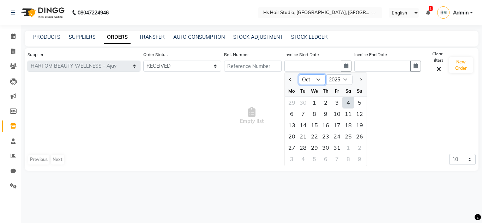
click at [306, 79] on select "Jan Feb Mar Apr May Jun [DATE] Aug Sep Oct Nov Dec" at bounding box center [312, 79] width 27 height 11
click at [299, 74] on select "Jan Feb Mar Apr May Jun [DATE] Aug Sep Oct Nov Dec" at bounding box center [312, 79] width 27 height 11
click at [286, 147] on div "29" at bounding box center [291, 147] width 11 height 11
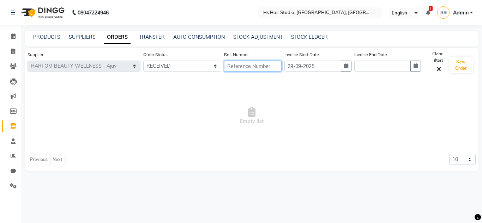
click at [251, 67] on input "text" at bounding box center [253, 66] width 58 height 11
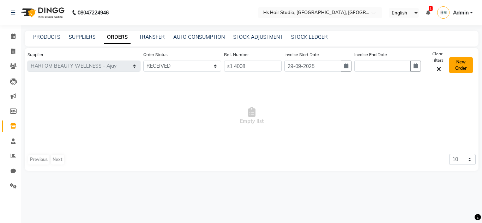
click at [464, 64] on button "New Order" at bounding box center [461, 65] width 24 height 16
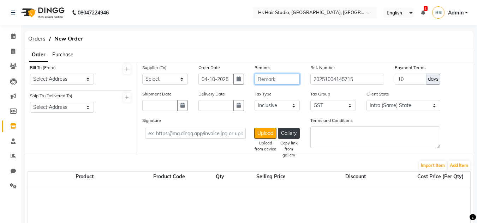
click at [276, 80] on input "text" at bounding box center [277, 79] width 46 height 11
click at [402, 79] on input "10" at bounding box center [410, 79] width 32 height 11
click at [177, 109] on button "button" at bounding box center [182, 105] width 11 height 11
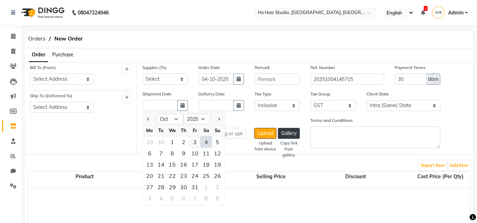
click at [194, 145] on div "3" at bounding box center [194, 142] width 11 height 11
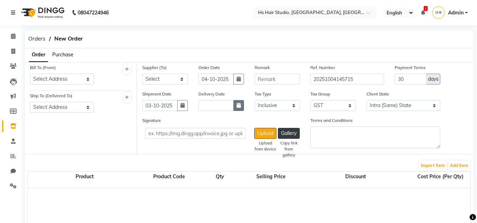
click at [237, 105] on icon "button" at bounding box center [238, 105] width 4 height 5
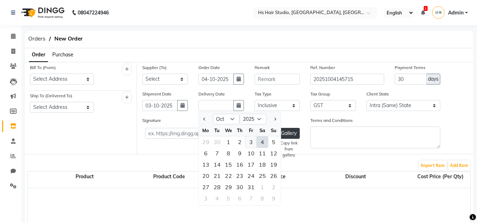
click at [249, 143] on div "3" at bounding box center [250, 142] width 11 height 11
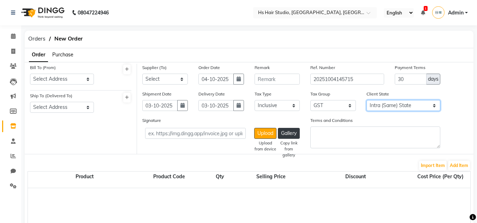
click at [412, 110] on select "Intra (Same) State Inter (Other) State" at bounding box center [402, 105] width 73 height 11
click at [169, 79] on select "Select RV Enterprise - [PERSON_NAME] 3Tenx Maruti Sales And Co. - [PERSON_NAME]…" at bounding box center [165, 79] width 46 height 11
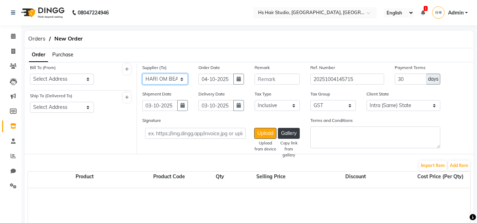
click at [142, 74] on select "Select RV Enterprise - [PERSON_NAME] 3Tenx Maruti Sales And Co. - [PERSON_NAME]…" at bounding box center [165, 79] width 46 height 11
click at [84, 77] on select "Select Address Hs Hair Studio, [GEOGRAPHIC_DATA]" at bounding box center [62, 79] width 64 height 11
click at [30, 74] on select "Select Address Hs Hair Studio, [GEOGRAPHIC_DATA]" at bounding box center [62, 79] width 64 height 11
click at [88, 111] on select "Select Address Hs Hair Studio, [GEOGRAPHIC_DATA]" at bounding box center [62, 107] width 64 height 11
click at [30, 102] on select "Select Address Hs Hair Studio, [GEOGRAPHIC_DATA]" at bounding box center [62, 107] width 64 height 11
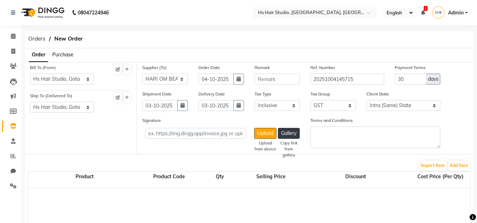
click at [65, 55] on span "Purchase" at bounding box center [62, 55] width 21 height 6
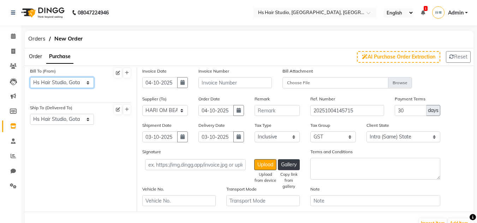
click at [89, 83] on select "Select Address Hs Hair Studio, [GEOGRAPHIC_DATA]" at bounding box center [62, 82] width 64 height 11
click at [30, 77] on select "Select Address Hs Hair Studio, [GEOGRAPHIC_DATA]" at bounding box center [62, 82] width 64 height 11
click at [41, 43] on span "Orders" at bounding box center [37, 38] width 24 height 13
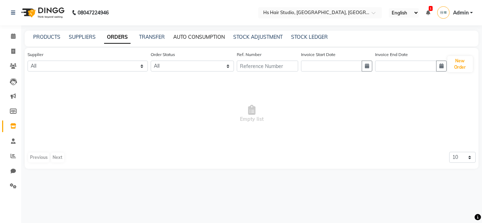
click at [198, 39] on link "AUTO CONSUMPTION" at bounding box center [199, 37] width 52 height 6
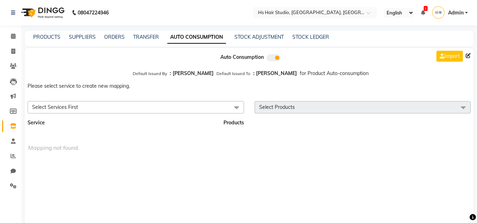
click at [235, 108] on span at bounding box center [236, 107] width 14 height 13
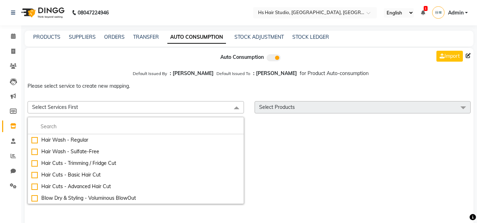
click at [467, 55] on icon at bounding box center [467, 55] width 5 height 5
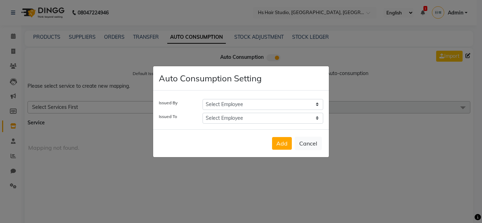
click at [297, 107] on select "Select Employee [PERSON_NAME] [PERSON_NAME] [PERSON_NAME] Reception" at bounding box center [262, 104] width 121 height 11
click at [373, 74] on ngb-modal-window "Auto Consumption Setting Issued By Select Employee [PERSON_NAME] [PERSON_NAME] …" at bounding box center [241, 111] width 482 height 223
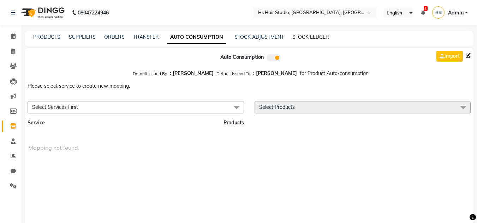
click at [312, 37] on link "STOCK LEDGER" at bounding box center [310, 37] width 37 height 6
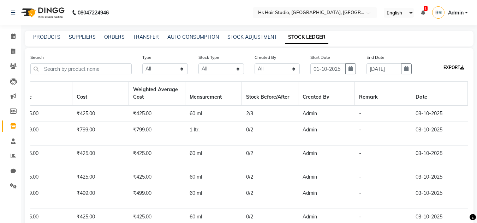
click at [453, 68] on button "EXPORT" at bounding box center [453, 68] width 26 height 12
click at [13, 13] on icon at bounding box center [13, 12] width 4 height 5
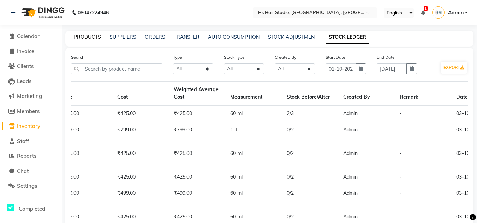
click at [86, 37] on link "PRODUCTS" at bounding box center [87, 37] width 27 height 6
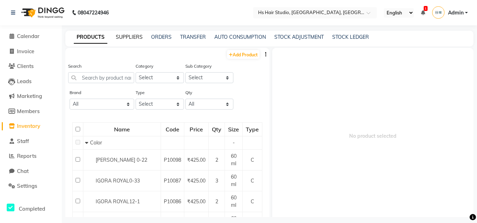
click at [130, 35] on link "SUPPLIERS" at bounding box center [129, 37] width 27 height 6
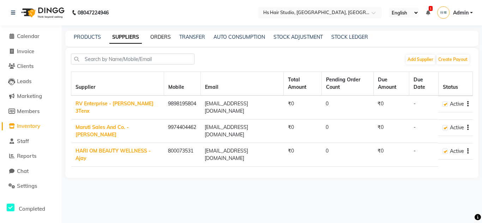
click at [164, 38] on link "ORDERS" at bounding box center [160, 37] width 20 height 6
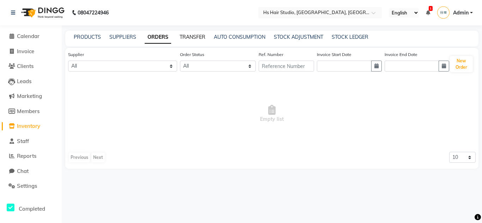
click at [190, 34] on link "TRANSFER" at bounding box center [193, 37] width 26 height 6
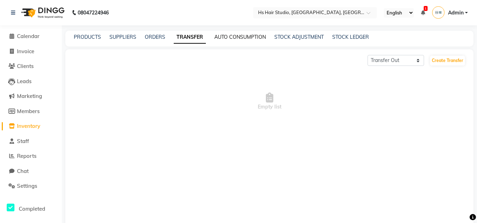
click at [241, 36] on link "AUTO CONSUMPTION" at bounding box center [240, 37] width 52 height 6
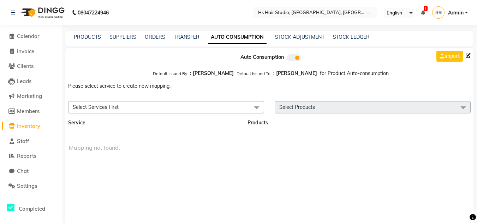
click at [258, 108] on span at bounding box center [256, 107] width 14 height 13
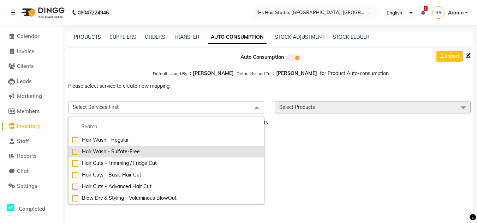
click at [176, 155] on div "Hair Wash - Sulfate-Free" at bounding box center [166, 151] width 188 height 7
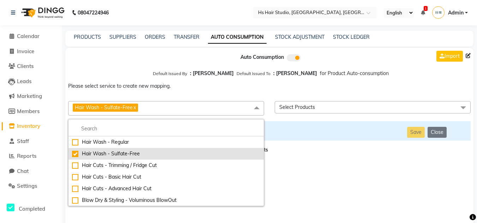
click at [108, 157] on div "Hair Wash - Sulfate-Free" at bounding box center [166, 153] width 188 height 7
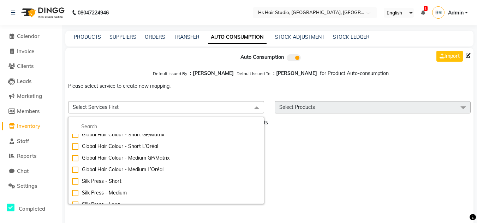
scroll to position [103, 0]
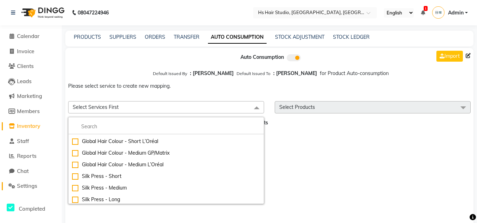
click at [20, 187] on span "Settings" at bounding box center [27, 186] width 20 height 7
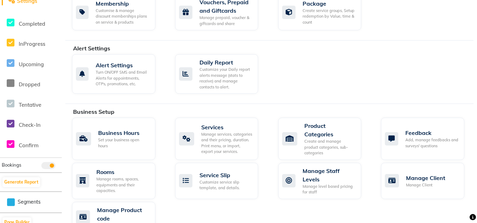
scroll to position [197, 0]
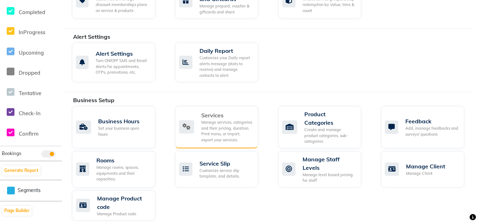
click at [203, 126] on div "Manage services, categories and their pricing, duration. Print menu, or import,…" at bounding box center [227, 131] width 52 height 23
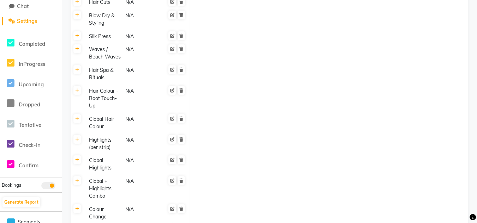
scroll to position [166, 0]
click at [78, 90] on icon at bounding box center [77, 90] width 4 height 4
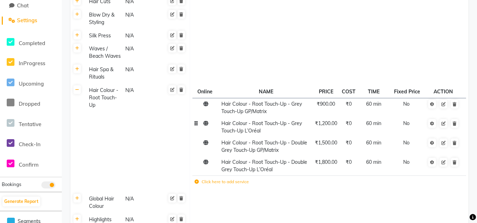
click at [262, 134] on td "Hair Colour - Root Touch-Up - Grey Touch-Up L’Oréal" at bounding box center [265, 127] width 93 height 19
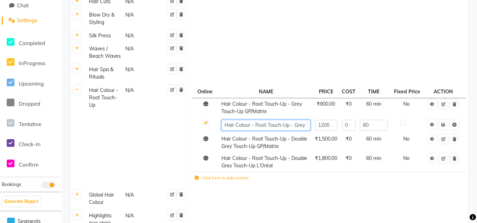
click at [261, 128] on input "Hair Colour - Root Touch-Up - Grey Touch-Up L’Oréal" at bounding box center [265, 125] width 89 height 11
click at [298, 152] on td "Hair Colour - Root Touch-Up - Double Grey Touch-Up GP/Matrix" at bounding box center [265, 142] width 93 height 19
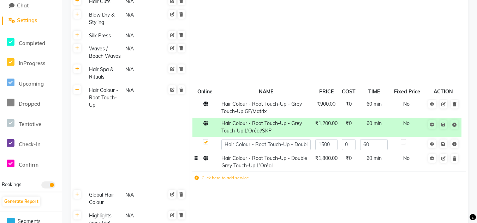
click at [271, 169] on td "Hair Colour - Root Touch-Up - Double Grey Touch-Up L’Oréal" at bounding box center [265, 161] width 93 height 19
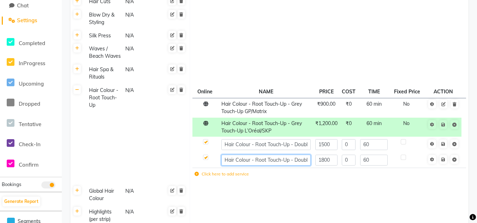
click at [289, 161] on input "Hair Colour - Root Touch-Up - Double Grey Touch-Up L’Oréal" at bounding box center [265, 160] width 89 height 11
click at [319, 188] on tbody "Hair Wash N/A Online NAME PRICE COST TIME Fixed Price ACTION Hair Wash - Regula…" at bounding box center [269, 145] width 397 height 411
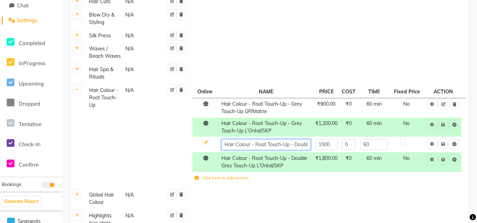
click at [290, 144] on input "Hair Colour - Root Touch-Up - Double Grey Touch-Up GP/Matrix" at bounding box center [265, 144] width 89 height 11
click at [310, 187] on td "Online NAME PRICE COST TIME Fixed Price ACTION Hair Colour - Root Touch-Up - Gr…" at bounding box center [329, 136] width 278 height 105
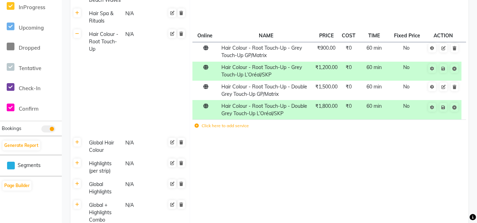
scroll to position [245, 0]
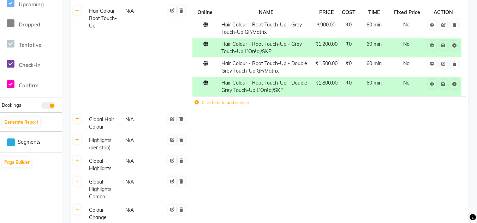
click at [95, 126] on div "Global Hair Colour" at bounding box center [103, 123] width 35 height 16
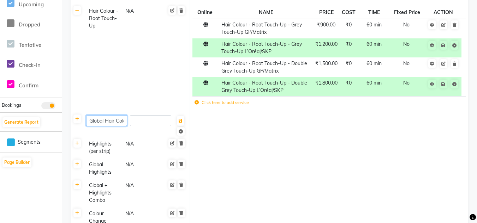
click at [112, 124] on input "Global Hair Colour" at bounding box center [106, 120] width 41 height 11
click at [235, 129] on td at bounding box center [329, 125] width 278 height 24
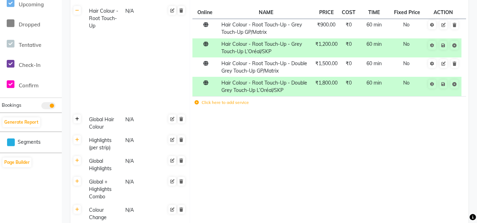
click at [78, 121] on icon at bounding box center [77, 119] width 4 height 4
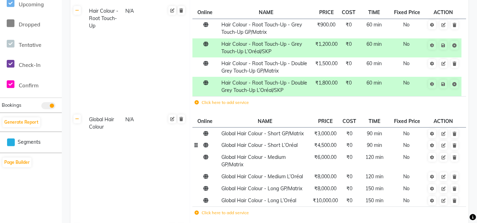
click at [297, 148] on span "Global Hair Colour - Short L’Oréal" at bounding box center [259, 145] width 76 height 6
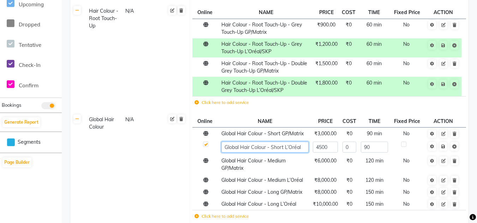
click at [302, 148] on input "Global Hair Colour - Short L’Oréal" at bounding box center [264, 147] width 87 height 11
click at [298, 183] on td "Global Hair Colour - Medium L’Oréal" at bounding box center [265, 181] width 92 height 12
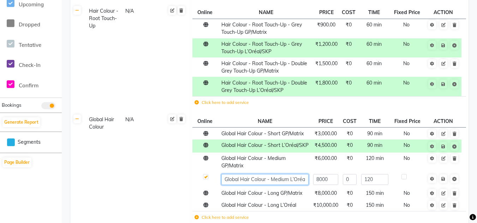
click at [304, 181] on input "Global Hair Colour - Medium L’Oréal" at bounding box center [264, 179] width 87 height 11
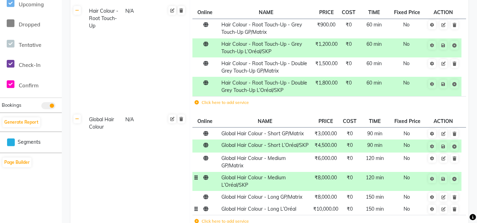
click at [295, 207] on span "Global Hair Colour - Long L’Oréal" at bounding box center [258, 209] width 75 height 6
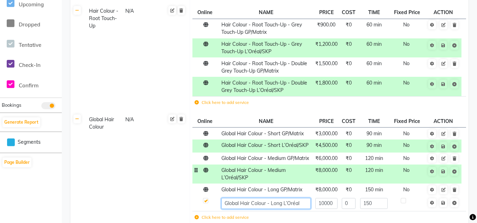
click at [302, 205] on input "Global Hair Colour - Long L’Oréal" at bounding box center [265, 203] width 89 height 11
click at [319, 216] on tbody "Global Hair Colour - Short GP/Matrix ₹3,000.00 ₹0 90 min No Global Hair Colour …" at bounding box center [328, 177] width 273 height 98
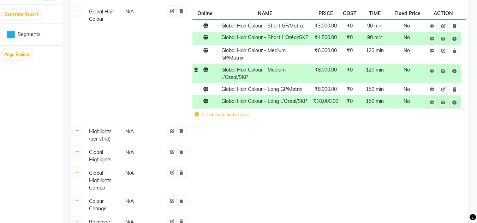
scroll to position [358, 0]
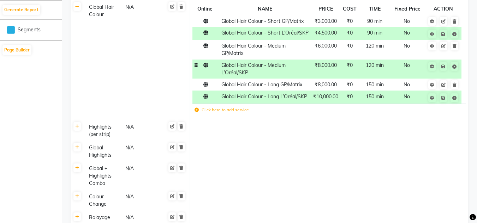
click at [97, 129] on div "Highlights (per strip)" at bounding box center [103, 131] width 35 height 16
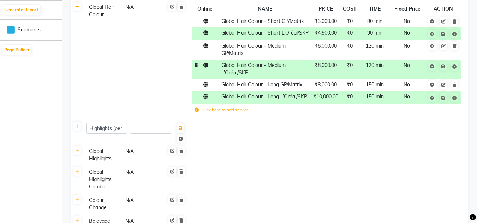
click at [78, 130] on link at bounding box center [76, 126] width 7 height 9
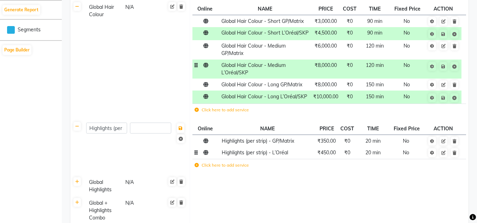
click at [296, 155] on td "Highlights (per strip) - L’Oréal" at bounding box center [267, 153] width 96 height 12
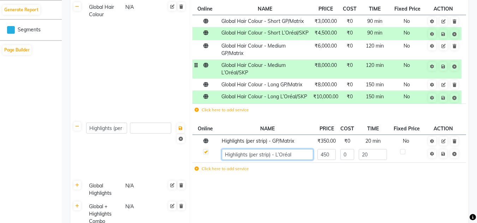
click at [296, 155] on input "Highlights (per strip) - L’Oréal" at bounding box center [267, 154] width 91 height 11
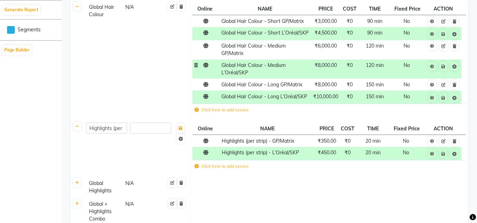
click at [331, 198] on tbody "Hair Wash N/A Online NAME PRICE COST TIME Fixed Price ACTION Hair Wash - Regula…" at bounding box center [269, 25] width 397 height 554
click at [78, 187] on link at bounding box center [76, 183] width 7 height 9
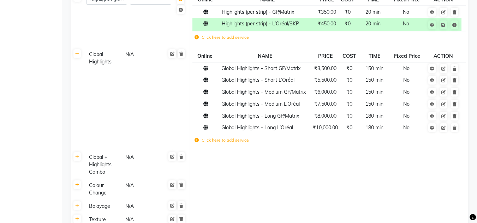
scroll to position [497, 0]
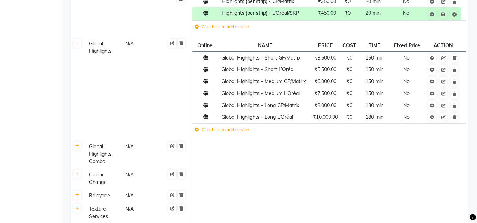
click at [267, 51] on th "NAME" at bounding box center [265, 46] width 92 height 12
click at [295, 72] on td "Global Highlights - Short L’Oréal" at bounding box center [265, 70] width 92 height 12
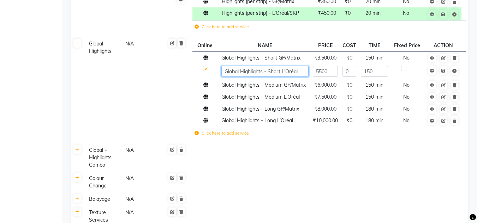
click at [300, 72] on input "Global Highlights - Short L’Oréal" at bounding box center [264, 71] width 87 height 11
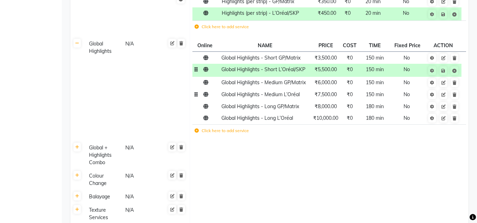
click at [305, 101] on tbody "Global Highlights - Short GP/Matrix ₹3,500.00 ₹0 150 min No Global Highlights -…" at bounding box center [328, 95] width 273 height 87
click at [303, 97] on td "Global Highlights - Medium L’Oréal" at bounding box center [265, 95] width 92 height 12
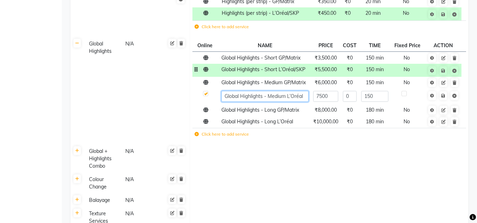
click at [307, 97] on input "Global Highlights - Medium L’Oréal" at bounding box center [264, 96] width 87 height 11
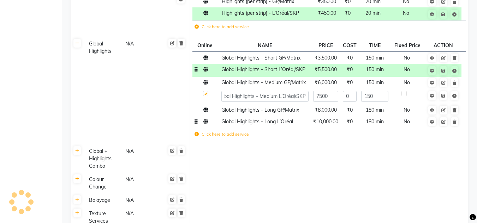
click at [296, 126] on td "Global Highlights - Long L’Oréal" at bounding box center [265, 122] width 92 height 12
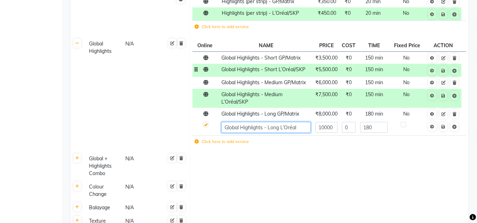
click at [303, 129] on input "Global Highlights - Long L’Oréal" at bounding box center [265, 127] width 89 height 11
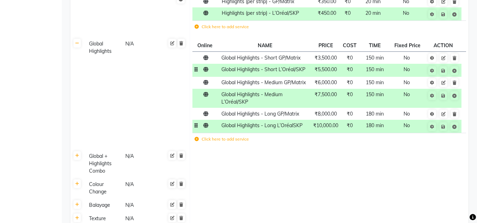
click at [303, 155] on td at bounding box center [329, 164] width 278 height 28
click at [78, 158] on icon at bounding box center [77, 156] width 4 height 4
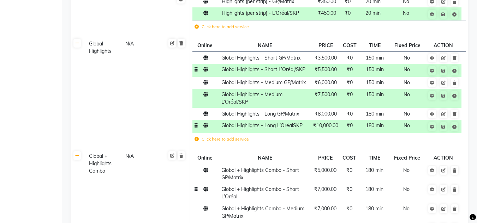
click at [241, 199] on td "Global + Highlights Combo - Short L’Oréal" at bounding box center [265, 193] width 92 height 19
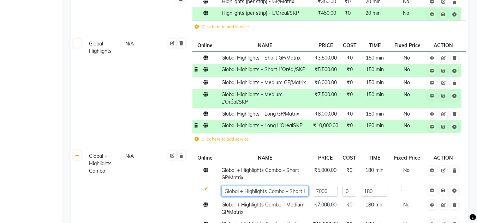
click at [283, 197] on input "Global + Highlights Combo - Short L’Oréal" at bounding box center [264, 191] width 87 height 11
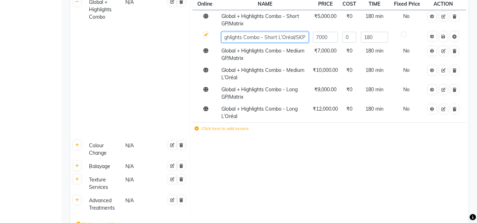
scroll to position [650, 0]
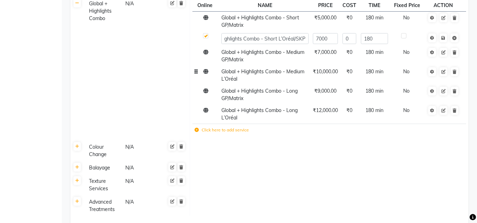
click at [249, 81] on td "Global + Highlights Combo - Medium L’Oréal" at bounding box center [265, 75] width 92 height 19
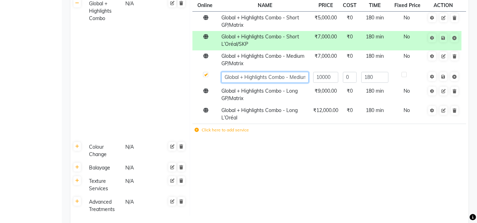
click at [260, 79] on input "Global + Highlights Combo - Medium L’Oréal" at bounding box center [264, 77] width 87 height 11
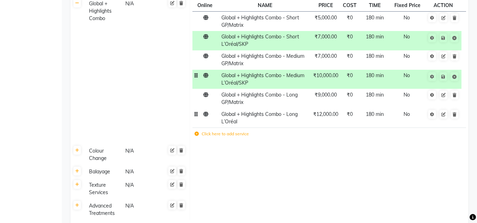
click at [266, 120] on td "Global + Highlights Combo - Long L’Oréal" at bounding box center [265, 117] width 92 height 19
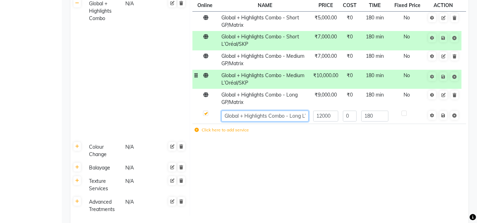
click at [284, 119] on input "Global + Highlights Combo - Long L’Oréal" at bounding box center [264, 116] width 87 height 11
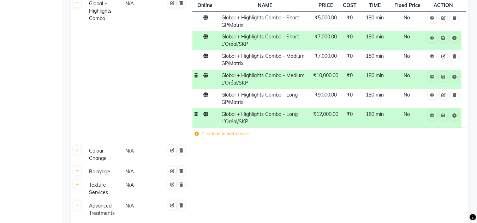
click at [321, 168] on td at bounding box center [329, 171] width 278 height 13
click at [77, 152] on icon at bounding box center [77, 151] width 4 height 4
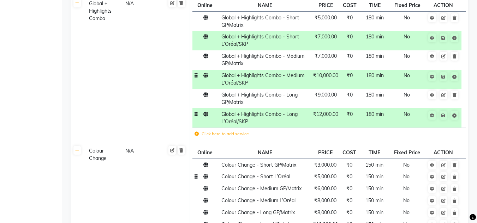
click at [292, 179] on td "Colour Change - Short L’Oréal" at bounding box center [265, 177] width 92 height 12
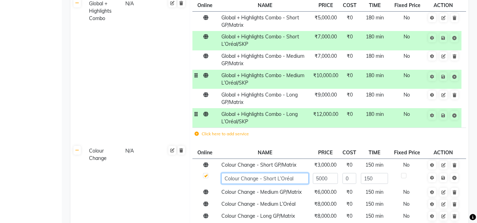
click at [297, 180] on input "Colour Change - Short L’Oréal" at bounding box center [264, 178] width 87 height 11
click at [297, 208] on tbody "Colour Change - Short GP/Matrix ₹3,000.00 ₹0 150 min No Colour Change - Short L…" at bounding box center [328, 204] width 273 height 90
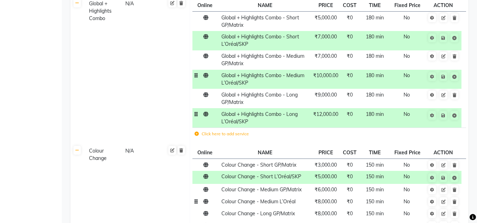
click at [298, 205] on td "Colour Change - Medium L’Oréal" at bounding box center [265, 202] width 92 height 12
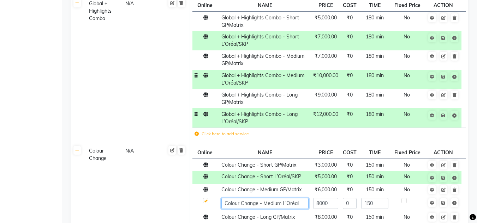
click at [303, 205] on input "Colour Change - Medium L’Oréal" at bounding box center [264, 203] width 87 height 11
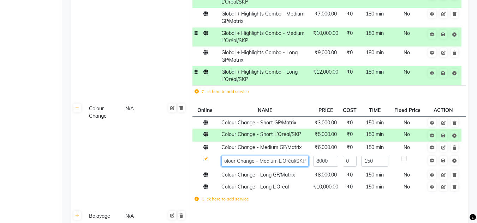
scroll to position [762, 0]
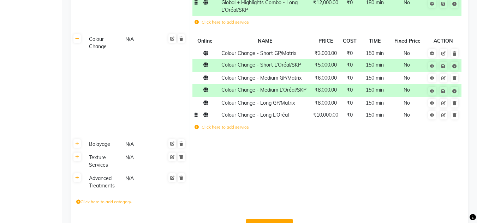
click at [290, 119] on td "Colour Change - Long L’Oréal" at bounding box center [265, 115] width 92 height 12
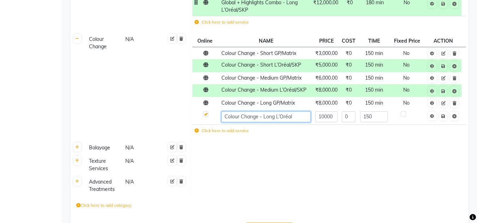
click at [295, 119] on input "Colour Change - Long L’Oréal" at bounding box center [265, 116] width 89 height 11
click at [314, 161] on td at bounding box center [329, 165] width 278 height 21
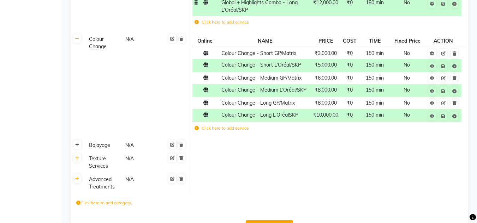
click at [79, 148] on link at bounding box center [76, 144] width 7 height 9
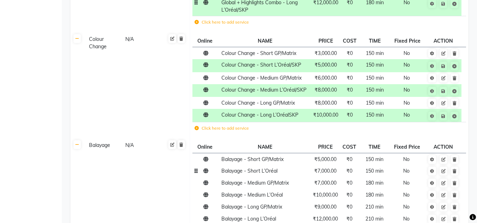
click at [286, 171] on td "Balayage - Short L’Oréal" at bounding box center [265, 171] width 92 height 12
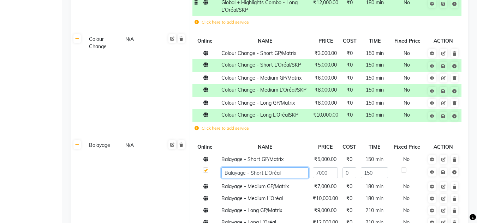
click at [286, 171] on input "Balayage - Short L’Oréal" at bounding box center [264, 173] width 87 height 11
click at [288, 200] on td "Balayage - Medium L’Oréal" at bounding box center [265, 199] width 92 height 12
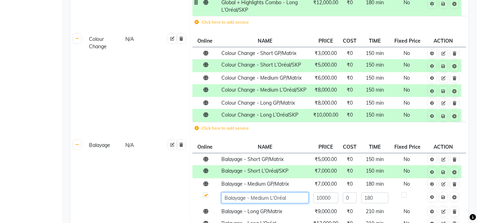
click at [288, 200] on input "Balayage - Medium L’Oréal" at bounding box center [264, 198] width 87 height 11
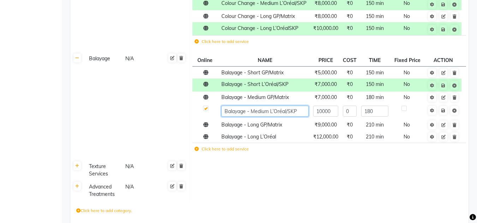
scroll to position [853, 0]
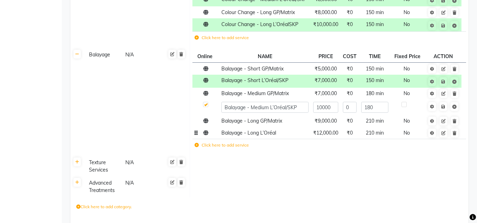
click at [287, 134] on td "Balayage - Long L’Oréal" at bounding box center [265, 133] width 92 height 12
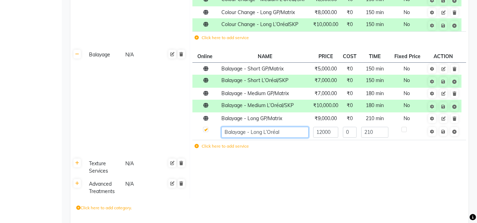
click at [287, 134] on input "Balayage - Long L’Oréal" at bounding box center [264, 132] width 87 height 11
click at [314, 167] on td at bounding box center [329, 167] width 278 height 21
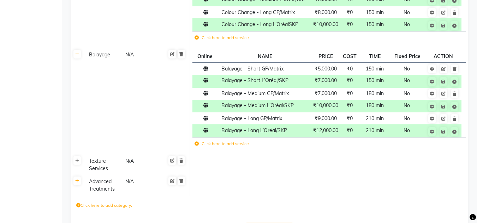
click at [78, 162] on icon at bounding box center [77, 161] width 4 height 4
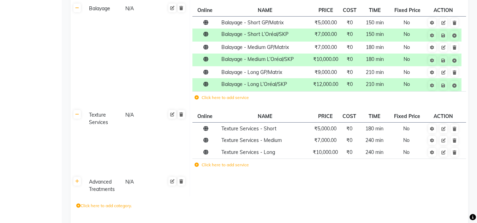
scroll to position [926, 0]
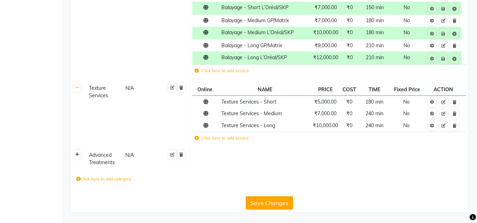
click at [77, 158] on link at bounding box center [76, 154] width 7 height 9
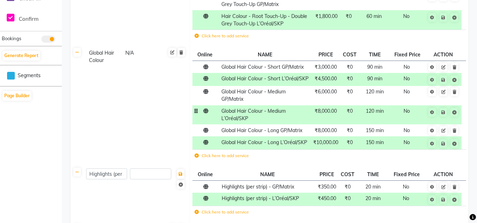
scroll to position [59, 0]
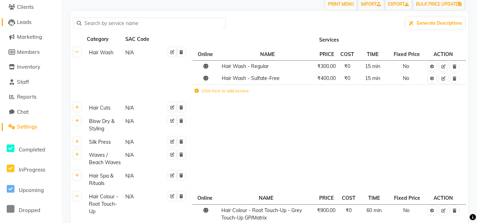
click at [22, 22] on span "Leads" at bounding box center [24, 22] width 14 height 7
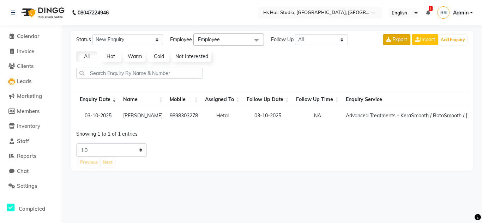
click at [399, 39] on span "Export" at bounding box center [399, 39] width 15 height 6
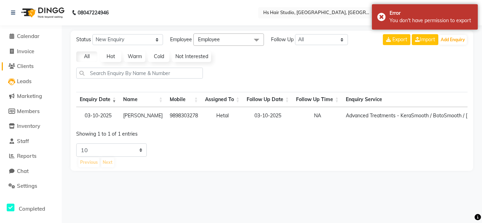
click at [22, 67] on span "Clients" at bounding box center [25, 66] width 17 height 7
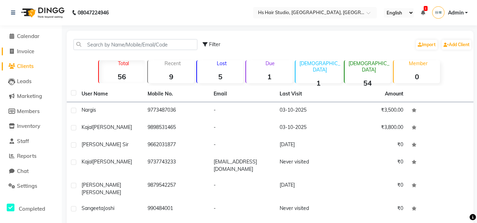
click at [28, 50] on span "Invoice" at bounding box center [25, 51] width 17 height 7
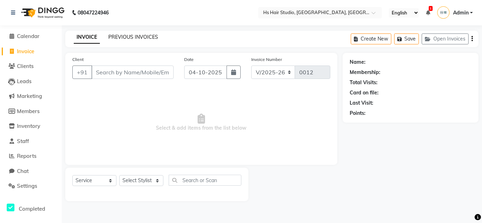
click at [134, 37] on link "PREVIOUS INVOICES" at bounding box center [133, 37] width 50 height 6
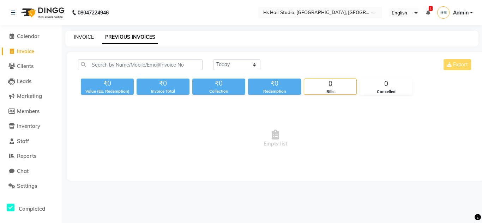
click at [83, 37] on link "INVOICE" at bounding box center [84, 37] width 20 height 6
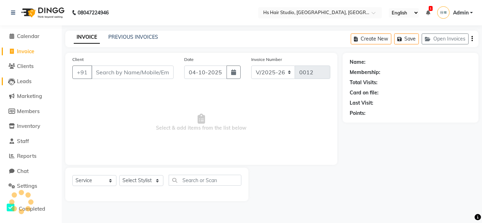
click at [28, 79] on span "Leads" at bounding box center [24, 81] width 14 height 7
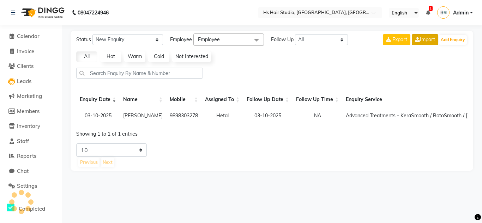
click at [431, 42] on link "Import" at bounding box center [425, 39] width 26 height 11
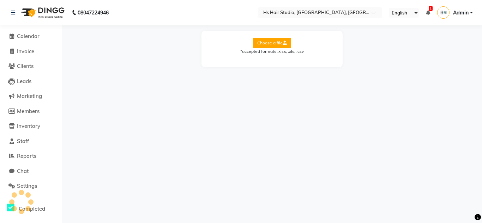
click at [276, 42] on label "Choose a file" at bounding box center [272, 43] width 38 height 11
click at [0, 0] on input "Choose a file" at bounding box center [0, 0] width 0 height 0
